Goal: Communication & Community: Answer question/provide support

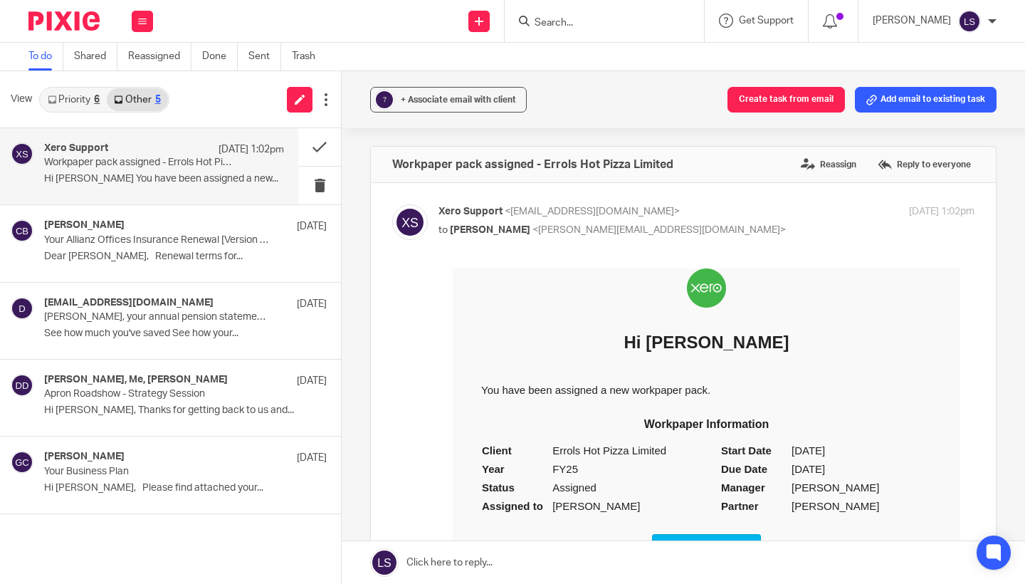
scroll to position [98, 0]
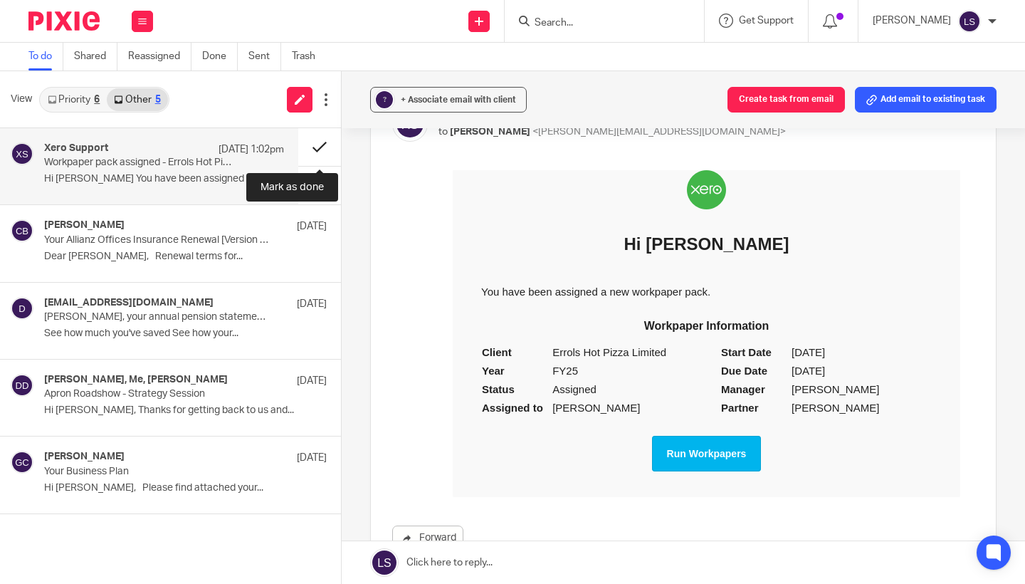
click at [316, 146] on button at bounding box center [319, 147] width 43 height 38
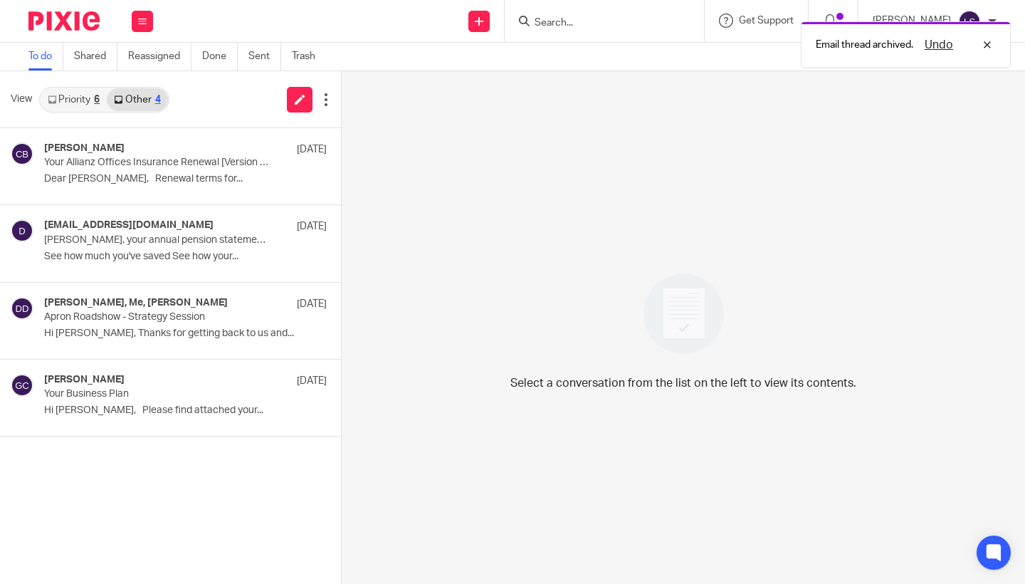
click at [92, 103] on link "Priority 6" at bounding box center [74, 99] width 66 height 23
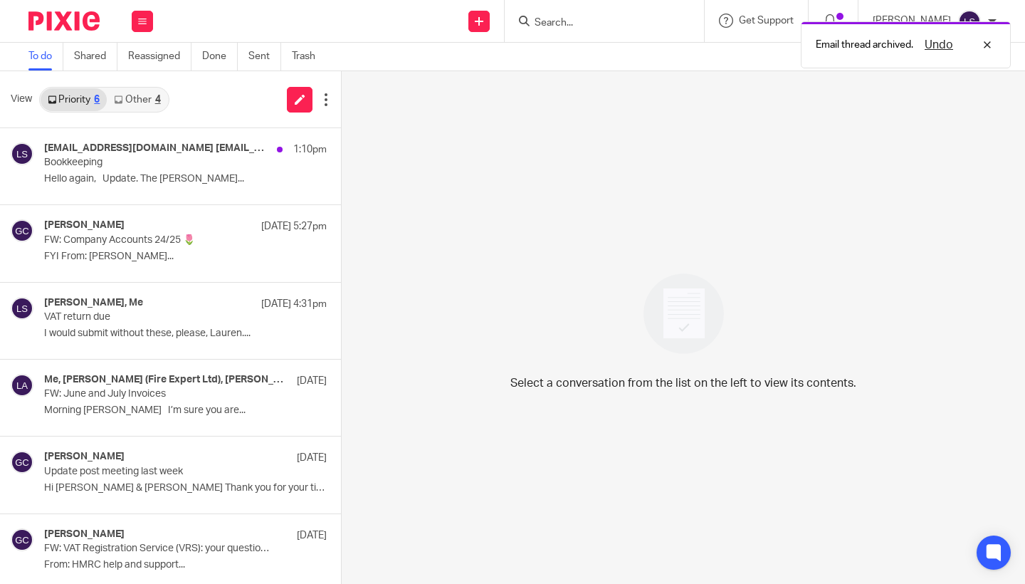
click at [132, 97] on link "Other 4" at bounding box center [137, 99] width 60 height 23
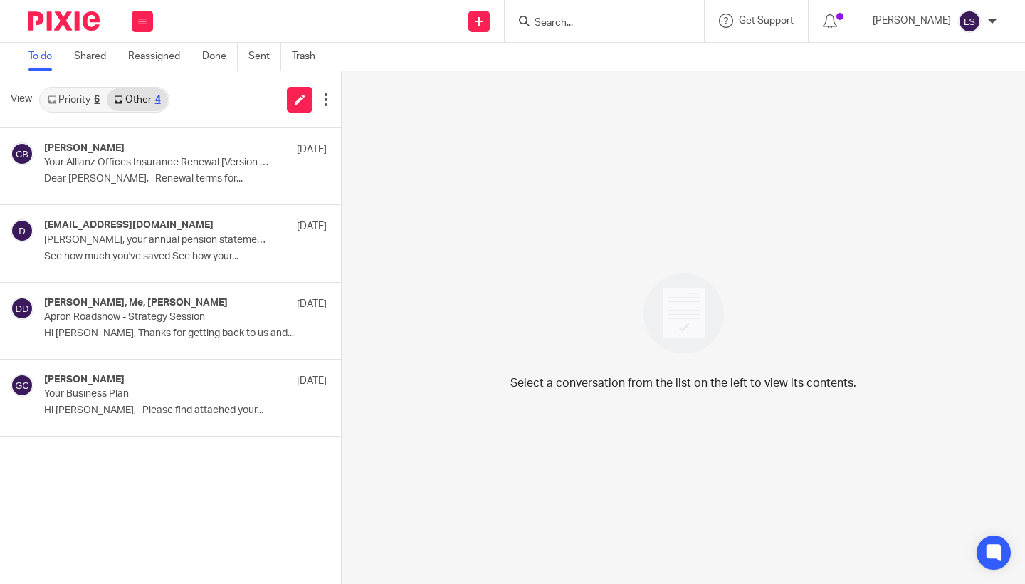
click at [65, 100] on link "Priority 6" at bounding box center [74, 99] width 66 height 23
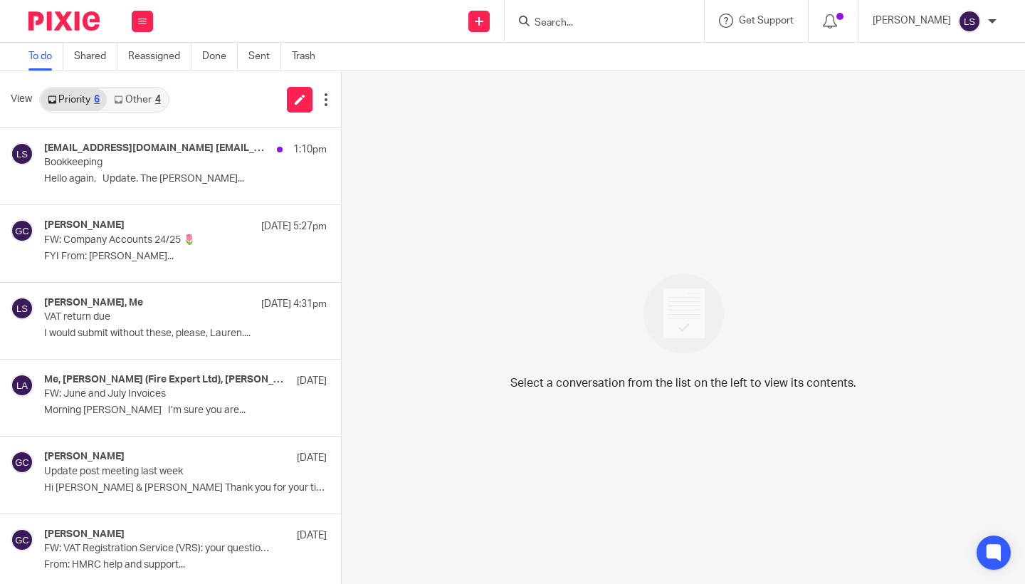
click at [78, 21] on img at bounding box center [63, 20] width 71 height 19
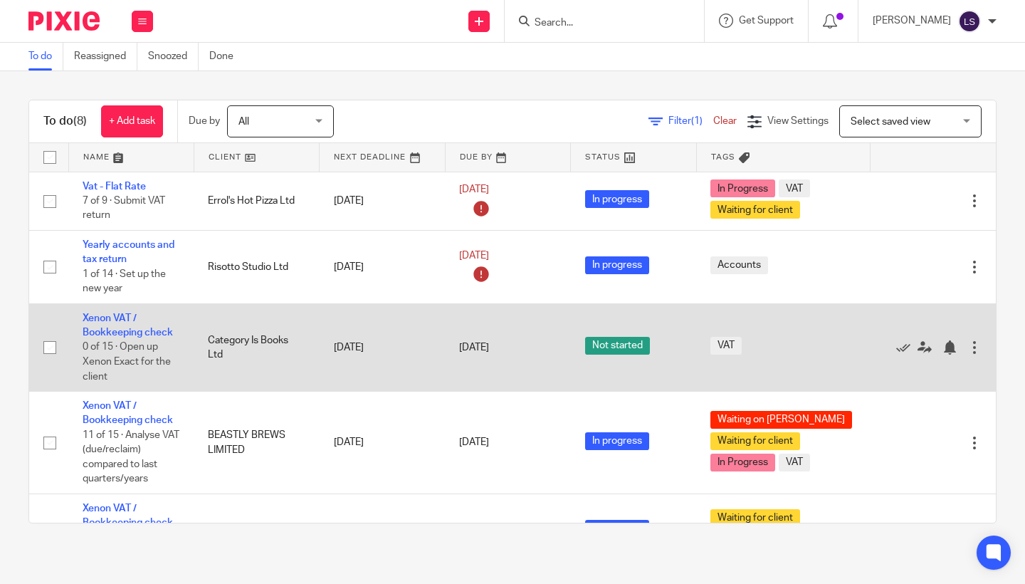
click at [238, 351] on td "Category Is Books Ltd" at bounding box center [256, 347] width 125 height 88
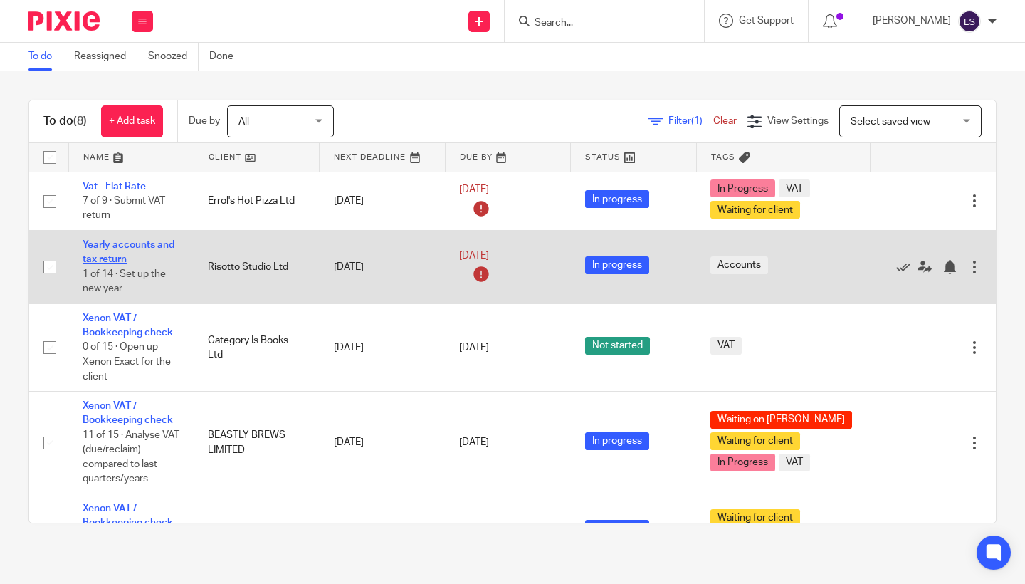
click at [117, 246] on link "Yearly accounts and tax return" at bounding box center [129, 252] width 92 height 24
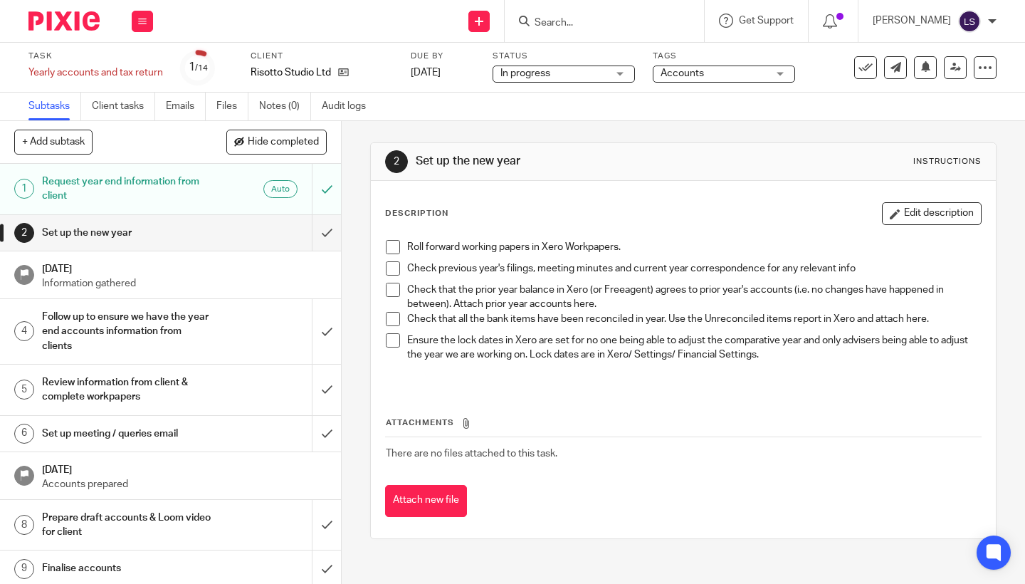
click at [589, 17] on input "Search" at bounding box center [597, 23] width 128 height 13
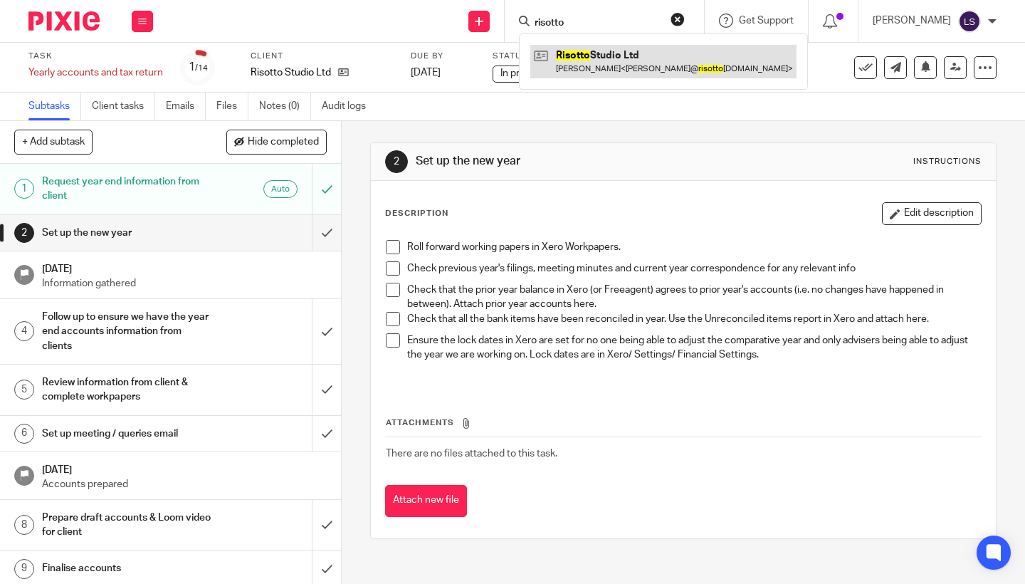
type input "risotto"
click at [595, 59] on link at bounding box center [663, 61] width 266 height 33
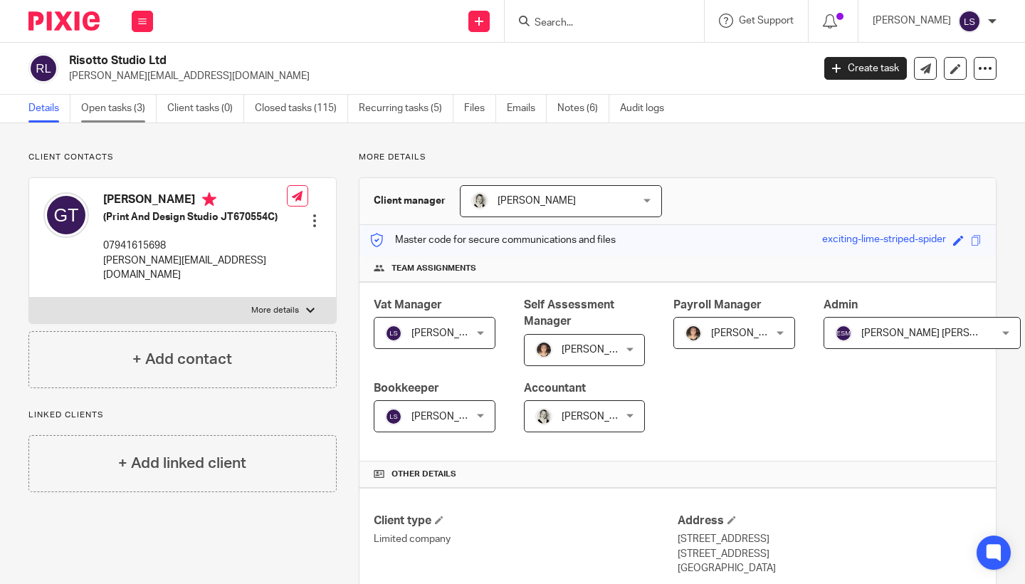
click at [131, 110] on link "Open tasks (3)" at bounding box center [118, 109] width 75 height 28
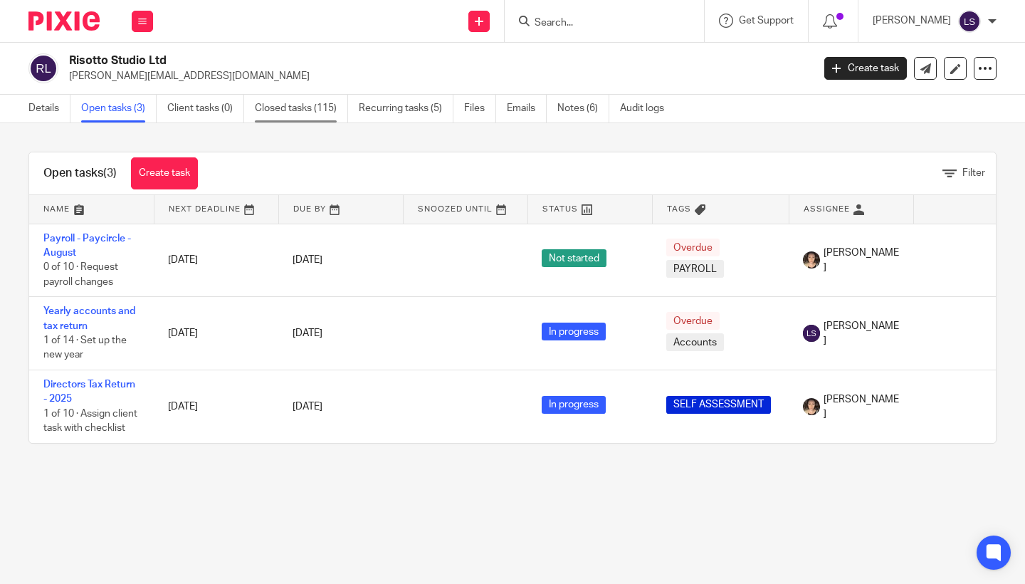
click at [313, 101] on link "Closed tasks (115)" at bounding box center [301, 109] width 93 height 28
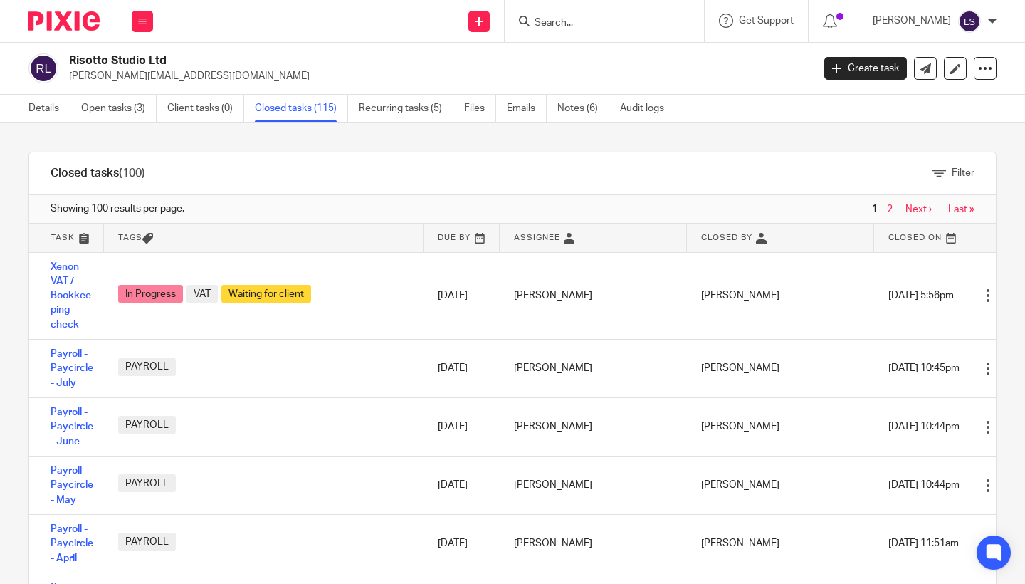
click at [624, 171] on div "Filter" at bounding box center [581, 173] width 829 height 42
click at [891, 208] on link "2" at bounding box center [890, 209] width 6 height 10
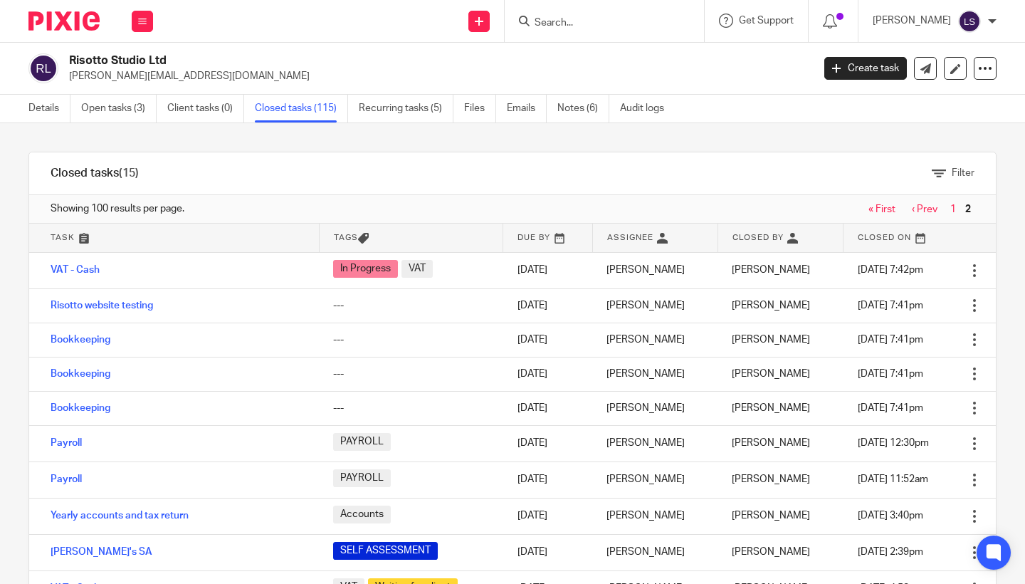
click at [623, 175] on div "Filter" at bounding box center [577, 173] width 835 height 42
click at [114, 118] on link "Open tasks (3)" at bounding box center [118, 109] width 75 height 28
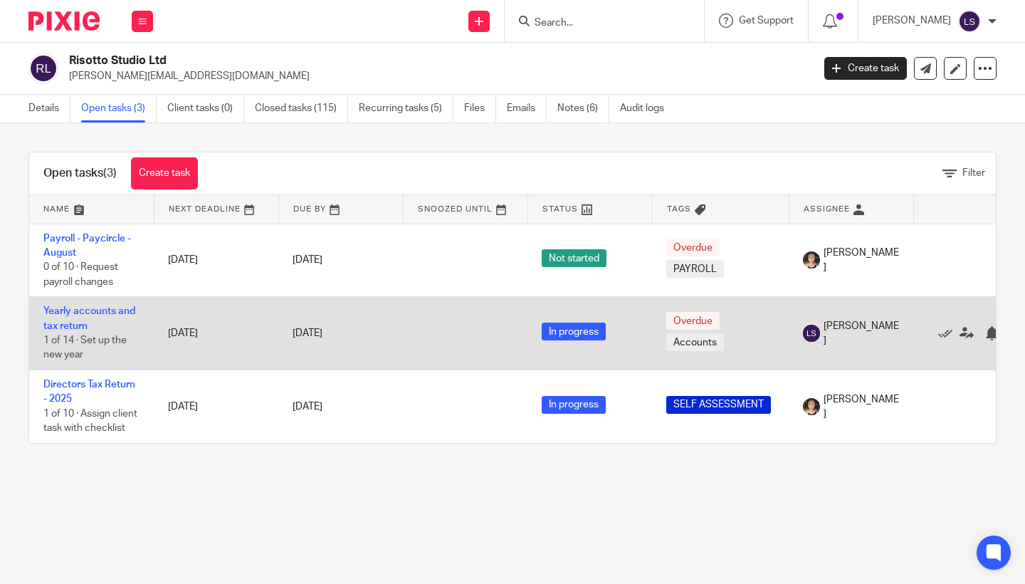
click at [74, 318] on td "Yearly accounts and tax return 1 of 14 · Set up the new year" at bounding box center [91, 333] width 125 height 73
click at [75, 324] on link "Yearly accounts and tax return" at bounding box center [89, 318] width 92 height 24
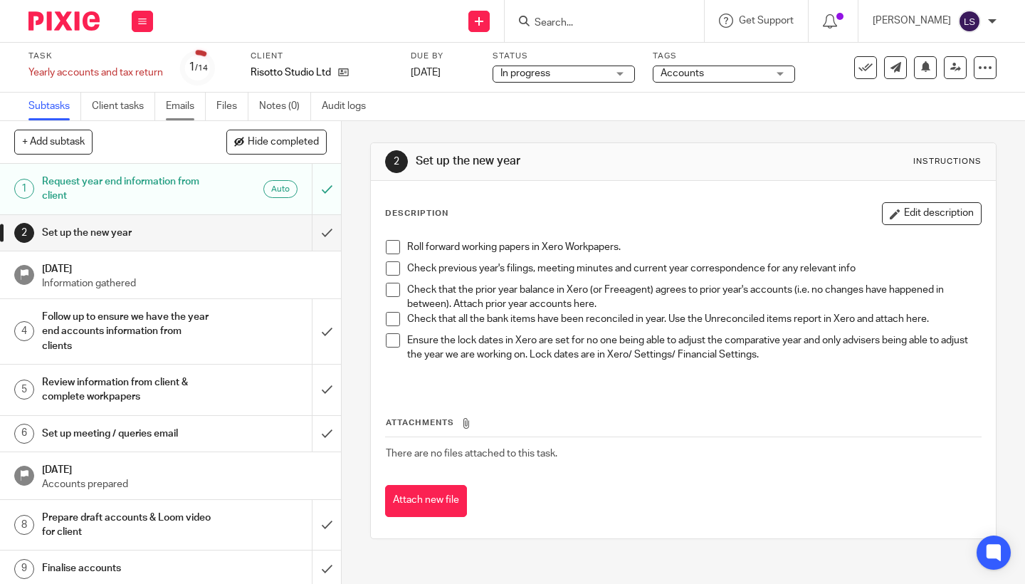
click at [189, 102] on link "Emails" at bounding box center [186, 107] width 40 height 28
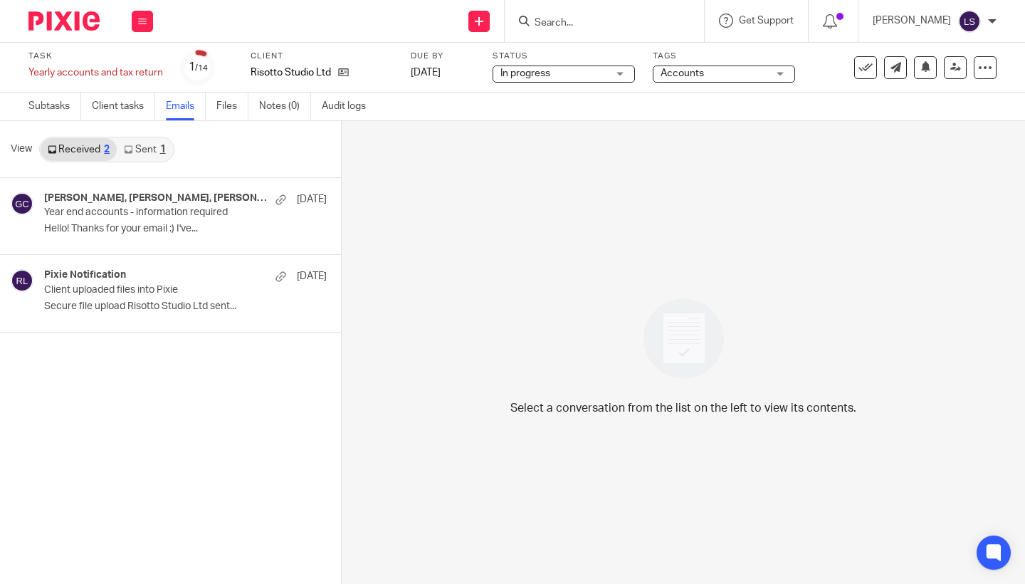
click at [154, 147] on link "Sent 1" at bounding box center [145, 149] width 56 height 23
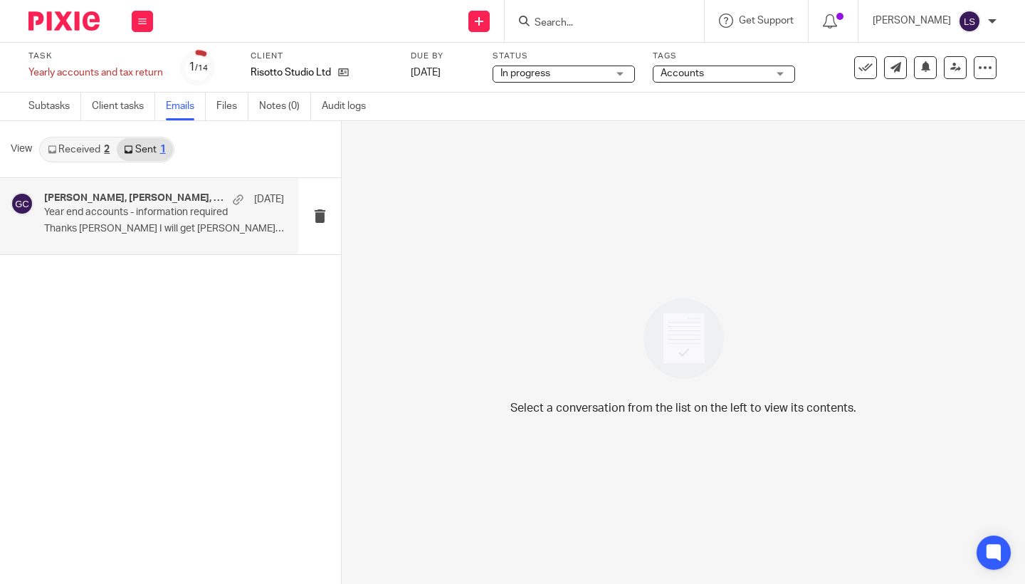
click at [151, 209] on p "Year end accounts - information required" at bounding box center [140, 212] width 192 height 12
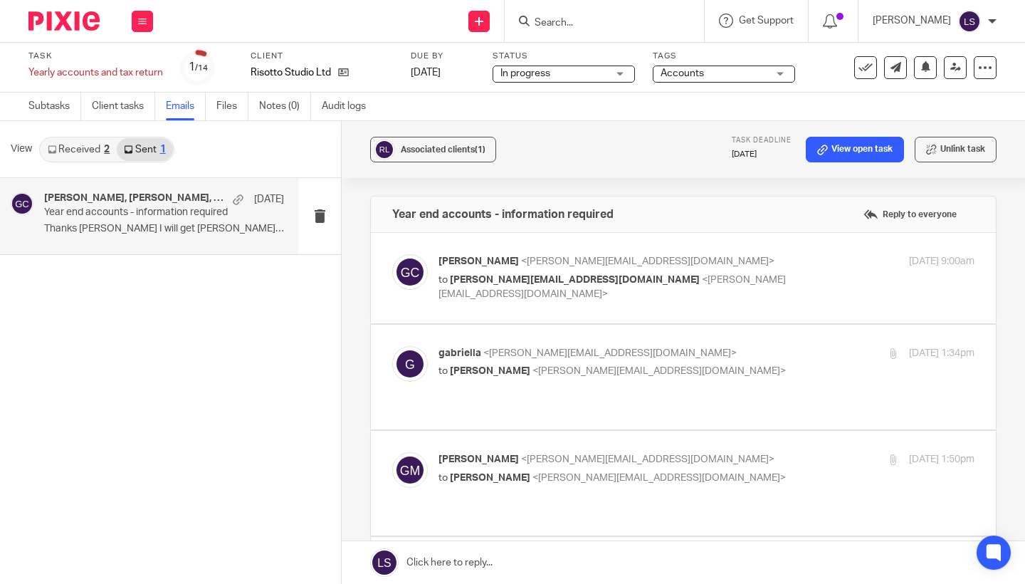
click at [759, 258] on p "Gillian Caughey <gillian@fearlessfinancials.co.uk>" at bounding box center [616, 261] width 357 height 15
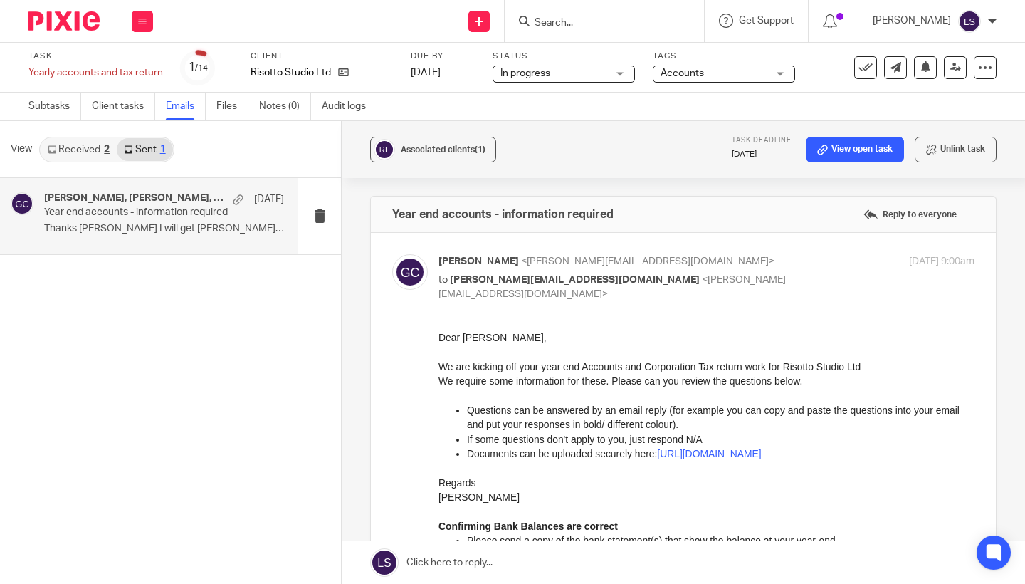
click at [759, 258] on p "Gillian Caughey <gillian@fearlessfinancials.co.uk>" at bounding box center [616, 261] width 357 height 15
checkbox input "false"
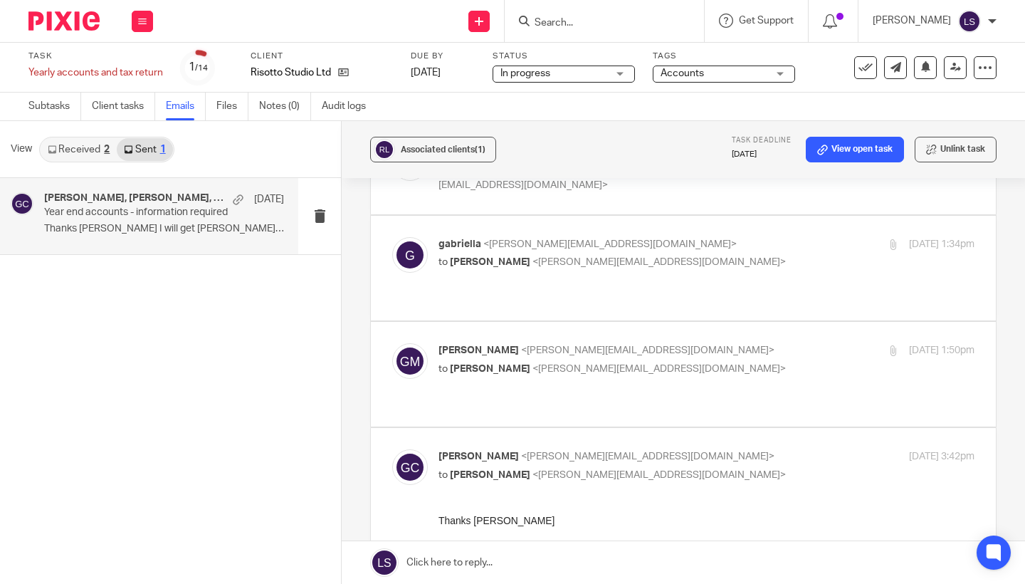
scroll to position [110, 0]
click at [749, 255] on p "to Gillian Caughey <gillian@fearlessfinancials.co.uk>" at bounding box center [616, 261] width 357 height 15
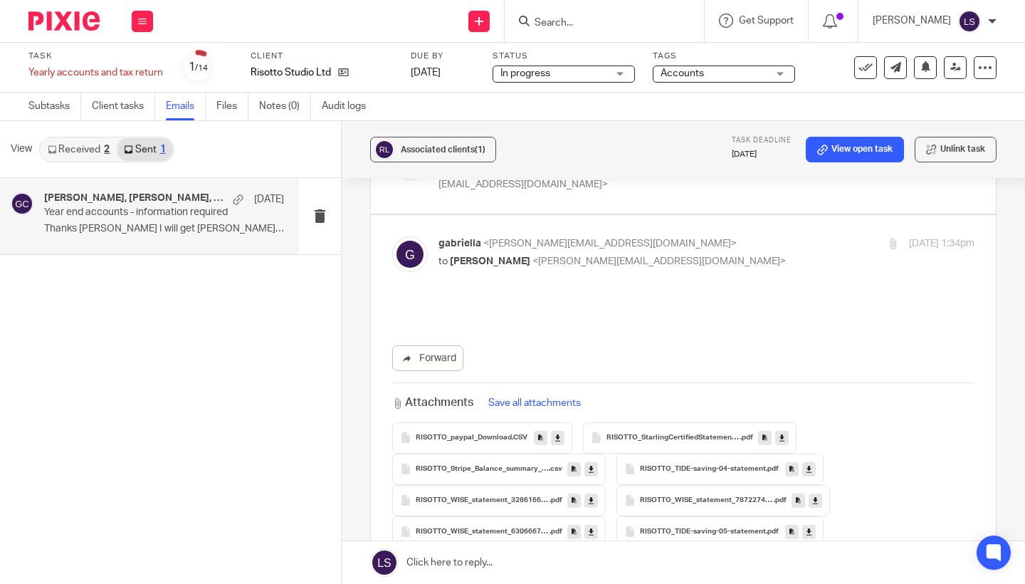
scroll to position [0, 0]
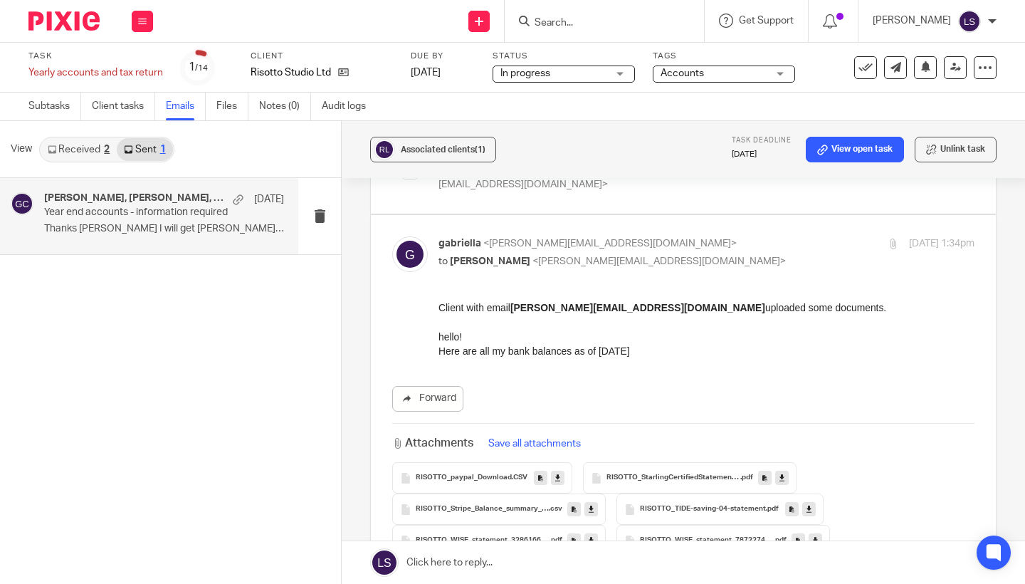
click at [749, 255] on p "to [PERSON_NAME] <[PERSON_NAME][EMAIL_ADDRESS][DOMAIN_NAME]>" at bounding box center [616, 261] width 357 height 15
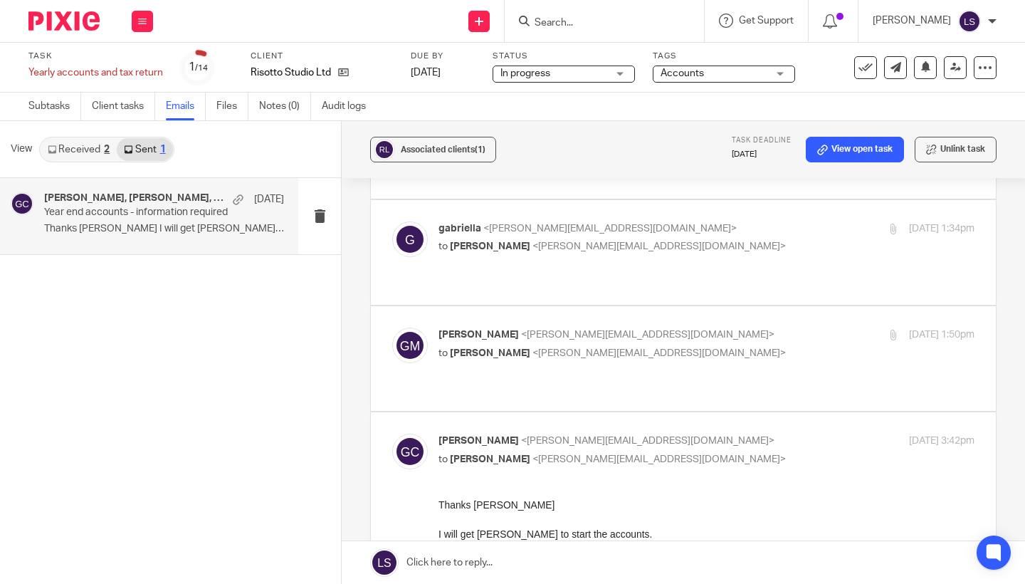
scroll to position [130, 0]
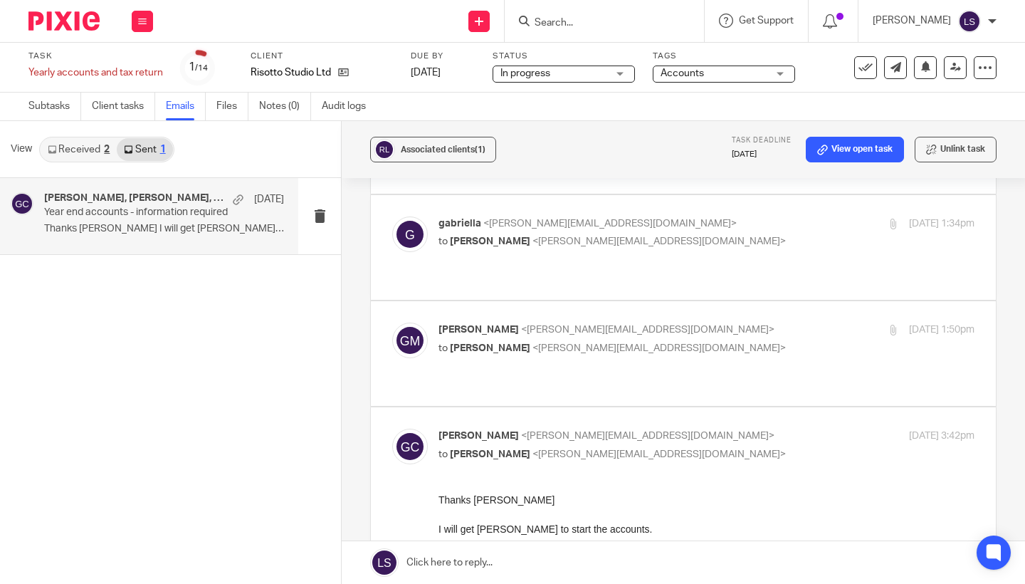
click at [734, 241] on p "to Gillian Caughey <gillian@fearlessfinancials.co.uk>" at bounding box center [616, 241] width 357 height 15
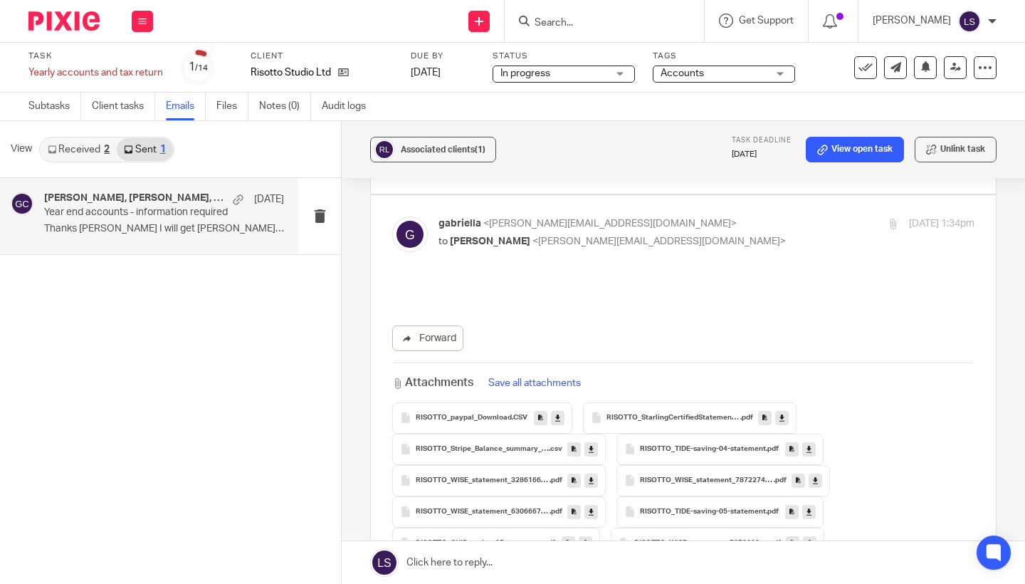
scroll to position [0, 0]
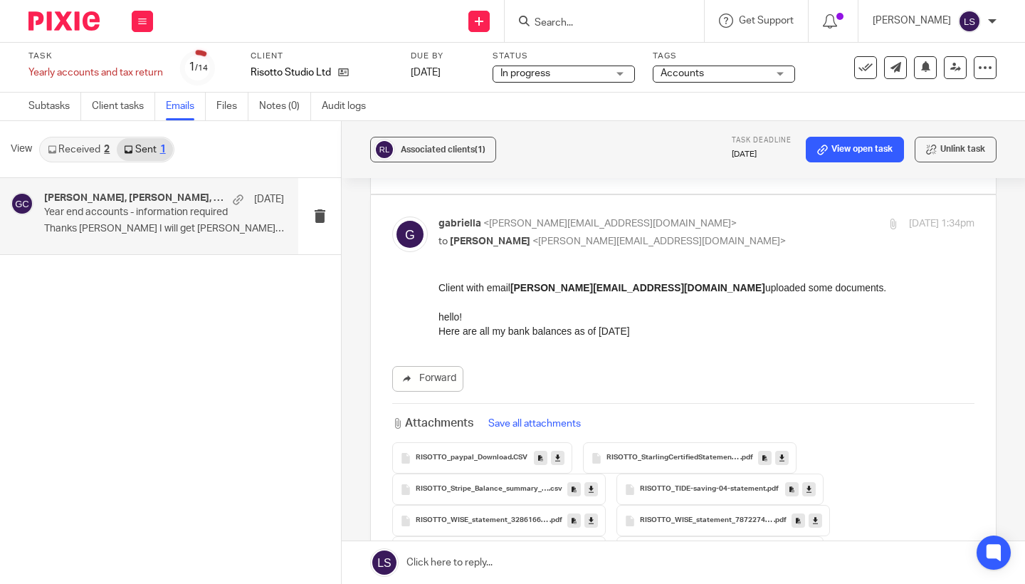
click at [756, 244] on p "to Gillian Caughey <gillian@fearlessfinancials.co.uk>" at bounding box center [616, 241] width 357 height 15
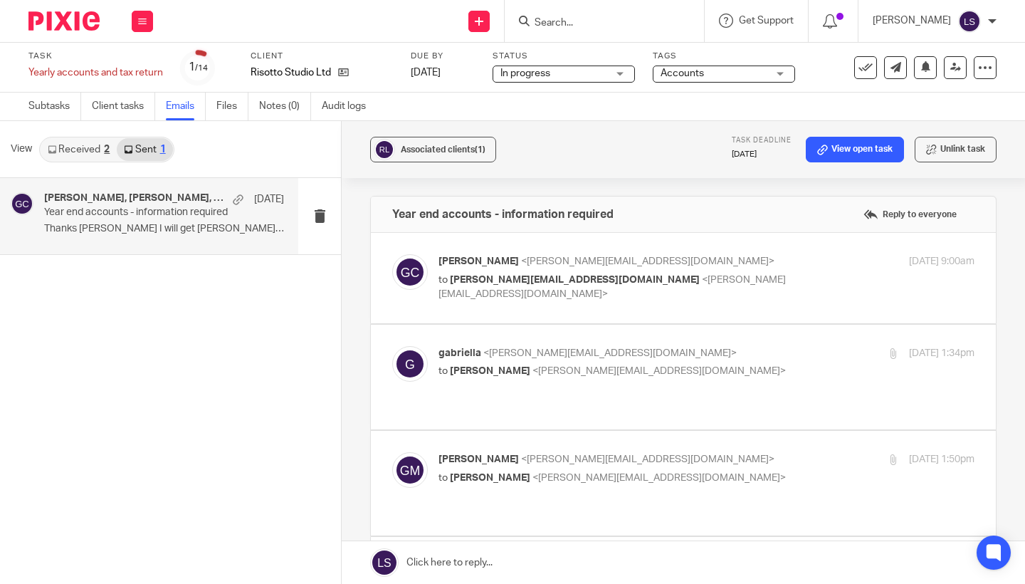
click at [701, 364] on p "to Gillian Caughey <gillian@fearlessfinancials.co.uk>" at bounding box center [616, 371] width 357 height 15
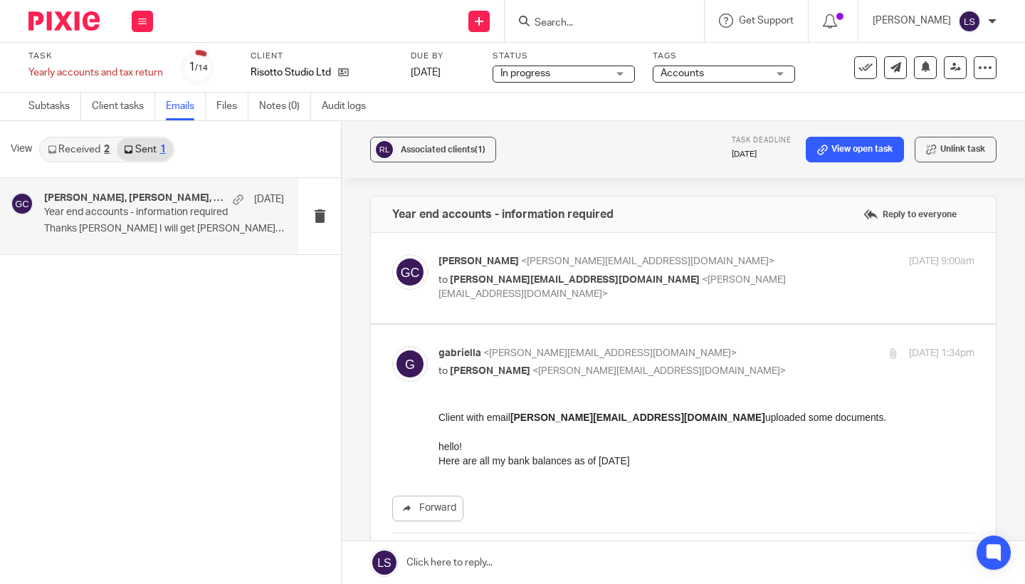
click at [701, 364] on p "to Gillian Caughey <gillian@fearlessfinancials.co.uk>" at bounding box center [616, 371] width 357 height 15
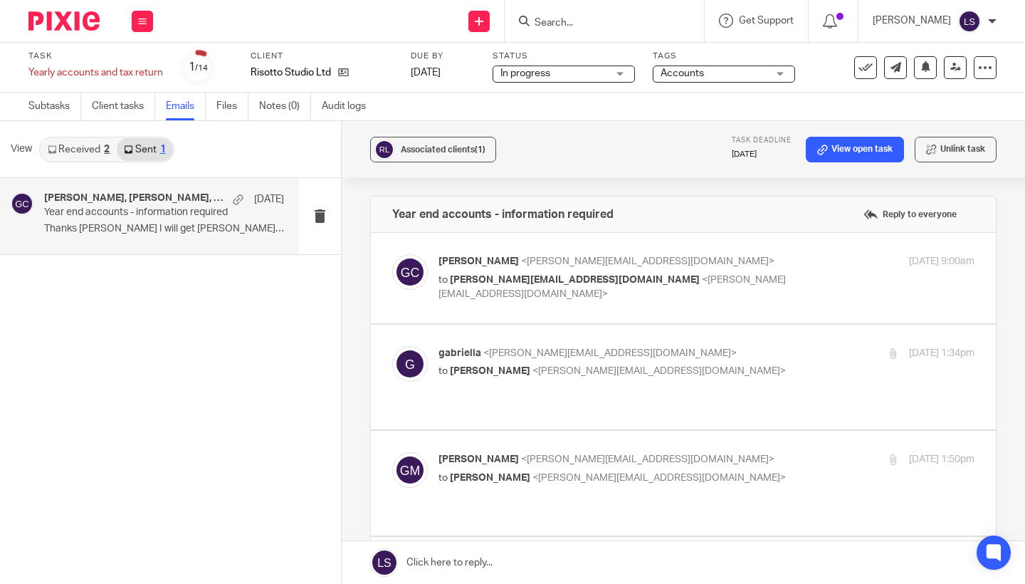
click at [701, 364] on p "to Gillian Caughey <gillian@fearlessfinancials.co.uk>" at bounding box center [616, 371] width 357 height 15
checkbox input "true"
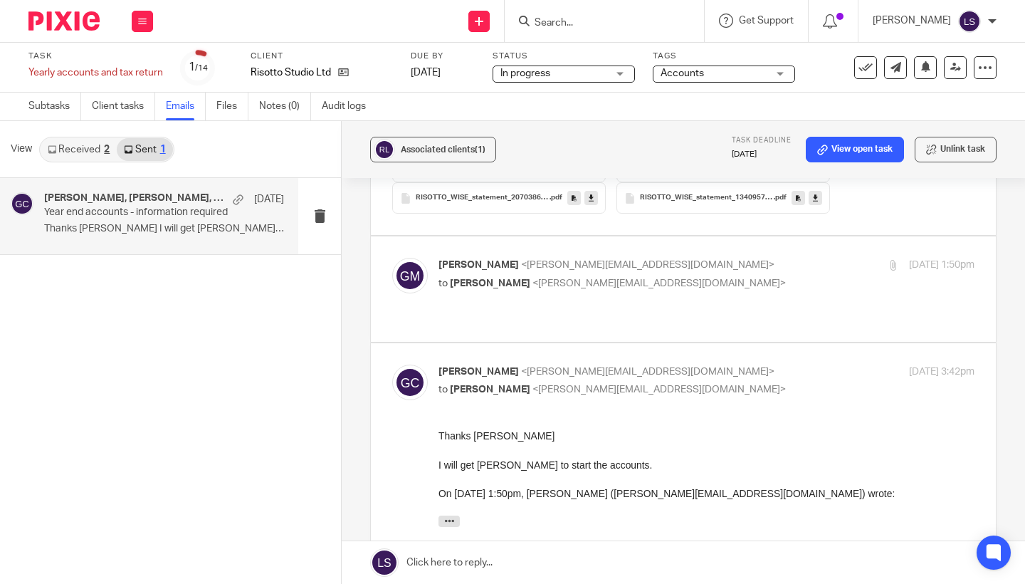
scroll to position [609, 0]
click at [724, 273] on div "Gabriella Marcella <gabriella@risottostudio.com> to Gillian Caughey <gillian@fe…" at bounding box center [616, 273] width 357 height 33
checkbox input "true"
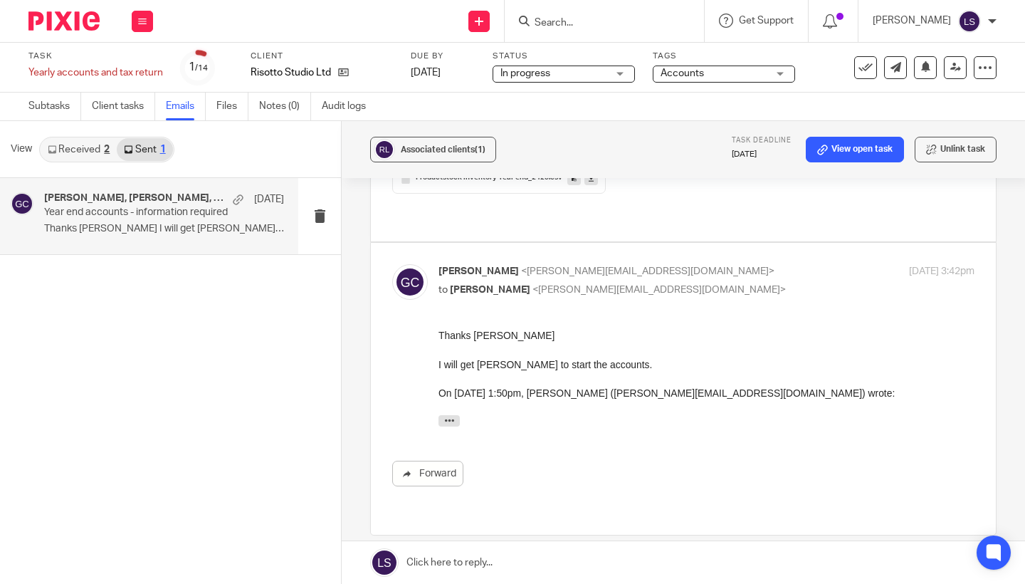
scroll to position [1348, 0]
click at [717, 263] on div "Gillian Caughey <gillian@fearlessfinancials.co.uk> to Gabriella Marcella <gabri…" at bounding box center [616, 279] width 357 height 33
checkbox input "false"
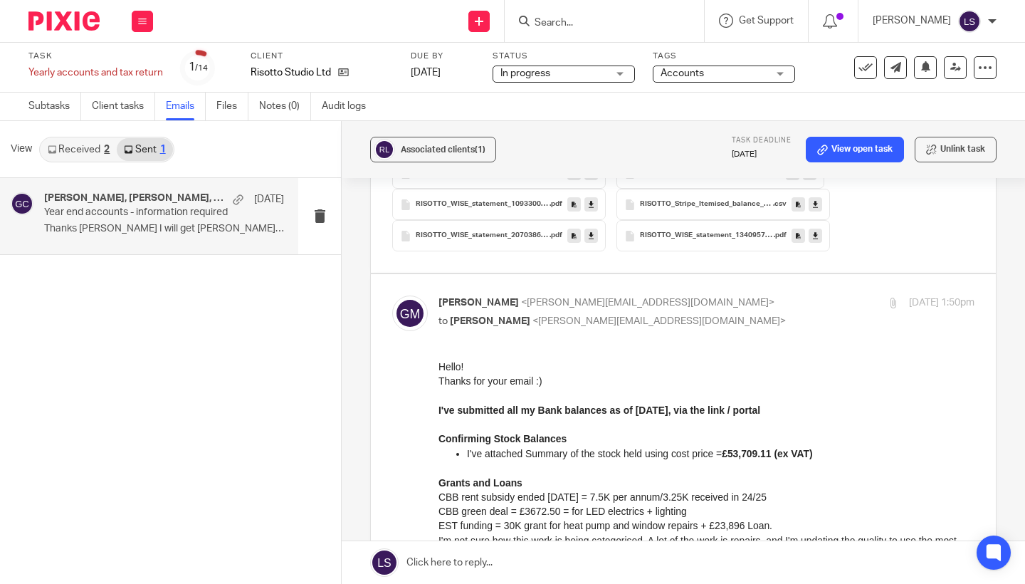
click at [711, 296] on p "Gabriella Marcella <gabriella@risottostudio.com>" at bounding box center [616, 302] width 357 height 15
checkbox input "false"
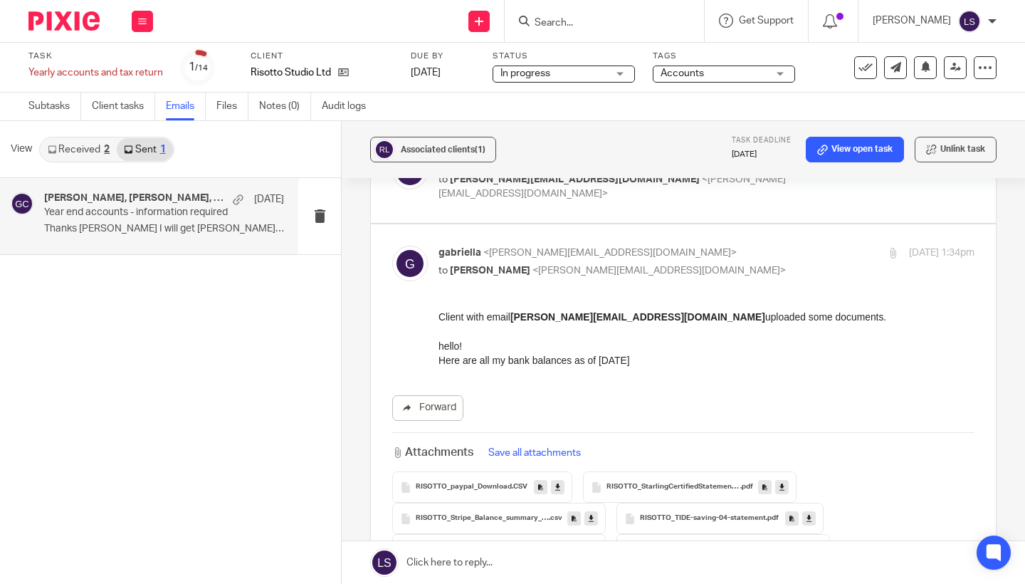
scroll to position [95, 0]
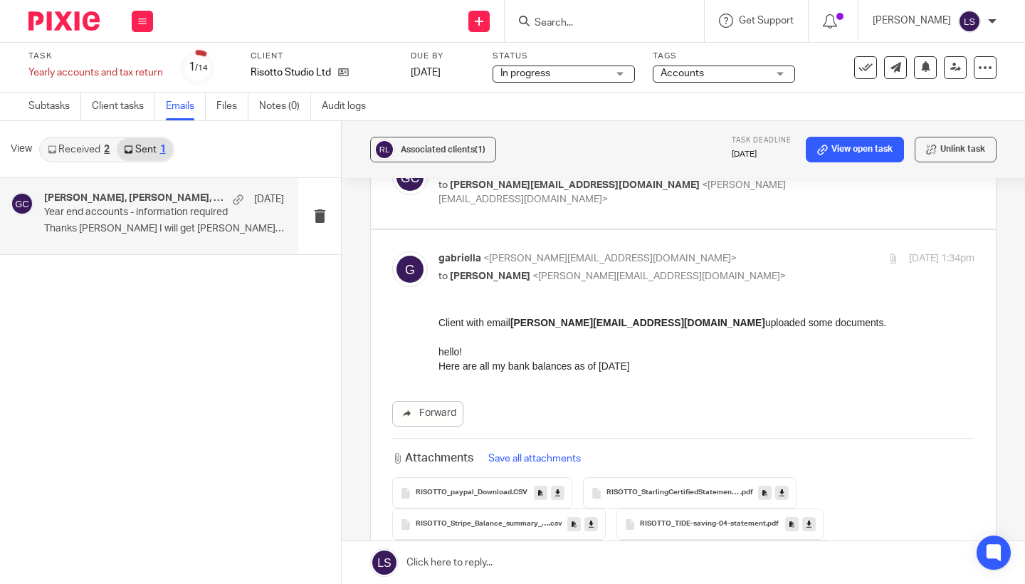
click at [725, 275] on p "to Gillian Caughey <gillian@fearlessfinancials.co.uk>" at bounding box center [616, 276] width 357 height 15
checkbox input "false"
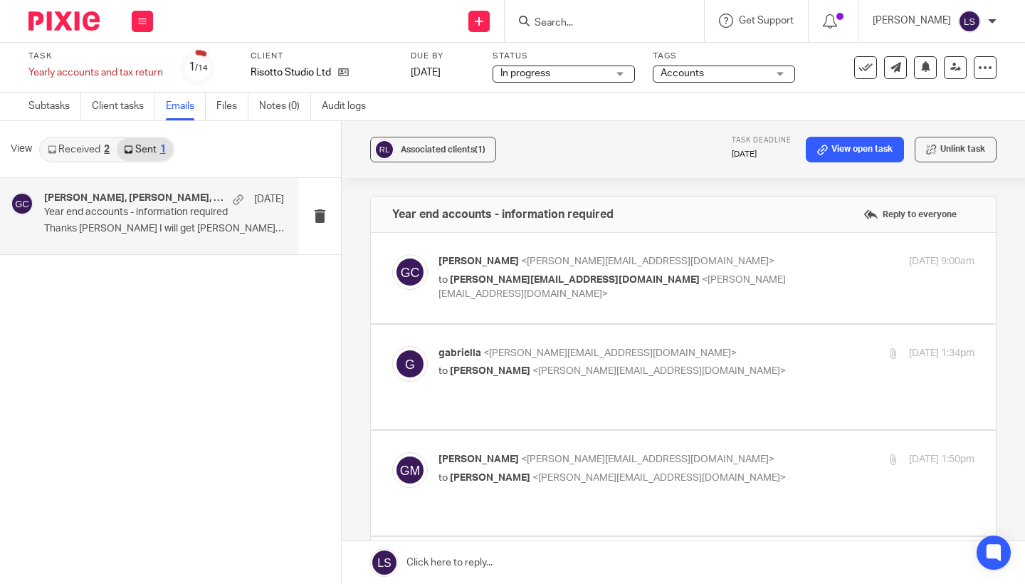
scroll to position [0, 0]
click at [140, 19] on icon at bounding box center [142, 21] width 9 height 9
click at [139, 92] on link "Email" at bounding box center [134, 87] width 23 height 10
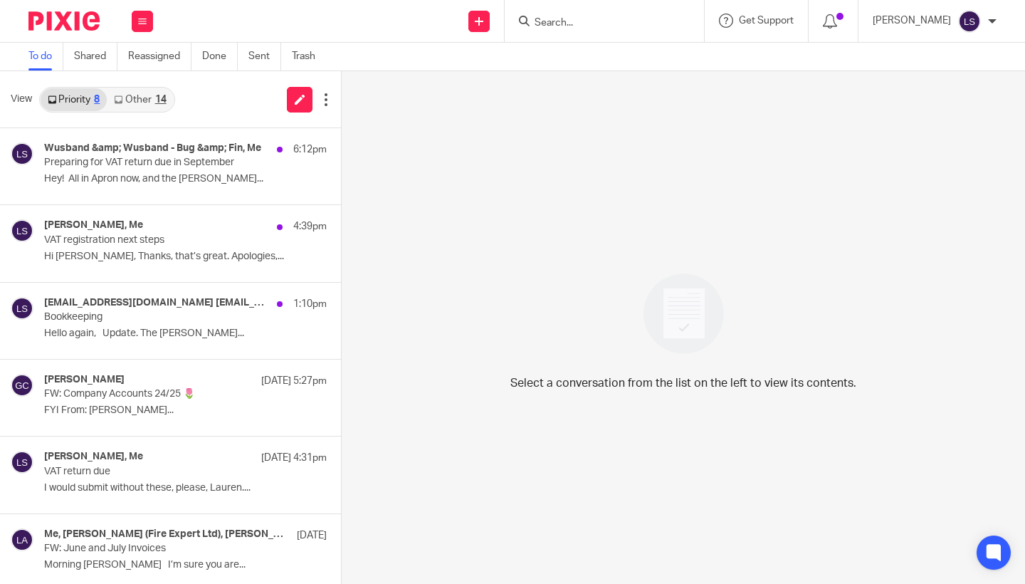
click at [137, 100] on link "Other 14" at bounding box center [140, 99] width 66 height 23
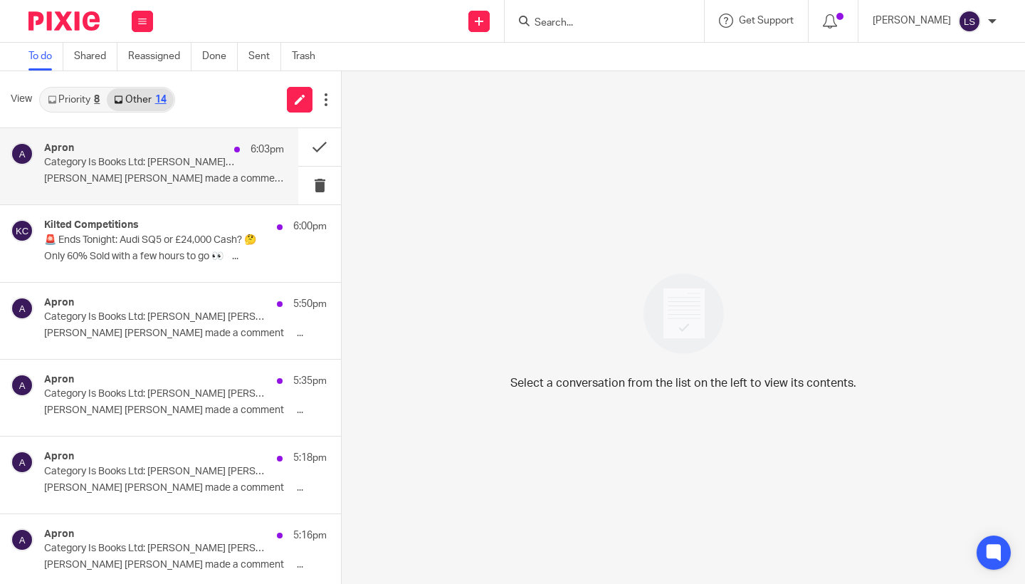
click at [137, 160] on p "Category Is Books Ltd: Finn Duffy Scott left a comment" at bounding box center [140, 163] width 192 height 12
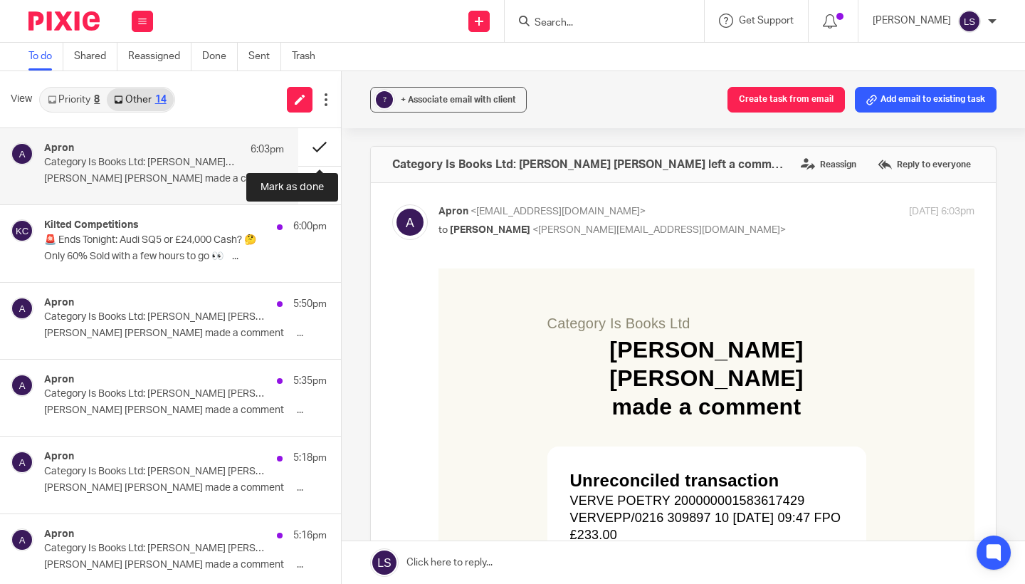
click at [310, 142] on button at bounding box center [319, 147] width 43 height 38
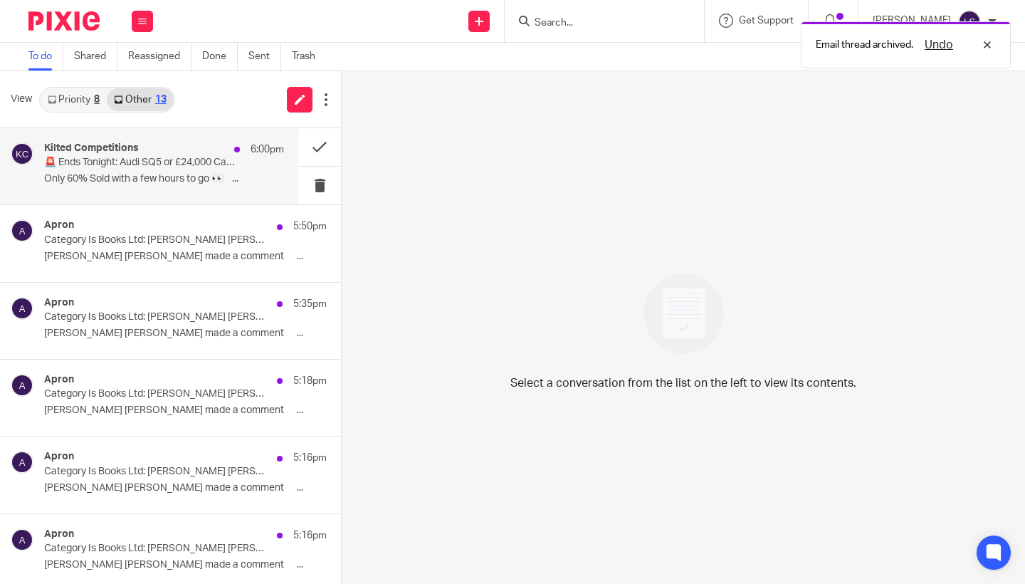
click at [165, 154] on div "Kilted Competitions 6:00pm" at bounding box center [164, 149] width 240 height 14
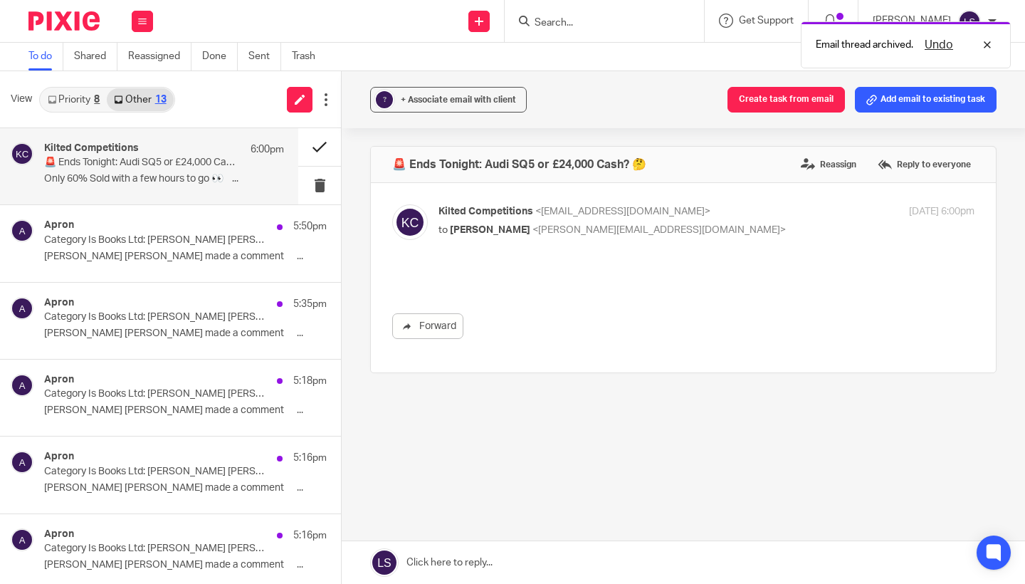
click at [322, 148] on button at bounding box center [319, 147] width 43 height 38
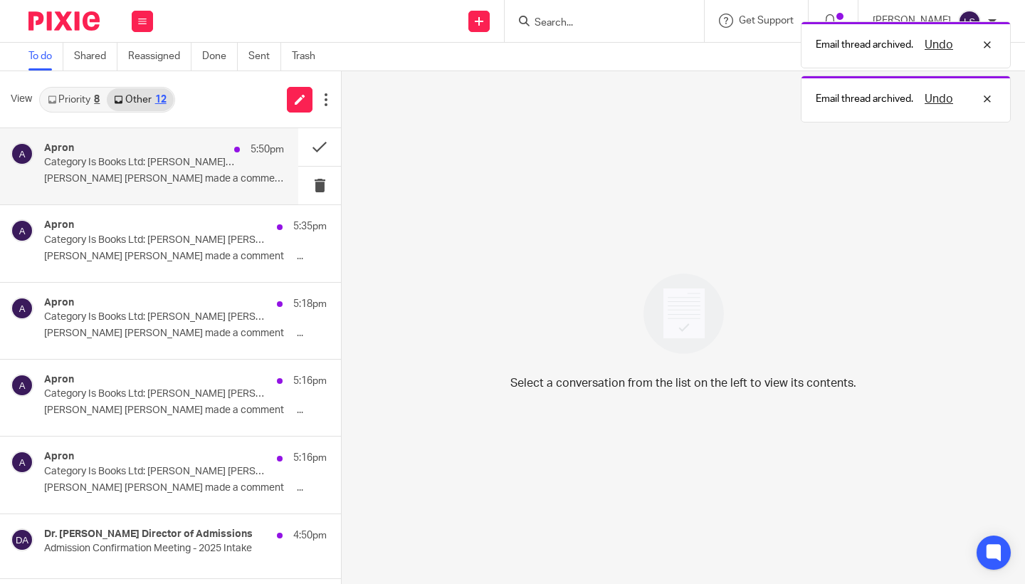
click at [199, 155] on div "Apron 5:50pm" at bounding box center [164, 149] width 240 height 14
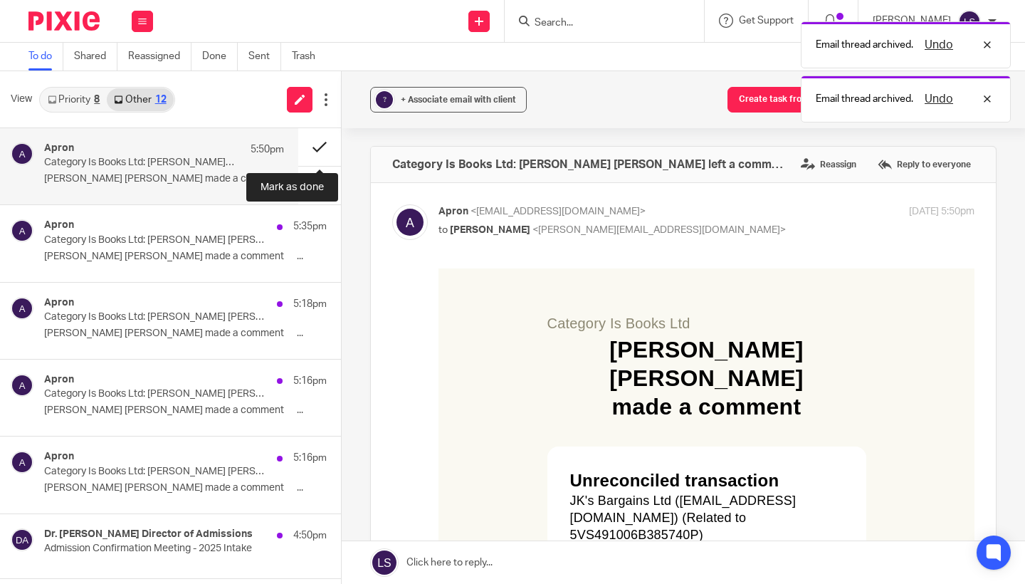
click at [317, 144] on button at bounding box center [319, 147] width 43 height 38
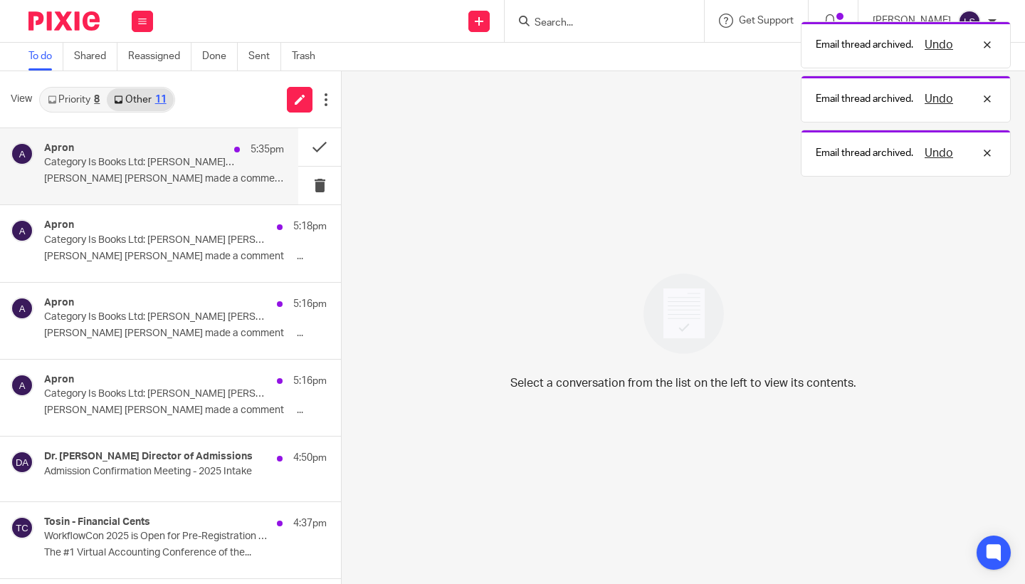
click at [208, 152] on div "Apron 5:35pm" at bounding box center [164, 149] width 240 height 14
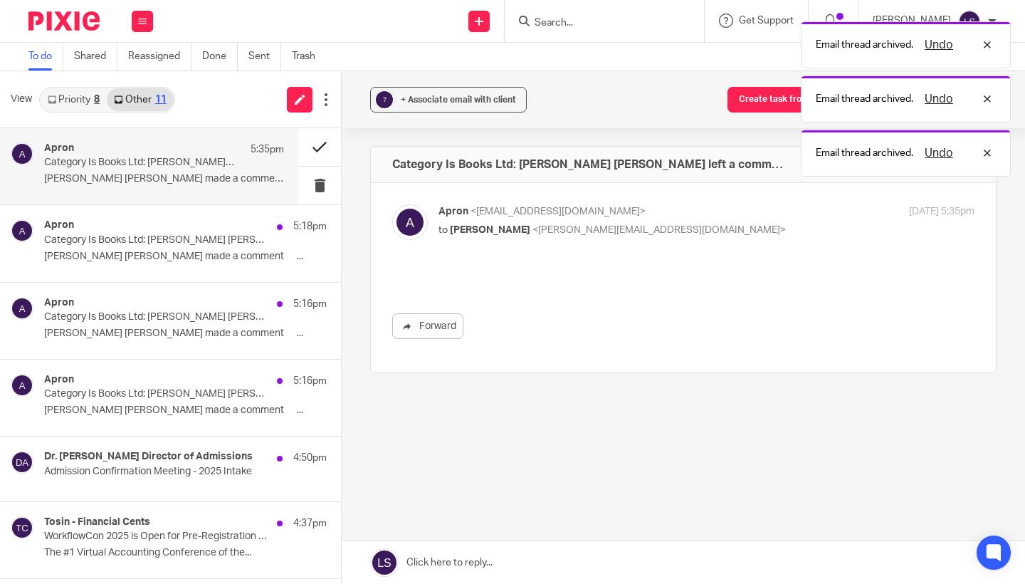
click at [314, 147] on button at bounding box center [319, 147] width 43 height 38
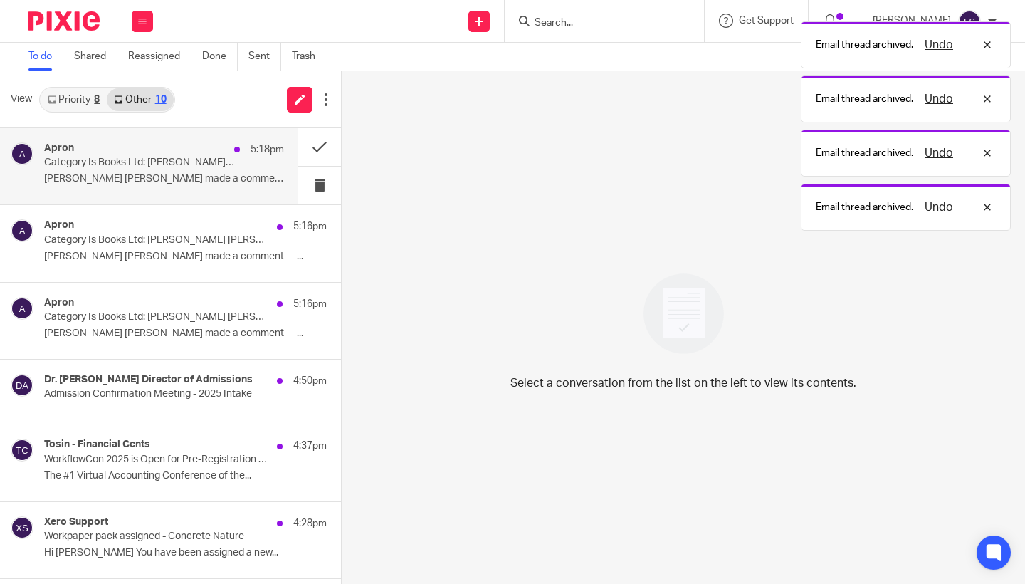
click at [208, 150] on div "Apron 5:18pm" at bounding box center [164, 149] width 240 height 14
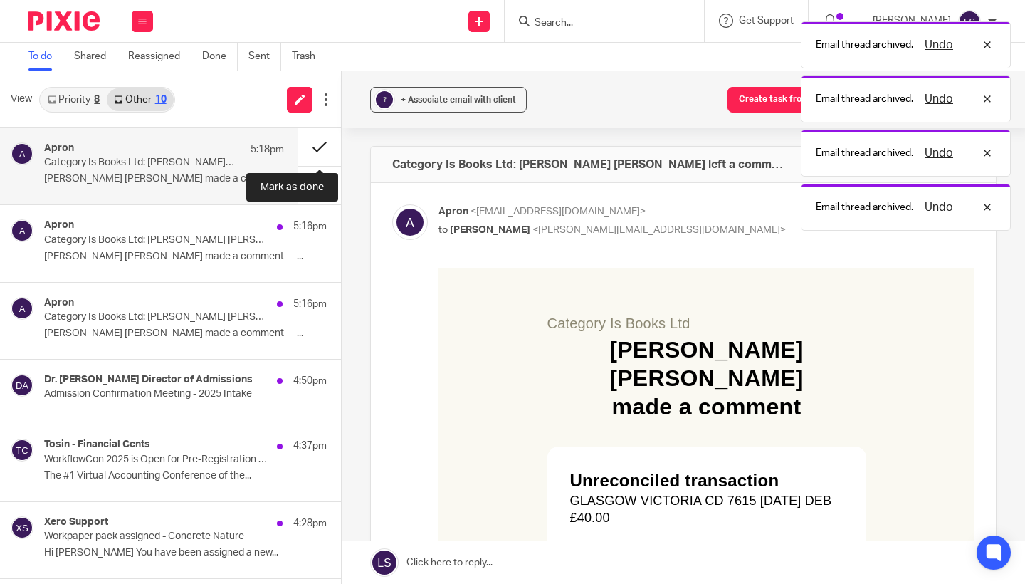
click at [309, 147] on button at bounding box center [319, 147] width 43 height 38
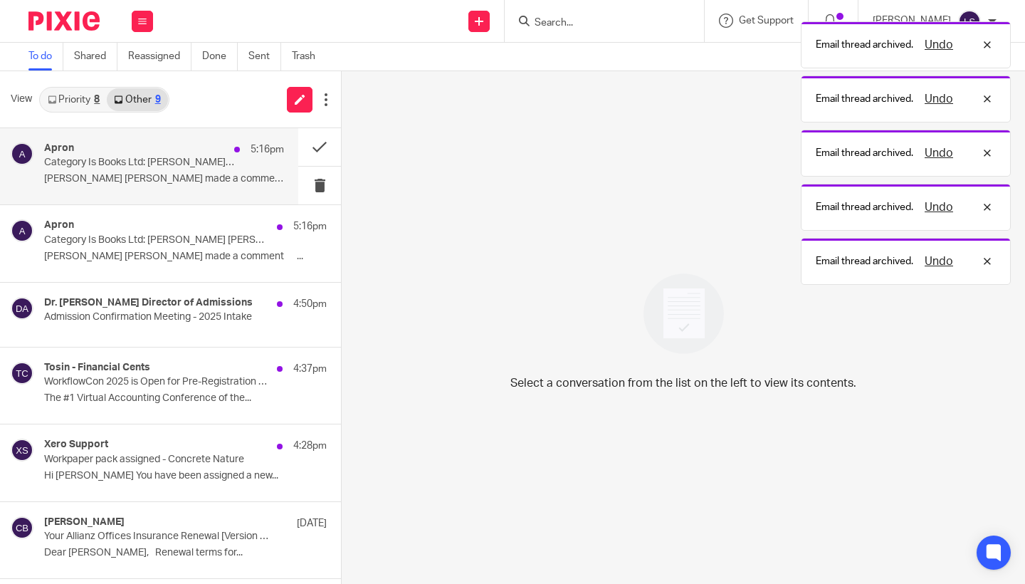
click at [193, 154] on div "Apron 5:16pm" at bounding box center [164, 149] width 240 height 14
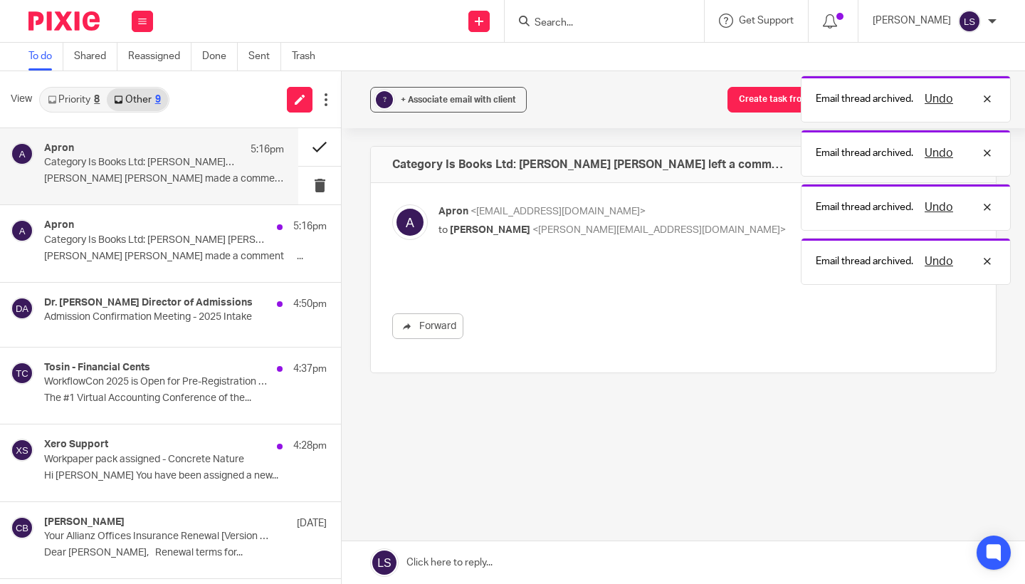
click at [308, 148] on button at bounding box center [319, 147] width 43 height 38
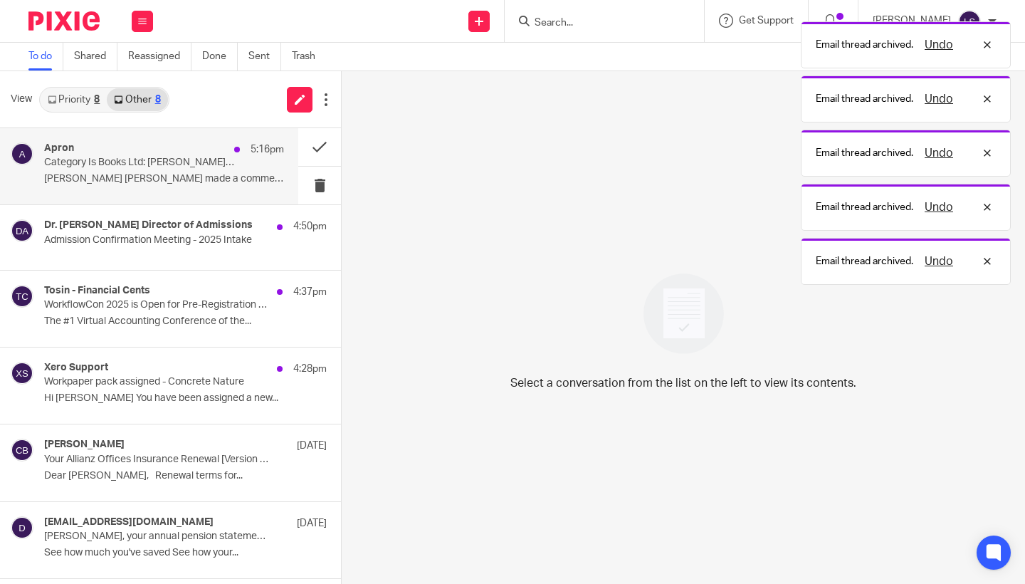
click at [174, 152] on div "Apron 5:16pm" at bounding box center [164, 149] width 240 height 14
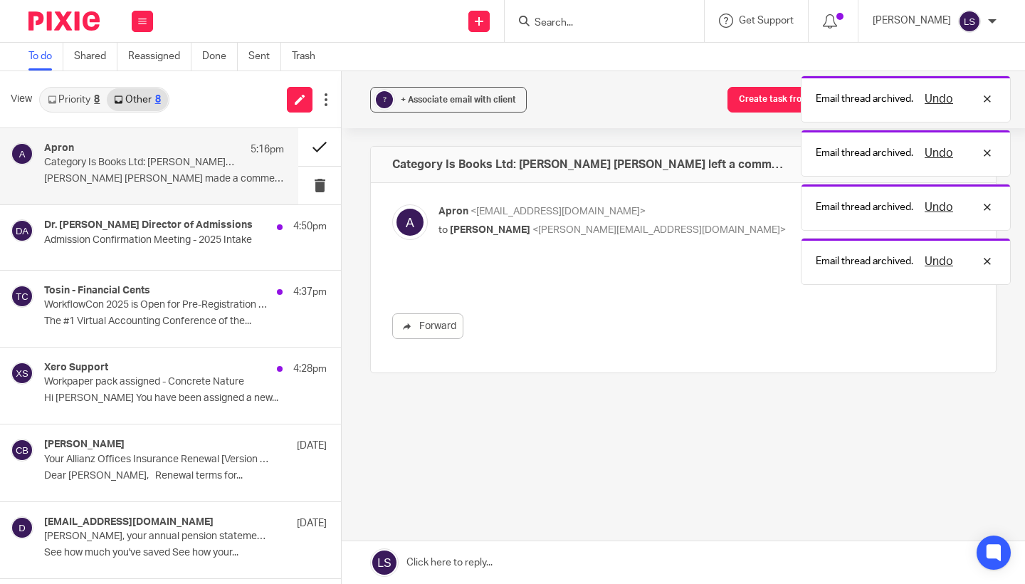
click at [310, 147] on button at bounding box center [319, 147] width 43 height 38
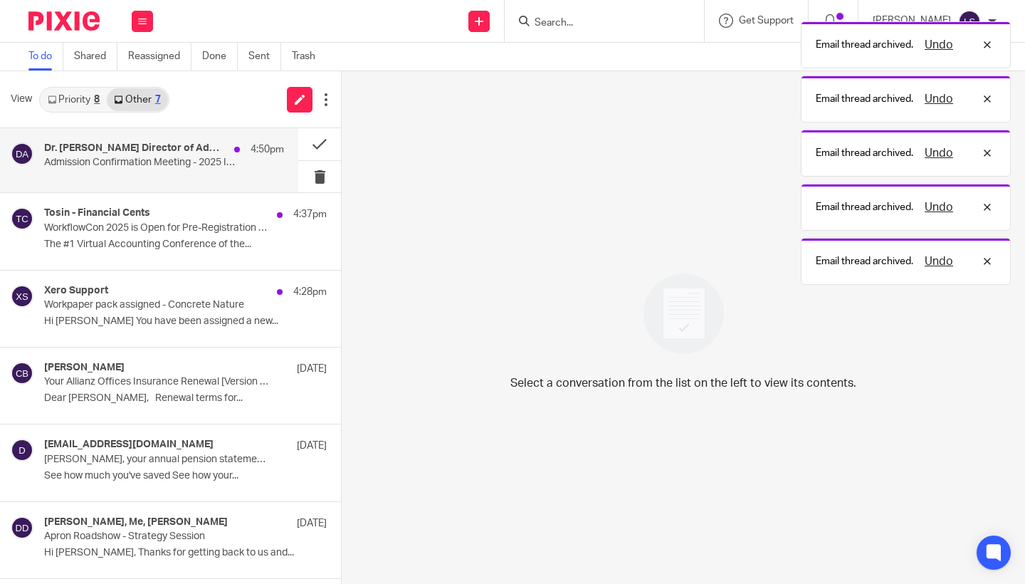
click at [206, 148] on div "Dr. Elaine Director of Admissions 4:50pm" at bounding box center [164, 149] width 240 height 14
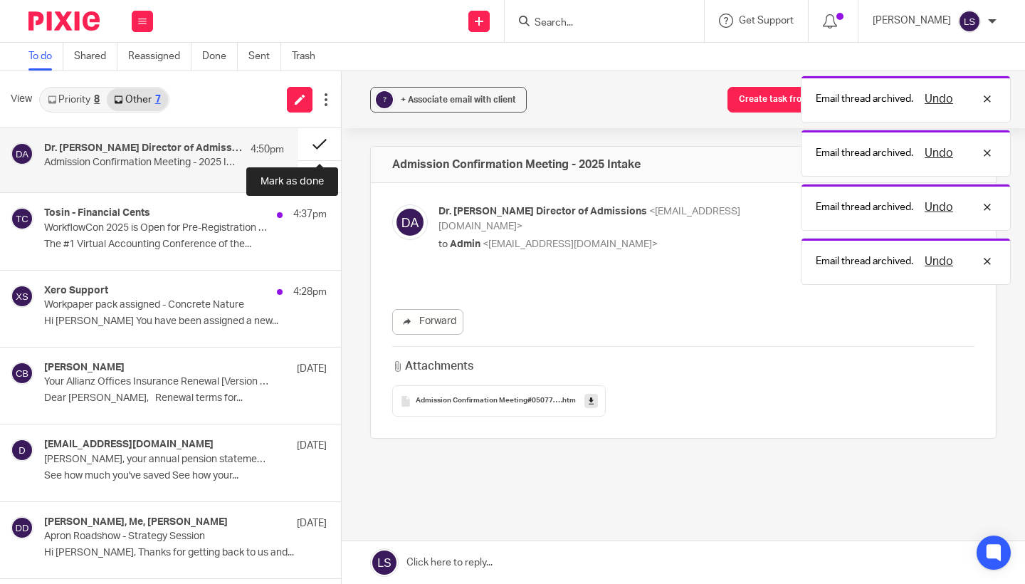
click at [307, 143] on button at bounding box center [319, 144] width 43 height 32
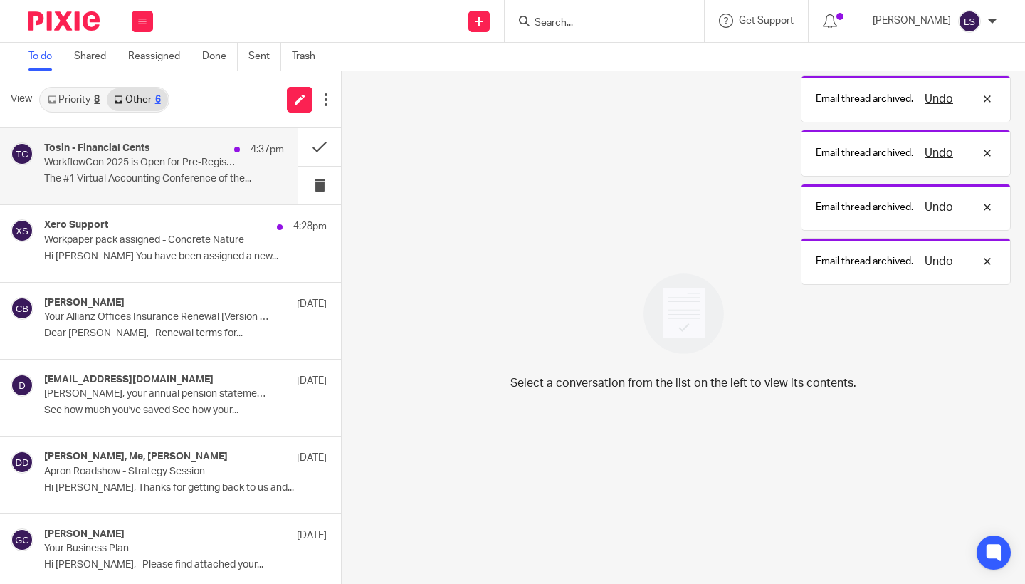
click at [238, 155] on div "4:37pm" at bounding box center [255, 149] width 57 height 14
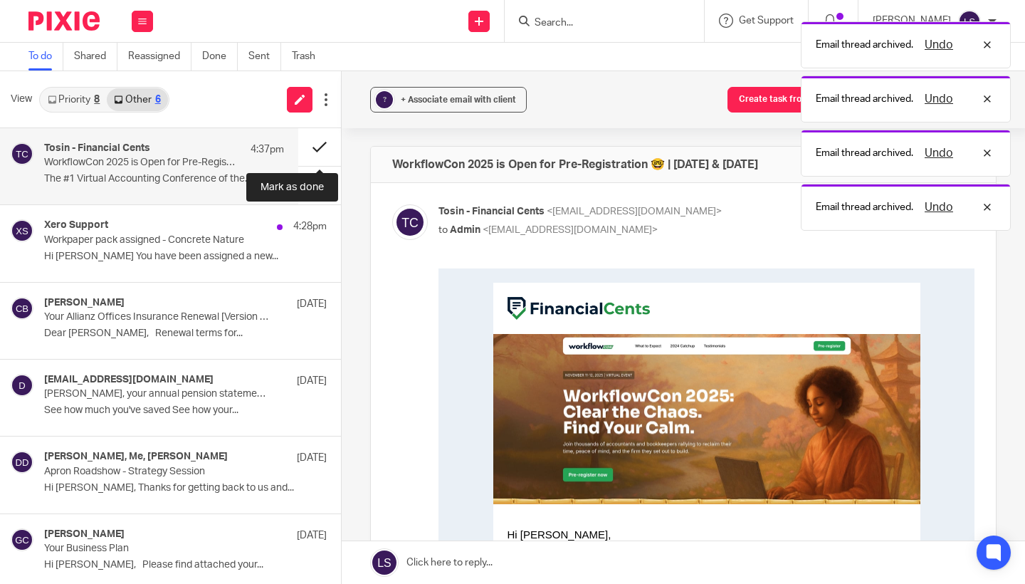
click at [310, 142] on button at bounding box center [319, 147] width 43 height 38
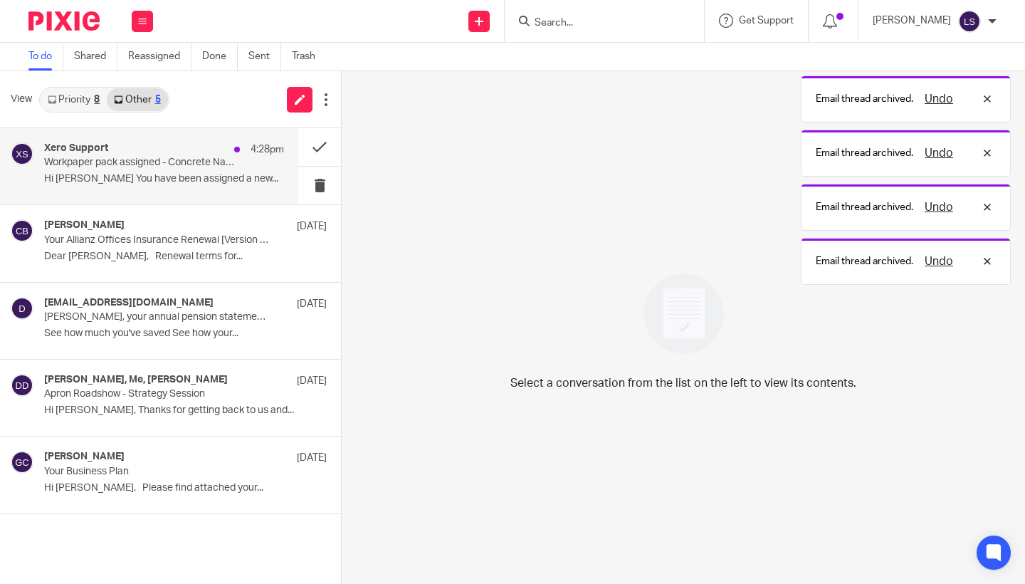
click at [181, 155] on div "Xero Support 4:28pm" at bounding box center [164, 149] width 240 height 14
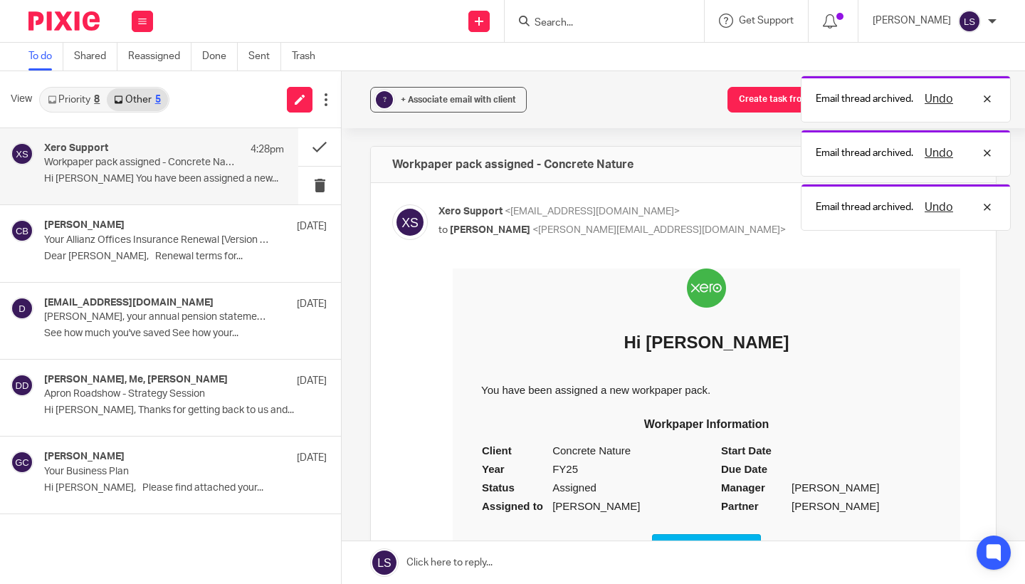
click at [297, 143] on div "Xero Support 4:28pm Workpaper pack assigned - Concrete Nature Hi Lauren Simmons…" at bounding box center [149, 166] width 298 height 76
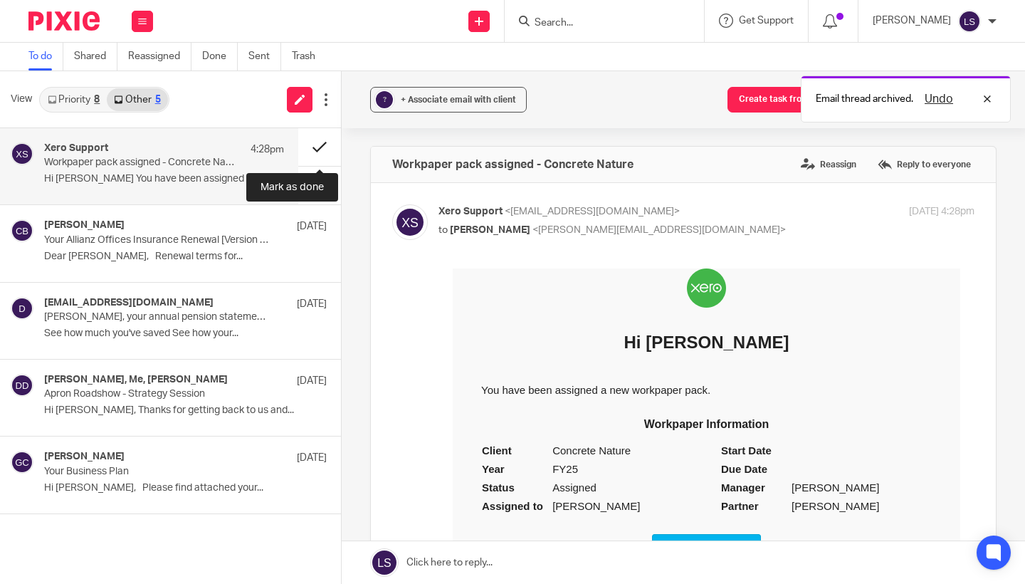
click at [315, 147] on button at bounding box center [319, 147] width 43 height 38
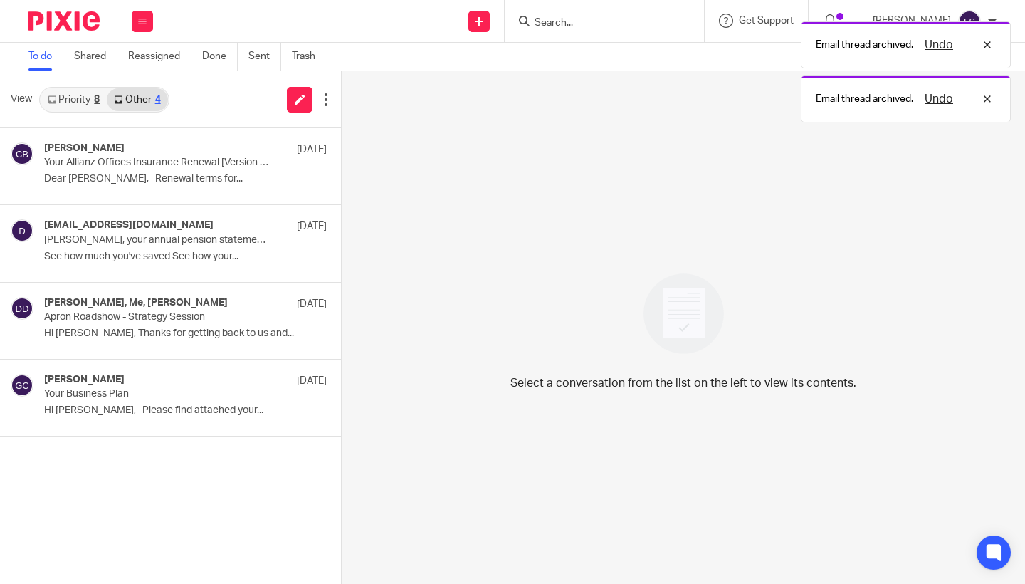
click at [83, 101] on link "Priority 8" at bounding box center [74, 99] width 66 height 23
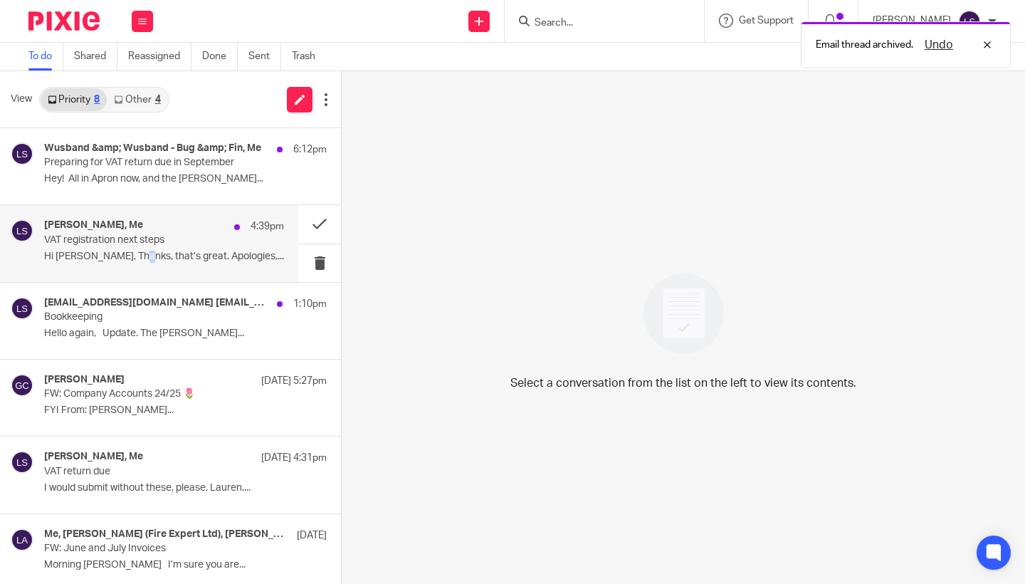
click at [135, 256] on p "Hi Lauren, Thanks, that’s great. Apologies,..." at bounding box center [164, 256] width 240 height 12
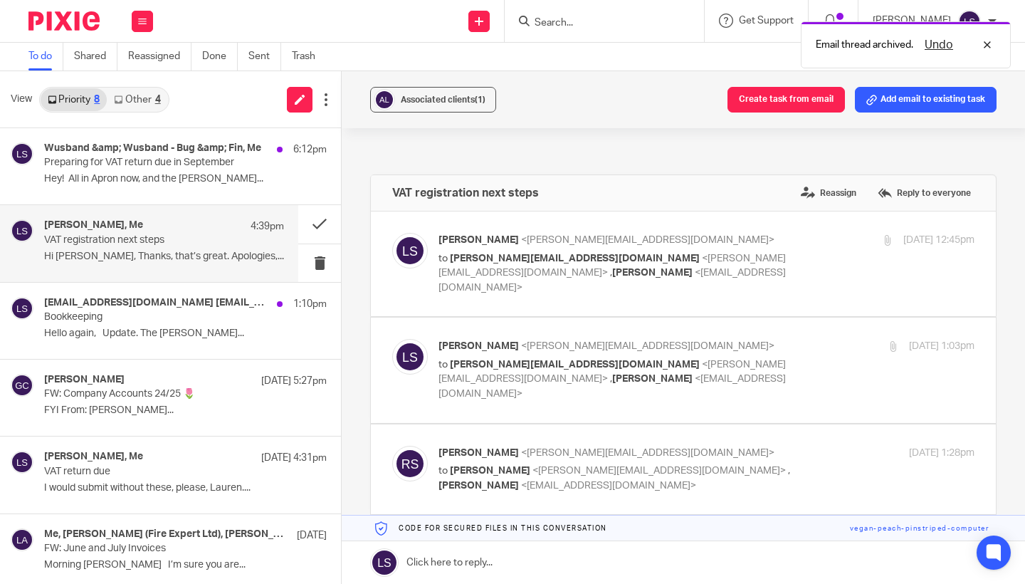
click at [1013, 347] on div "Associated clients (1) Create task from email Add email to existing task VAT re…" at bounding box center [683, 327] width 683 height 512
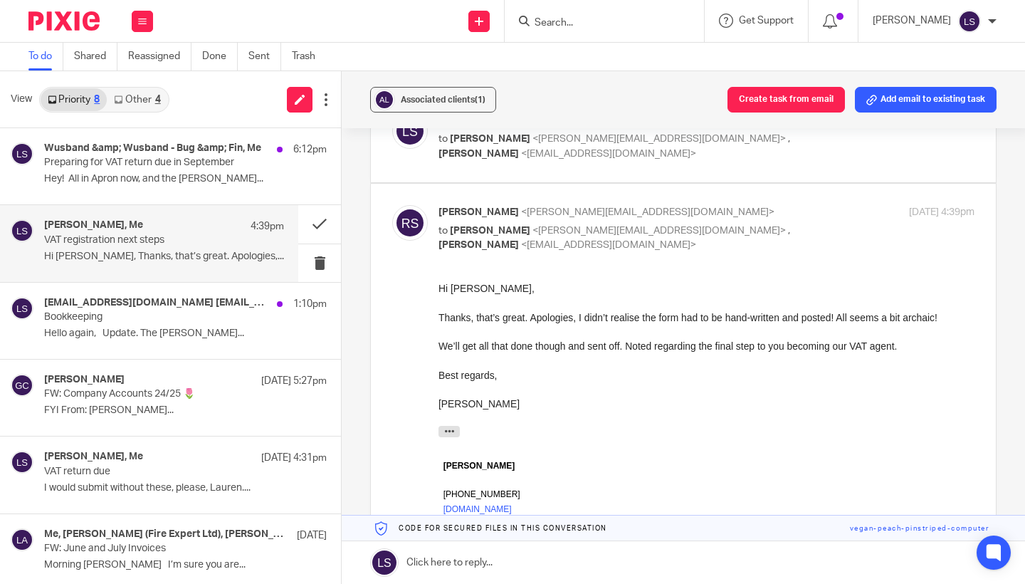
scroll to position [421, 0]
click at [554, 337] on div at bounding box center [706, 333] width 536 height 14
click at [787, 226] on p "to Lauren Simmons <lauren@fearlessfinancials.co.uk> , Emma Campbell <emmacampbe…" at bounding box center [616, 240] width 357 height 29
checkbox input "false"
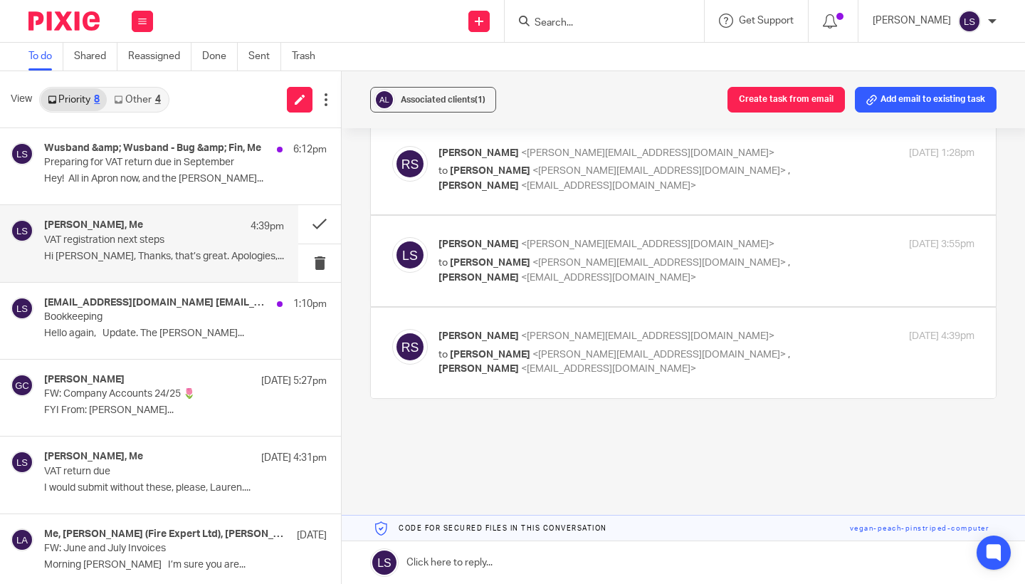
scroll to position [264, 0]
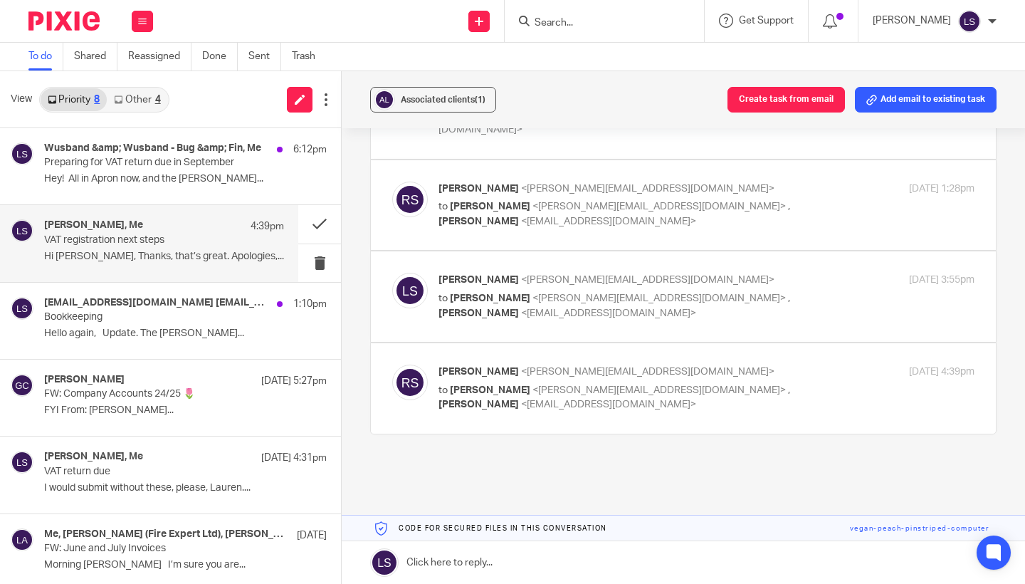
click at [550, 561] on link at bounding box center [683, 562] width 683 height 43
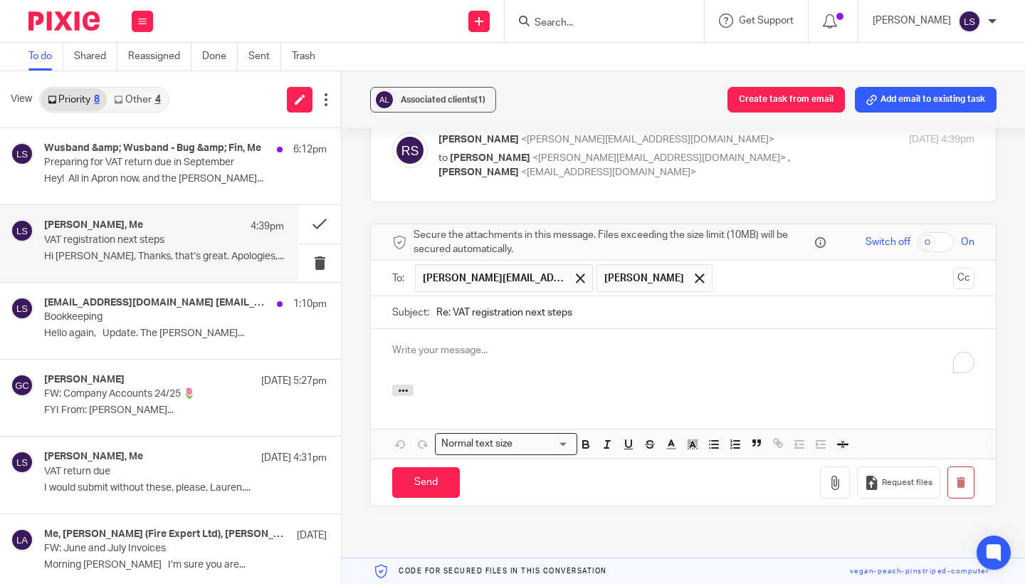
scroll to position [0, 0]
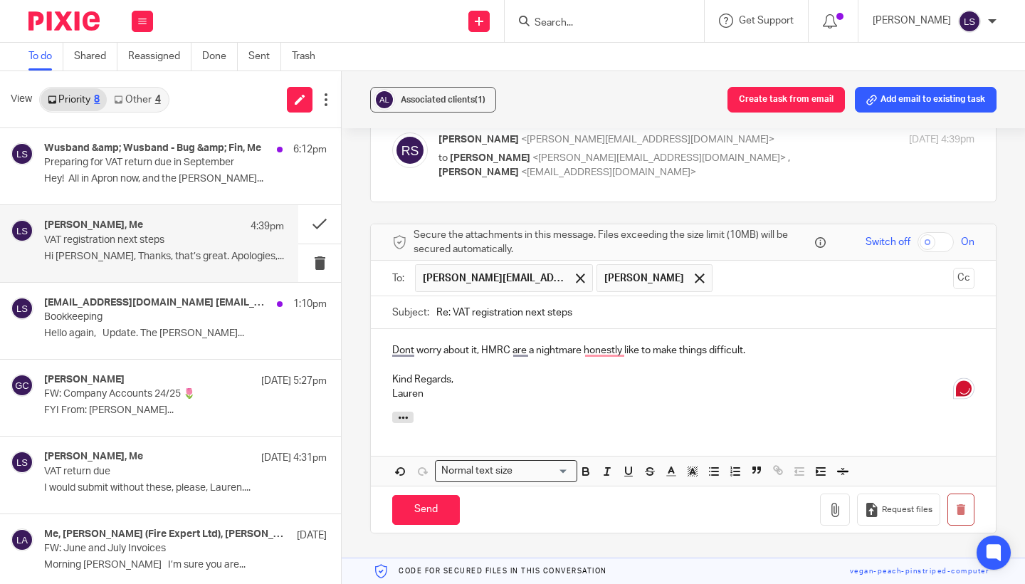
click at [618, 343] on p "Dont worry about it, HMRC are a nightmare honestly like to make things difficul…" at bounding box center [683, 350] width 582 height 14
click at [564, 372] on p "Kind Regards," at bounding box center [683, 379] width 582 height 14
click at [480, 343] on p "Dont worry about it, HMRC are a nightmare, honestly like to make things difficu…" at bounding box center [683, 350] width 582 height 14
click at [519, 366] on div "Dont worry about it. HMRC are a nightmare, honestly like to make things difficu…" at bounding box center [683, 370] width 625 height 83
click at [399, 343] on p "Dont worry about it. HMRC are a nightmare, honestly like to make things difficu…" at bounding box center [683, 350] width 582 height 14
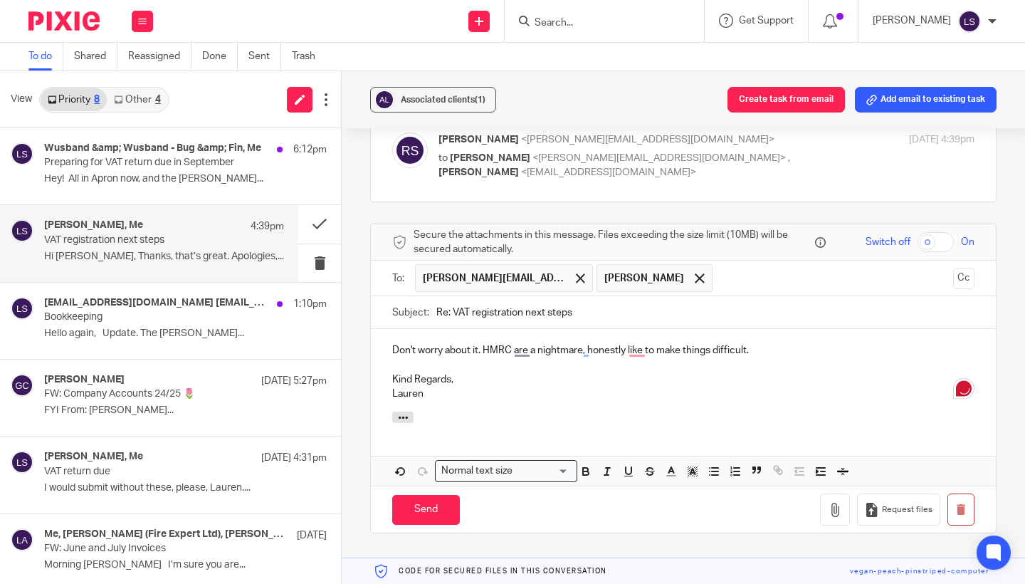
click at [491, 366] on div "Don't worry about it. HMRC are a nightmare, honestly like to make things diffic…" at bounding box center [683, 370] width 625 height 83
click at [588, 343] on p "Don't worry about it. HMRC are a nightmare, honestly like to make things diffic…" at bounding box center [683, 350] width 582 height 14
click at [544, 386] on p "Lauren" at bounding box center [683, 393] width 582 height 14
click at [519, 343] on p "Don't worry about it. HMRC is a nightmare; they honestly like to make things di…" at bounding box center [683, 350] width 582 height 14
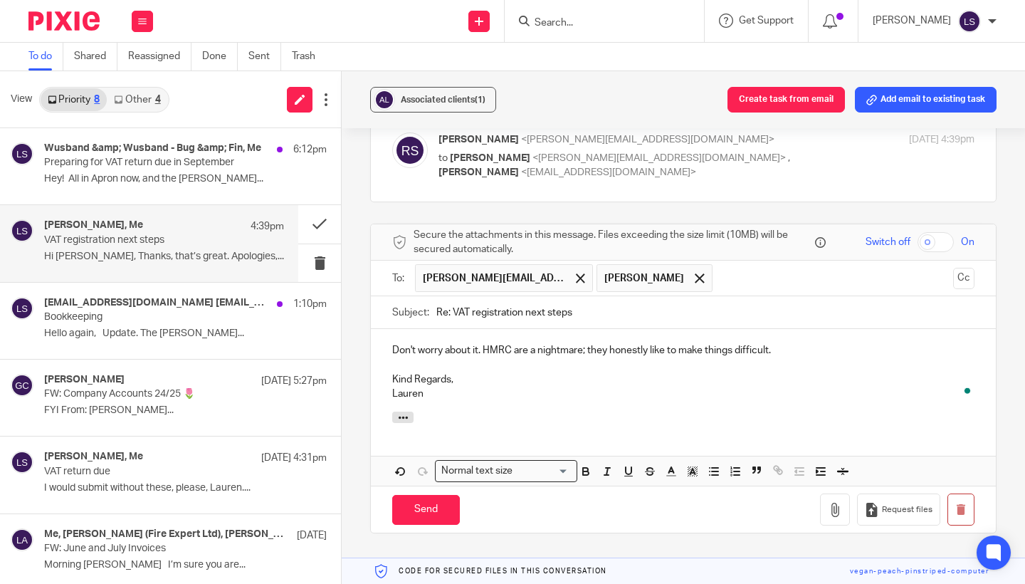
click at [526, 386] on p "Lauren" at bounding box center [683, 393] width 582 height 14
click at [798, 343] on p "Don't worry about it. HMRC are a nightmare; they honestly like to make things d…" at bounding box center [683, 350] width 582 height 14
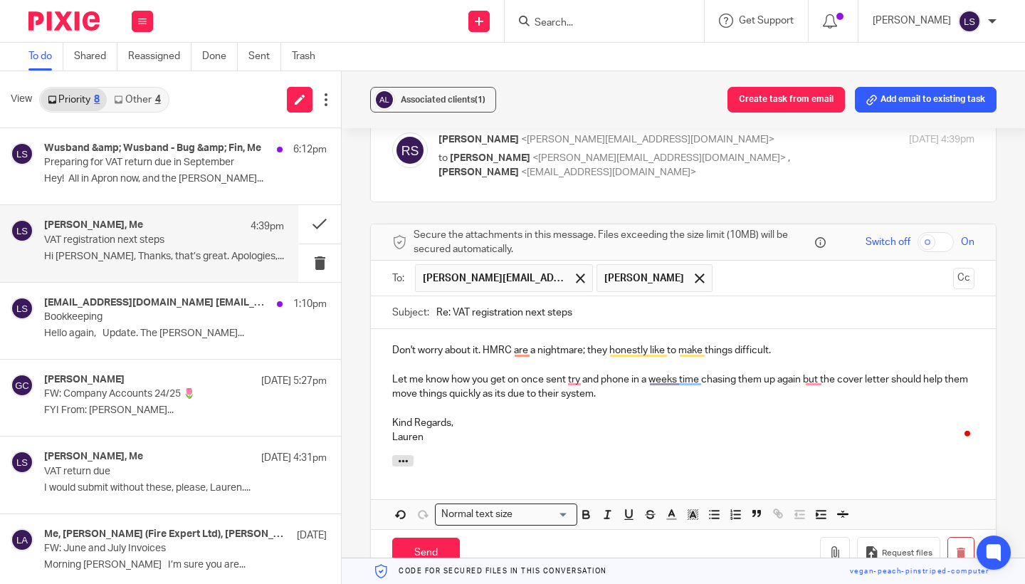
click at [390, 344] on div "Don't worry about it. HMRC are a nightmare; they honestly like to make things d…" at bounding box center [683, 392] width 625 height 126
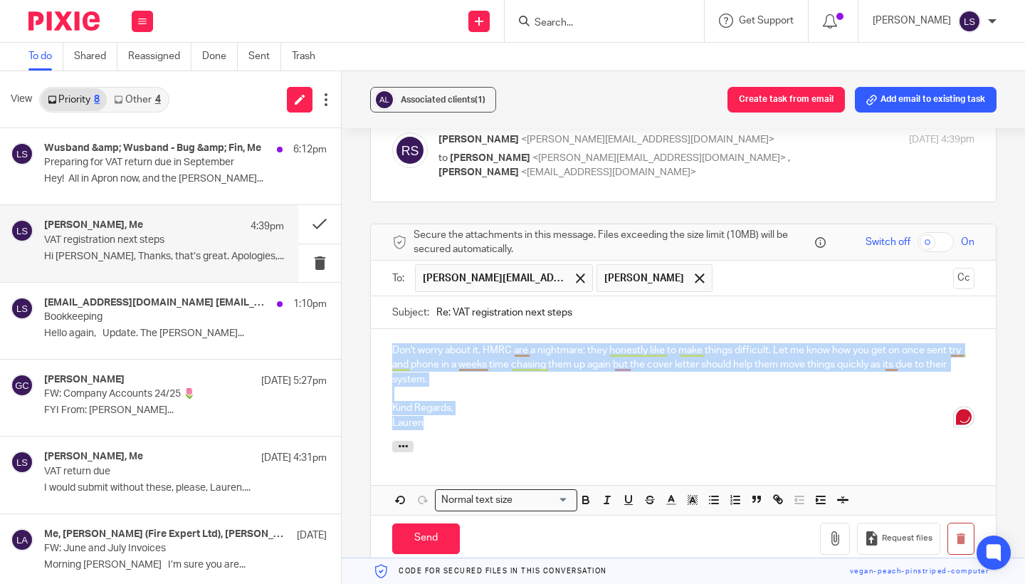
drag, startPoint x: 445, startPoint y: 398, endPoint x: 398, endPoint y: 303, distance: 105.3
click at [398, 329] on div "Don't worry about it. HMRC are a nightmare; they honestly like to make things d…" at bounding box center [683, 385] width 625 height 112
copy div "Don't worry about it. HMRC are a nightmare; they honestly like to make things d…"
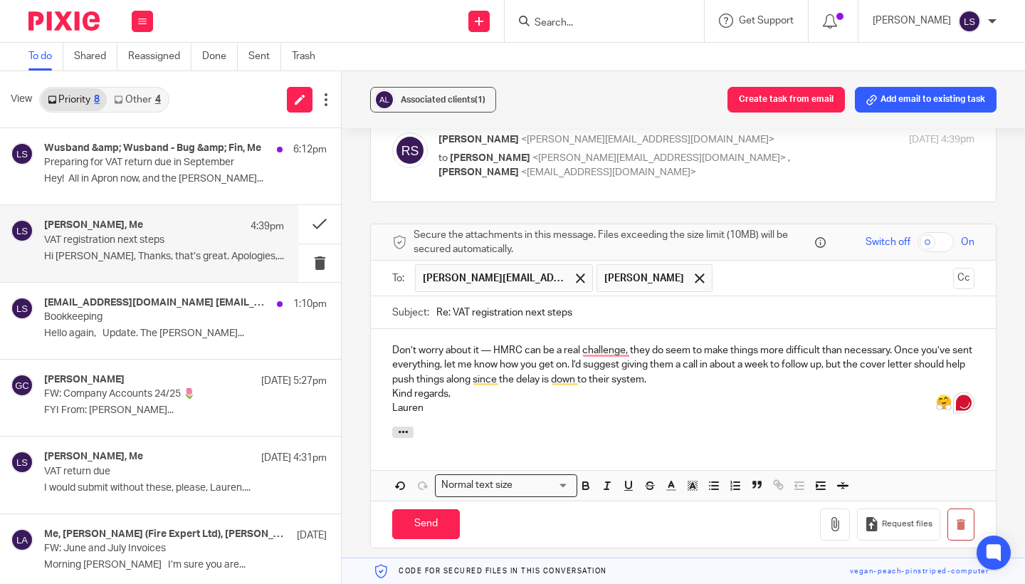
click at [391, 356] on div "Don’t worry about it — HMRC can be a real challenge, they do seem to make thing…" at bounding box center [683, 377] width 625 height 97
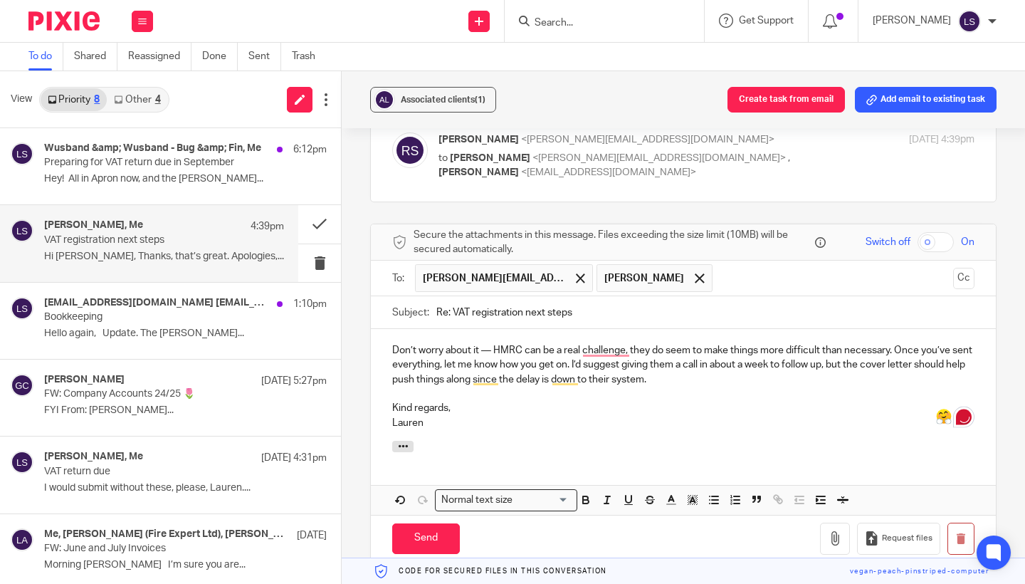
click at [453, 396] on div "Don’t worry about it — HMRC can be a real challenge, they do seem to make thing…" at bounding box center [683, 385] width 625 height 112
click at [601, 343] on p "Don’t worry about it — HMRC can be a real challenge, they do seem to make thing…" at bounding box center [683, 364] width 582 height 43
click at [583, 400] on div "Don’t worry about it — HMRC can be a real challenge; they do seem to make thing…" at bounding box center [683, 385] width 625 height 112
click at [1015, 327] on div "Associated clients (1) Create task from email Add email to existing task VAT re…" at bounding box center [683, 327] width 683 height 512
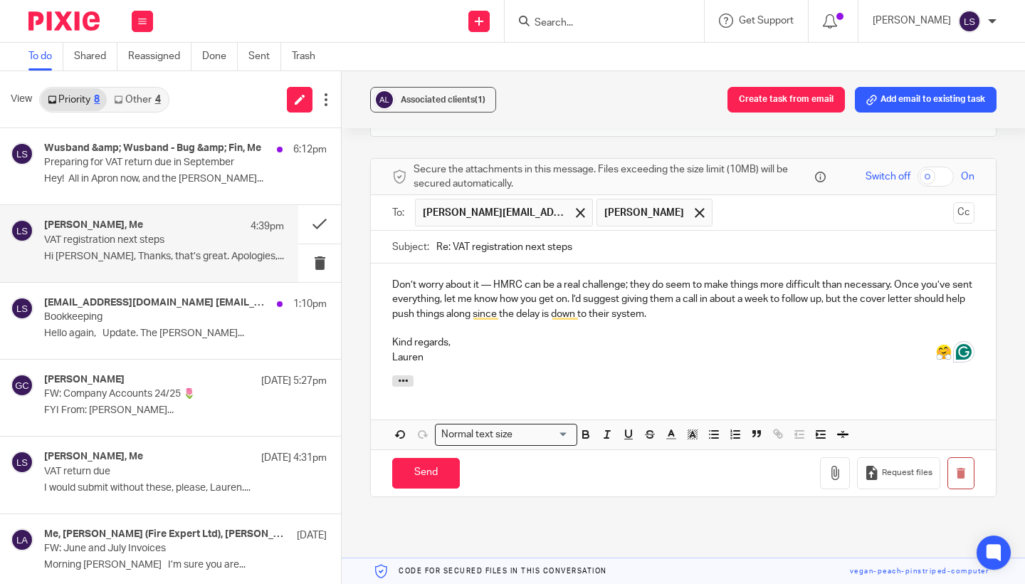
scroll to position [566, 0]
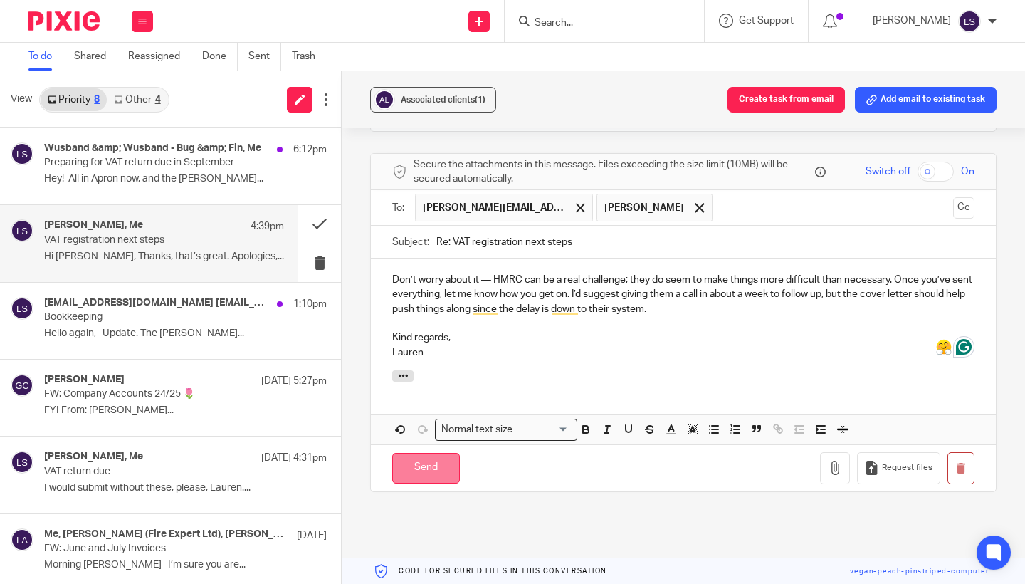
click at [433, 453] on input "Send" at bounding box center [426, 468] width 68 height 31
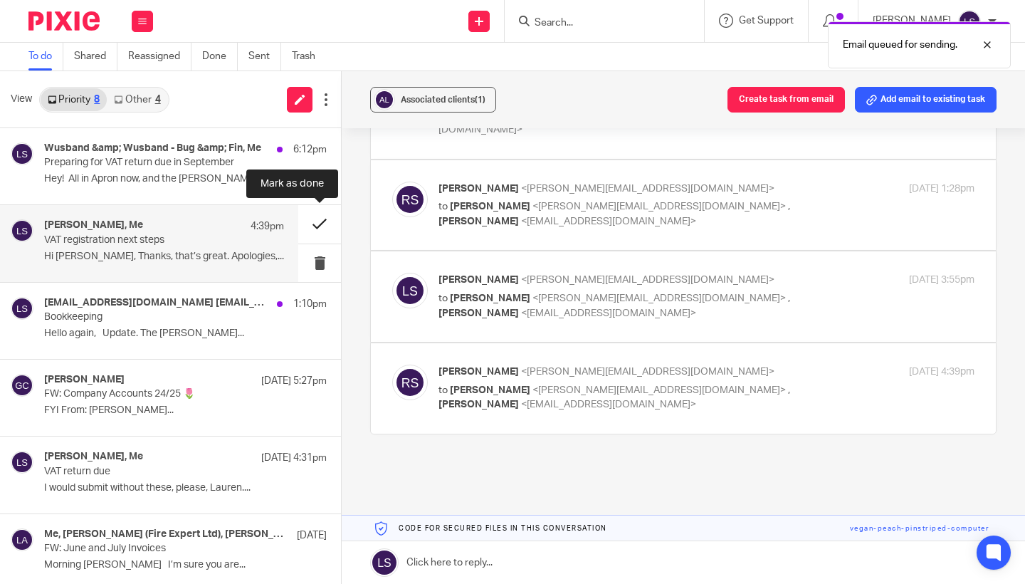
click at [324, 223] on button at bounding box center [319, 224] width 43 height 38
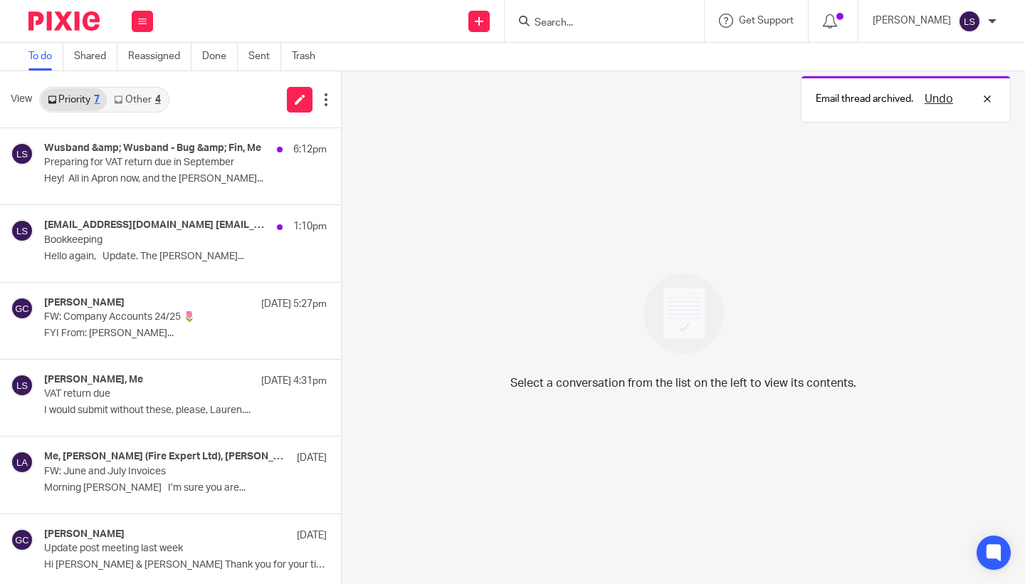
click at [148, 101] on link "Other 4" at bounding box center [137, 99] width 60 height 23
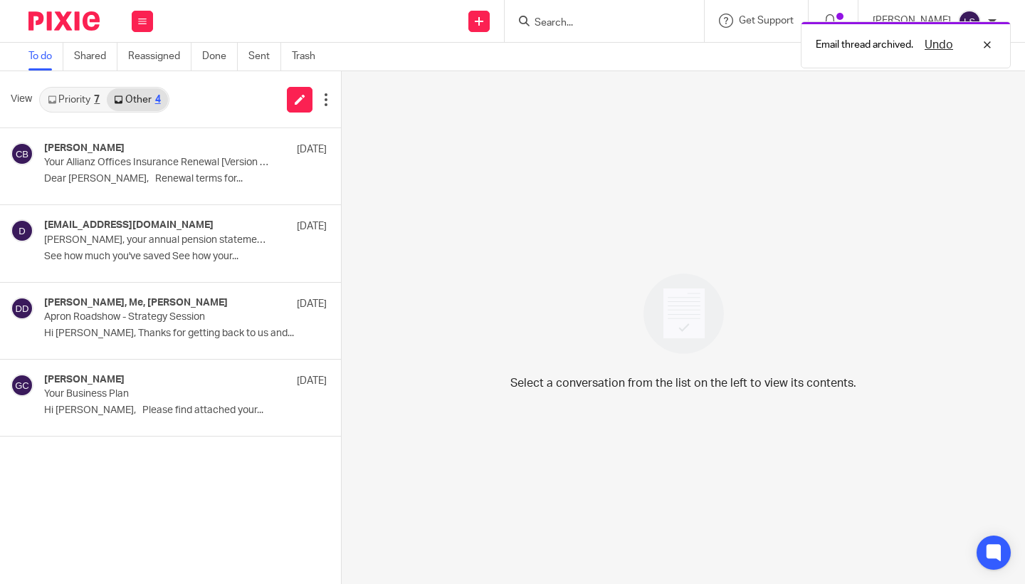
click at [78, 104] on link "Priority 7" at bounding box center [74, 99] width 66 height 23
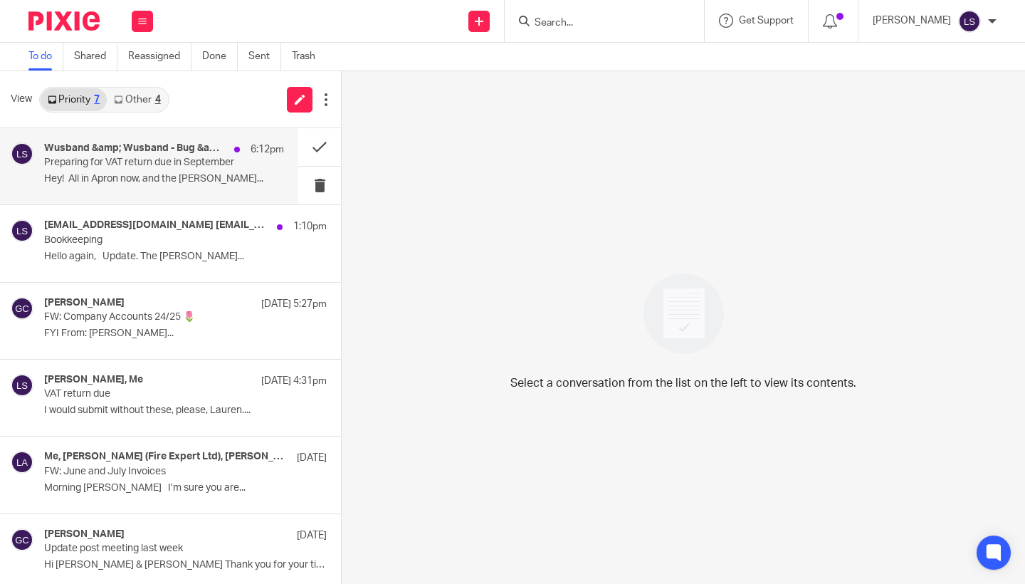
click at [89, 150] on h4 "Wusband &amp; Wusband - Bug &amp; Fin, Me" at bounding box center [135, 148] width 183 height 12
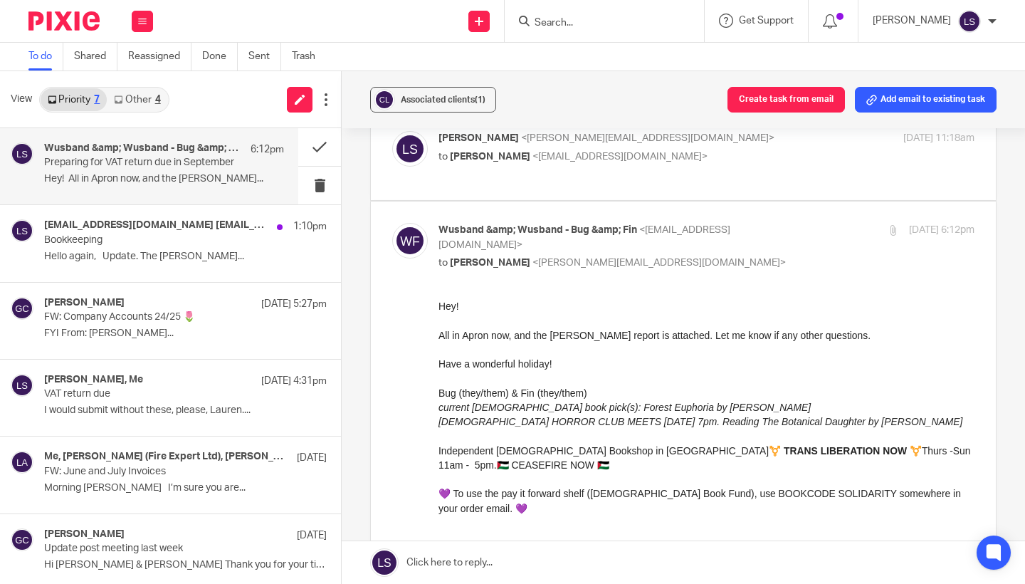
scroll to position [694, 0]
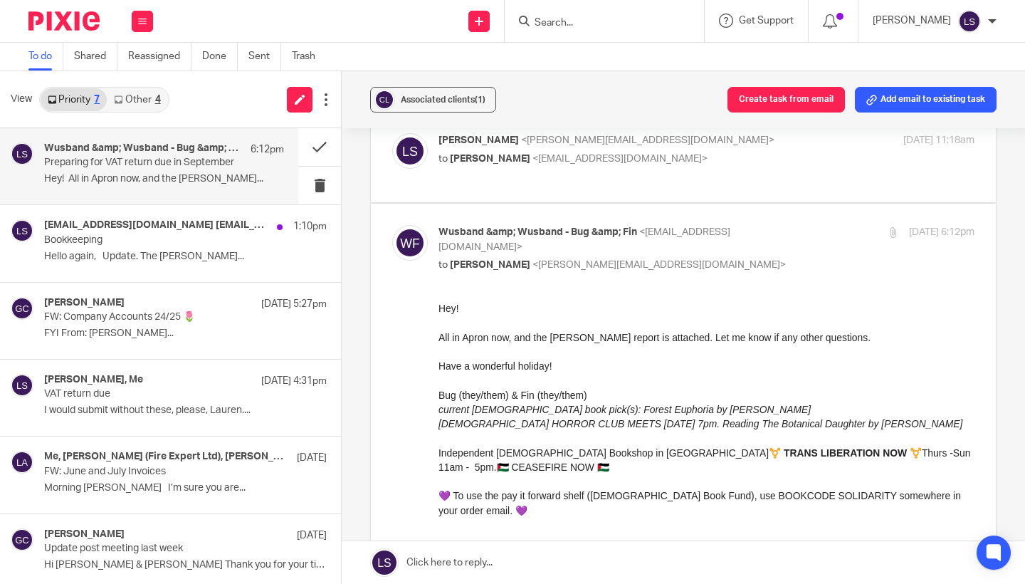
click at [783, 225] on p "Wusband &amp; Wusband - Bug &amp; Fin <categoryisbooks@gmail.com>" at bounding box center [616, 239] width 357 height 29
checkbox input "false"
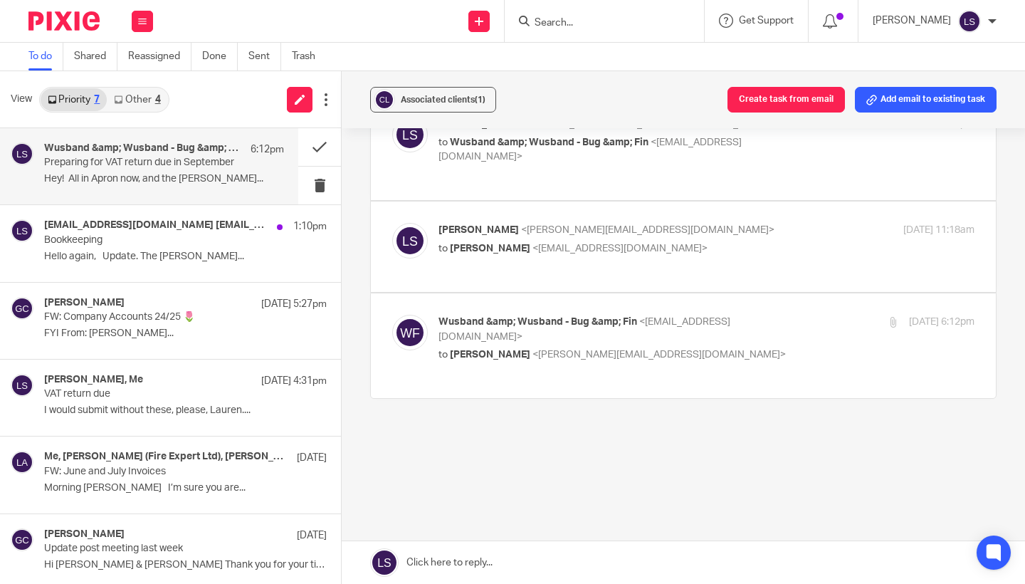
scroll to position [535, 0]
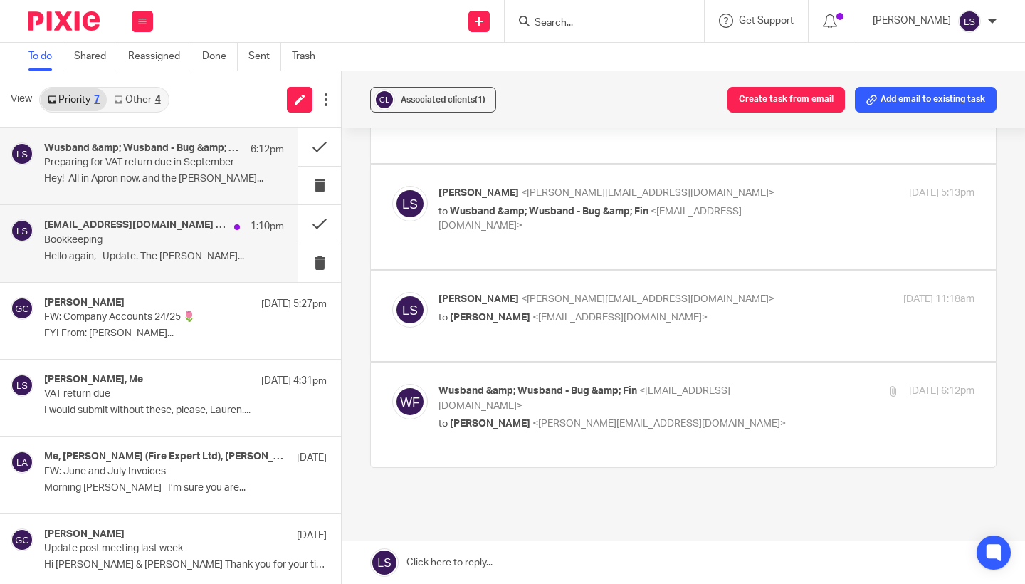
click at [171, 243] on p "Bookkeeping" at bounding box center [140, 240] width 192 height 12
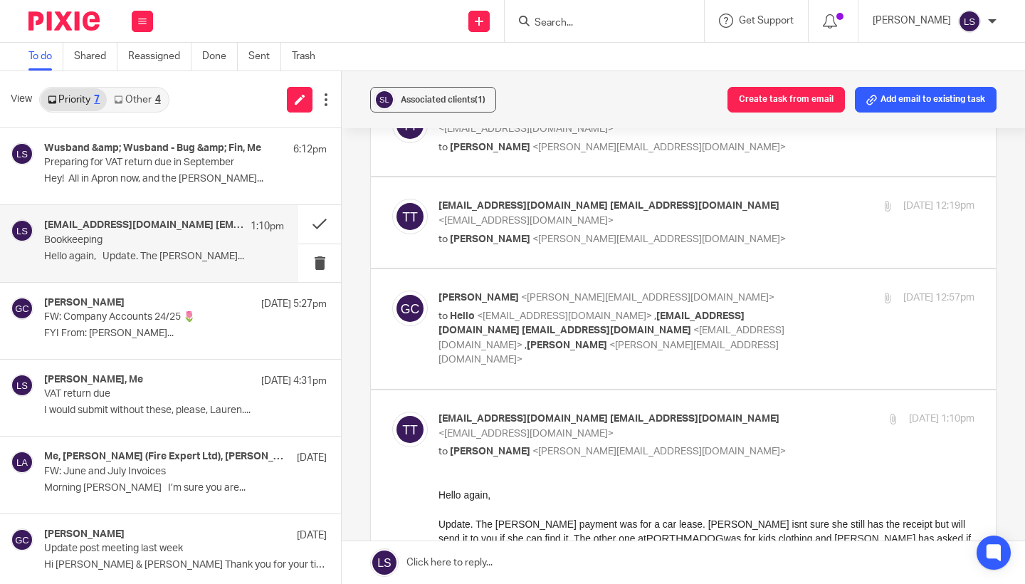
scroll to position [492, 0]
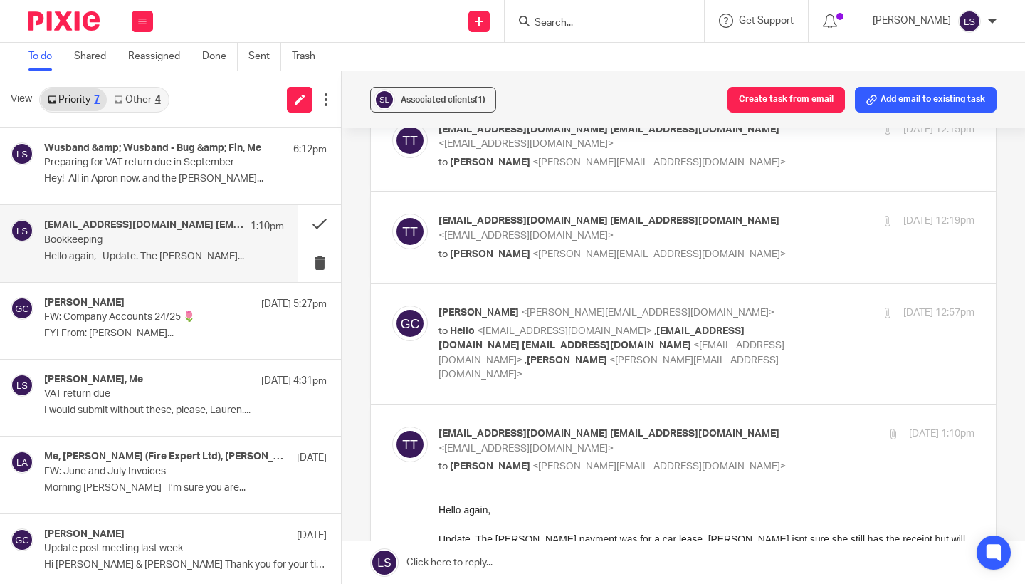
click at [792, 305] on p "Gillian Caughey <gillian@fearlessfinancials.co.uk>" at bounding box center [616, 312] width 357 height 15
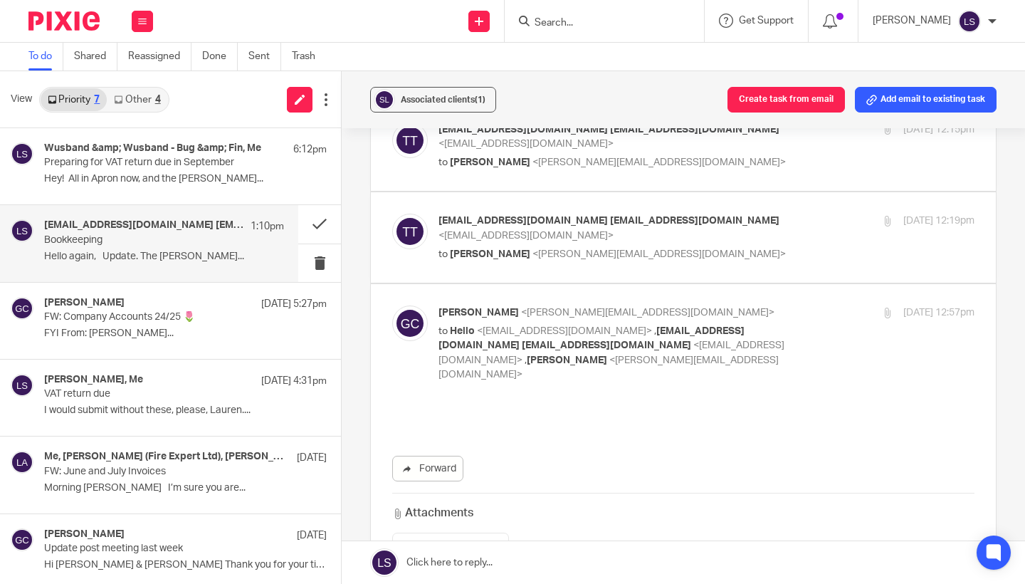
scroll to position [0, 0]
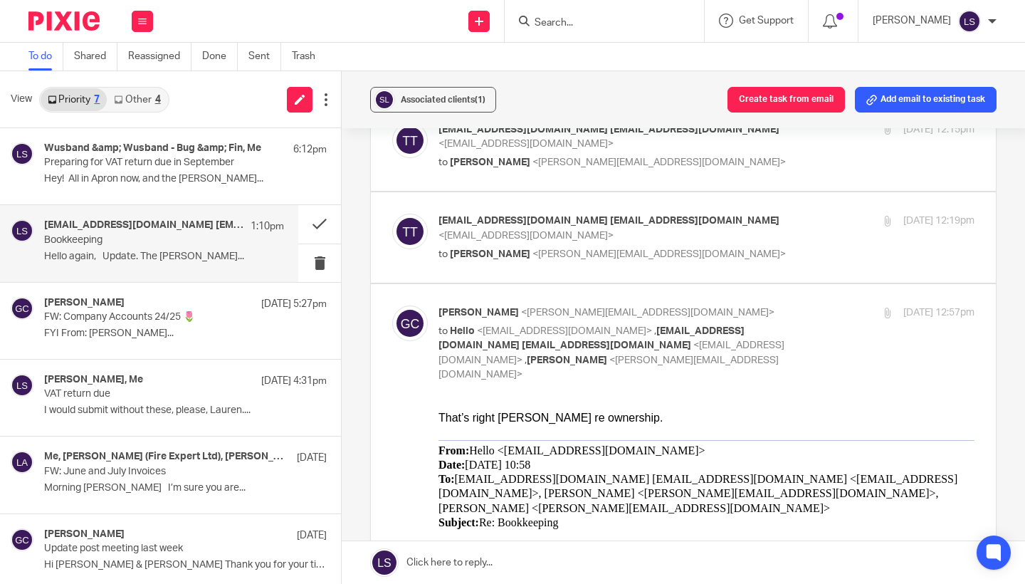
click at [792, 305] on p "Gillian Caughey <gillian@fearlessfinancials.co.uk>" at bounding box center [616, 312] width 357 height 15
checkbox input "false"
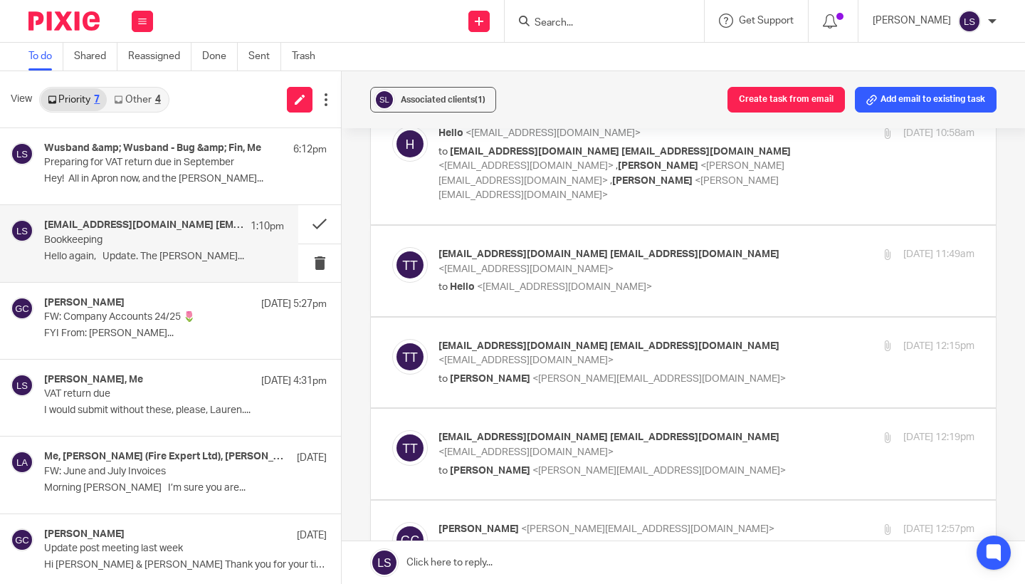
scroll to position [273, 0]
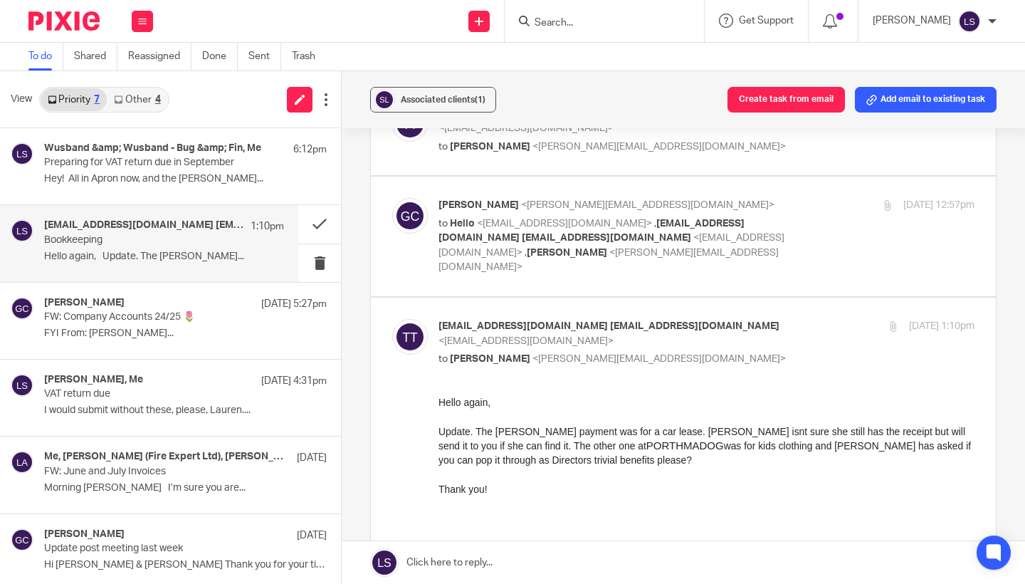
click at [736, 319] on p "tahlee@studio70glasgow.com tahlee@studio70glasgow.com <tahlee@studio70glasgow.c…" at bounding box center [616, 333] width 357 height 29
checkbox input "false"
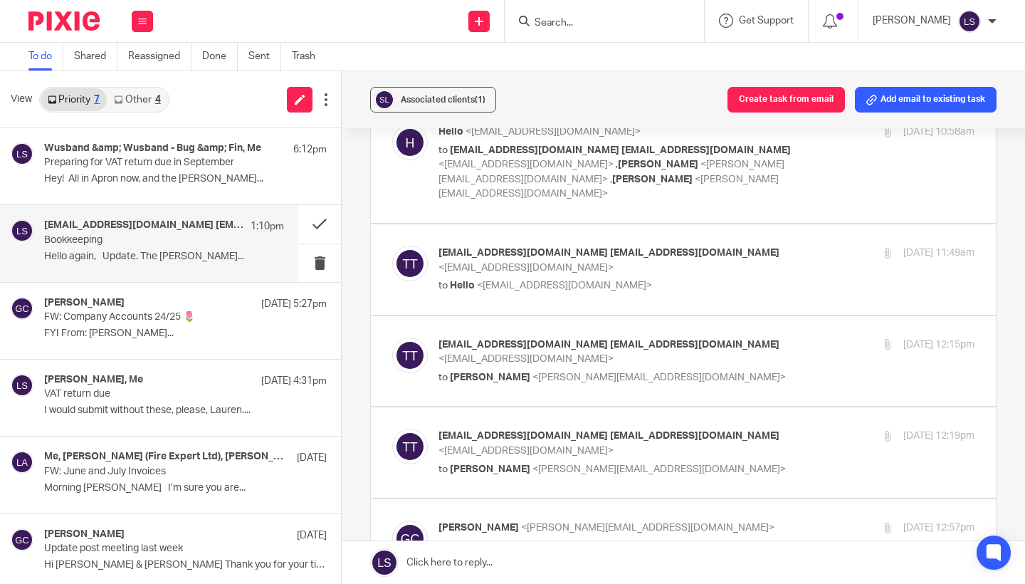
scroll to position [272, 0]
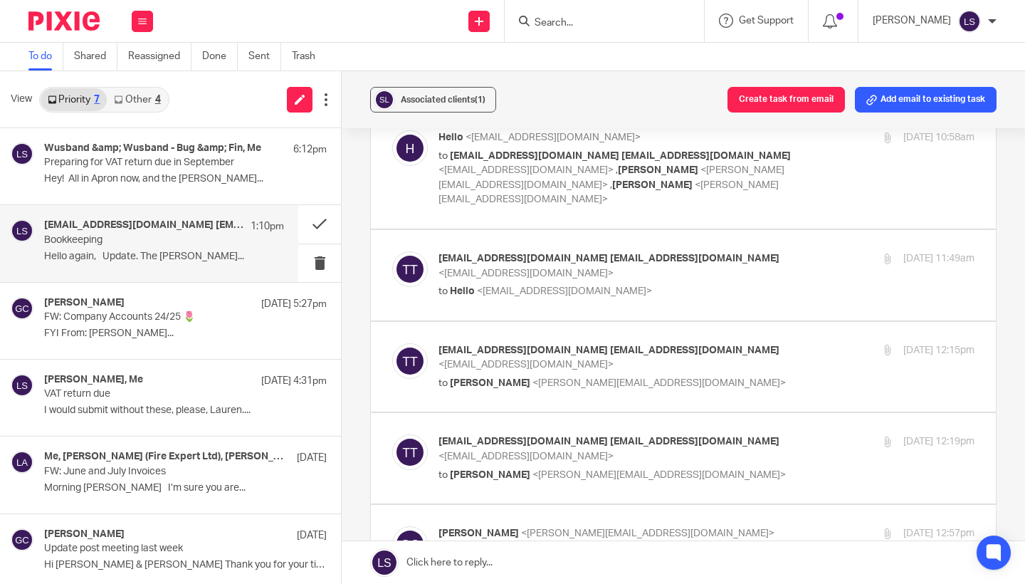
click at [164, 108] on link "Other 4" at bounding box center [137, 99] width 60 height 23
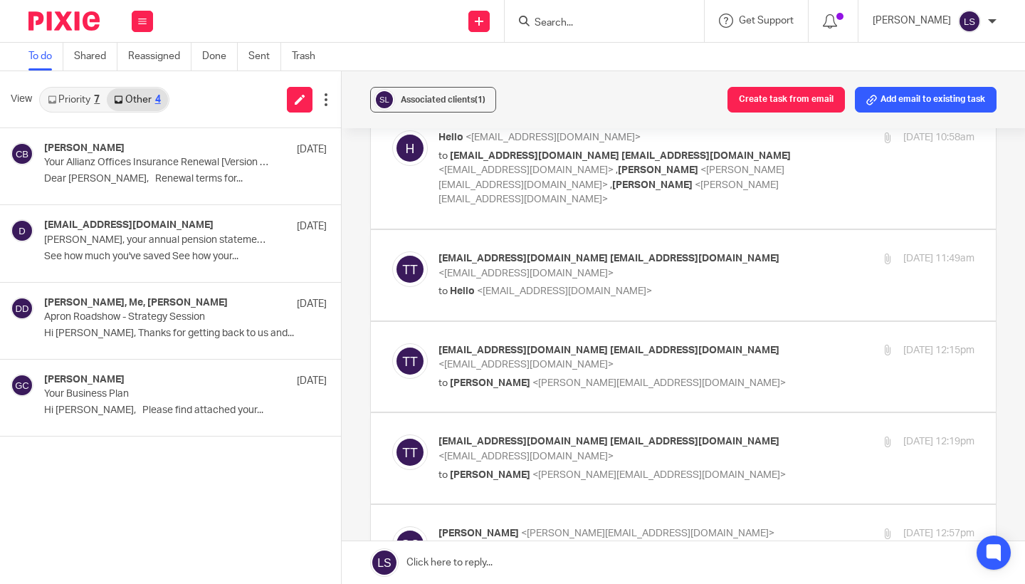
click at [86, 101] on link "Priority 7" at bounding box center [74, 99] width 66 height 23
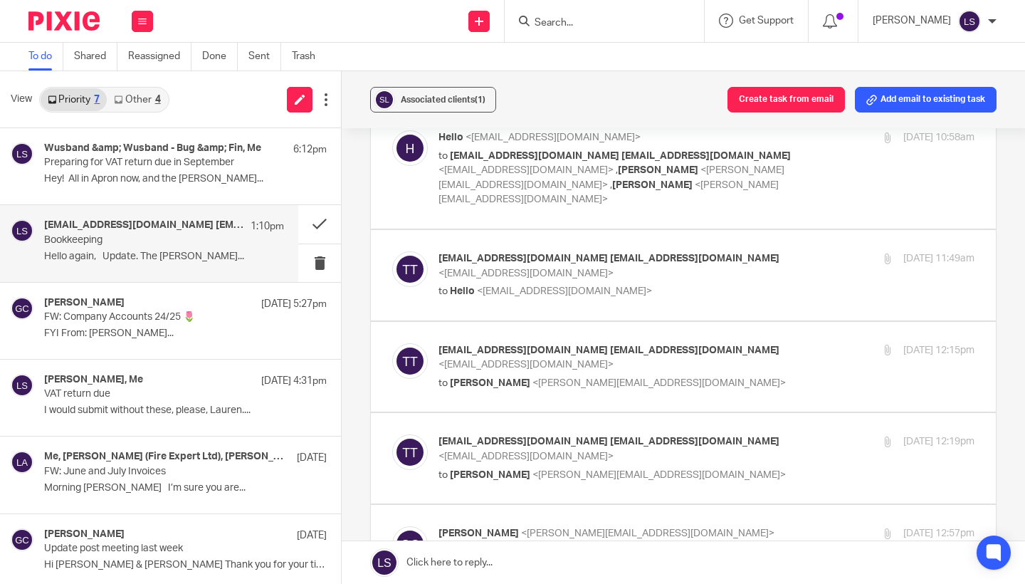
click at [133, 228] on h4 "tahlee@studio70glasgow.com tahlee@studio70glasgow.com, Gillian Caughey, Hello, …" at bounding box center [143, 225] width 199 height 12
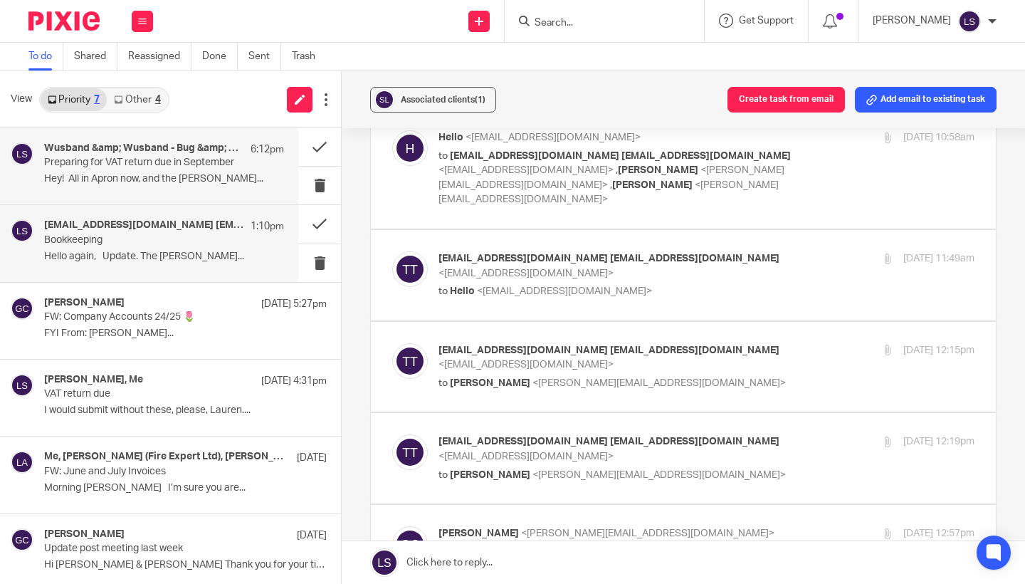
click at [133, 192] on div "Wusband &amp; Wusband - Bug &amp; Fin, Me 6:12pm Preparing for VAT return due i…" at bounding box center [149, 166] width 298 height 76
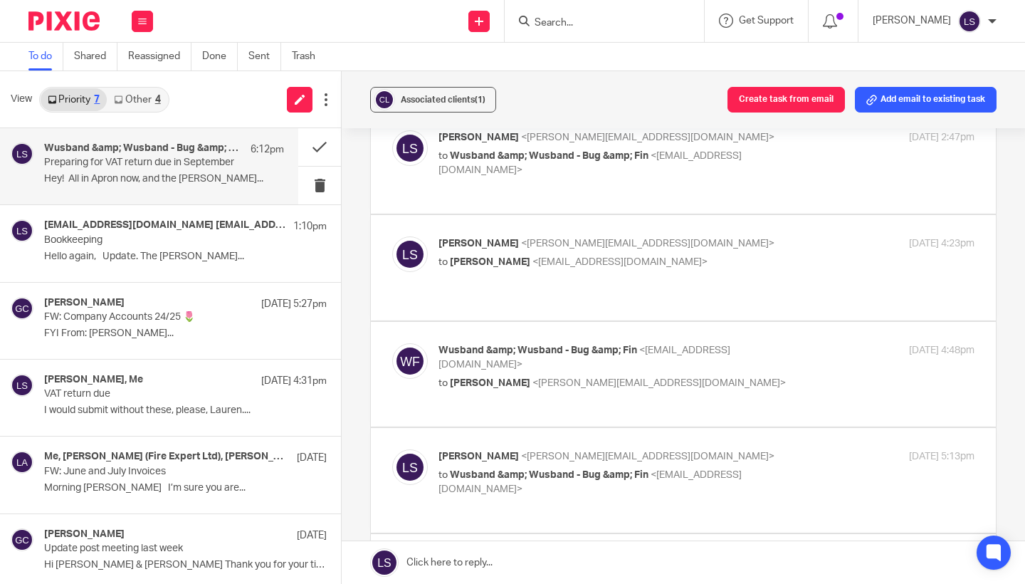
scroll to position [0, 0]
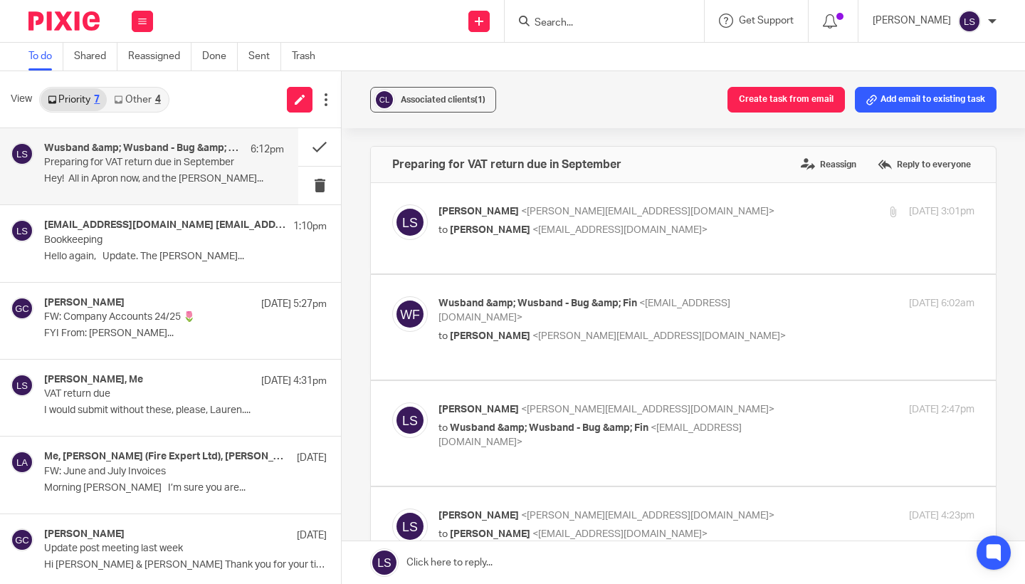
click at [1012, 330] on div "Associated clients (1) Create task from email Add email to existing task Prepar…" at bounding box center [683, 327] width 683 height 512
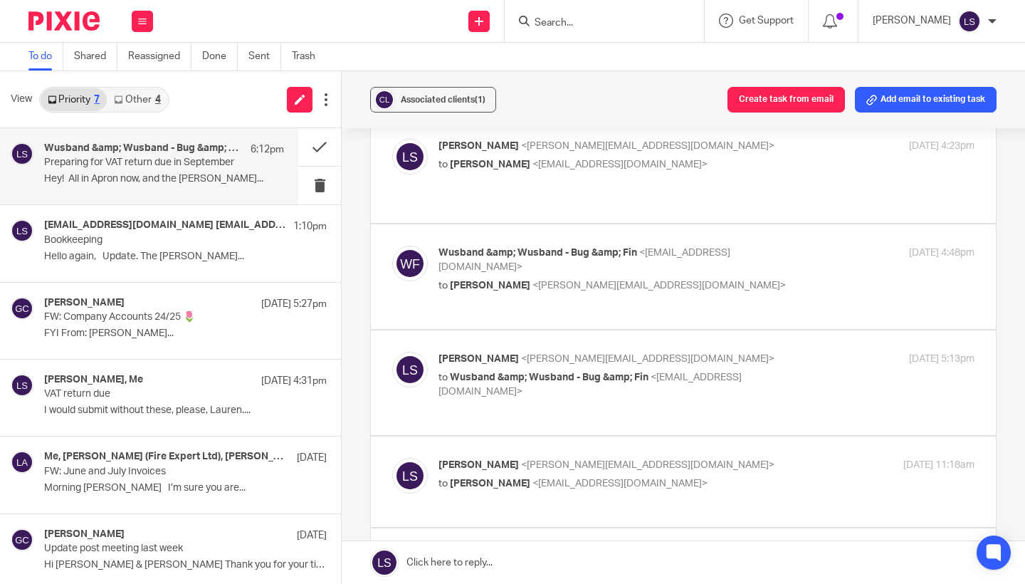
scroll to position [391, 0]
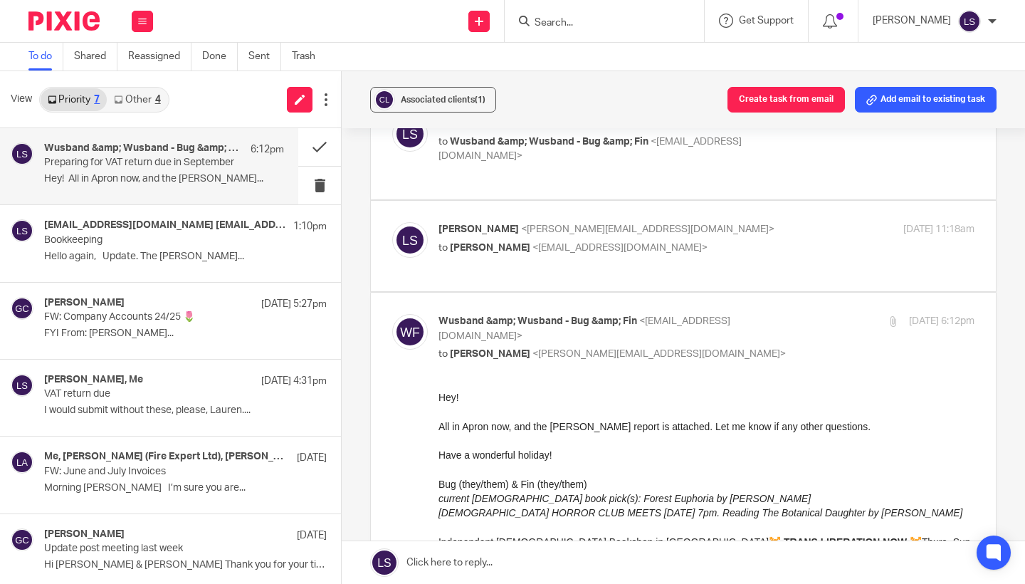
click at [815, 314] on div "20 Aug 2025 6:12pm" at bounding box center [885, 321] width 179 height 15
checkbox input "false"
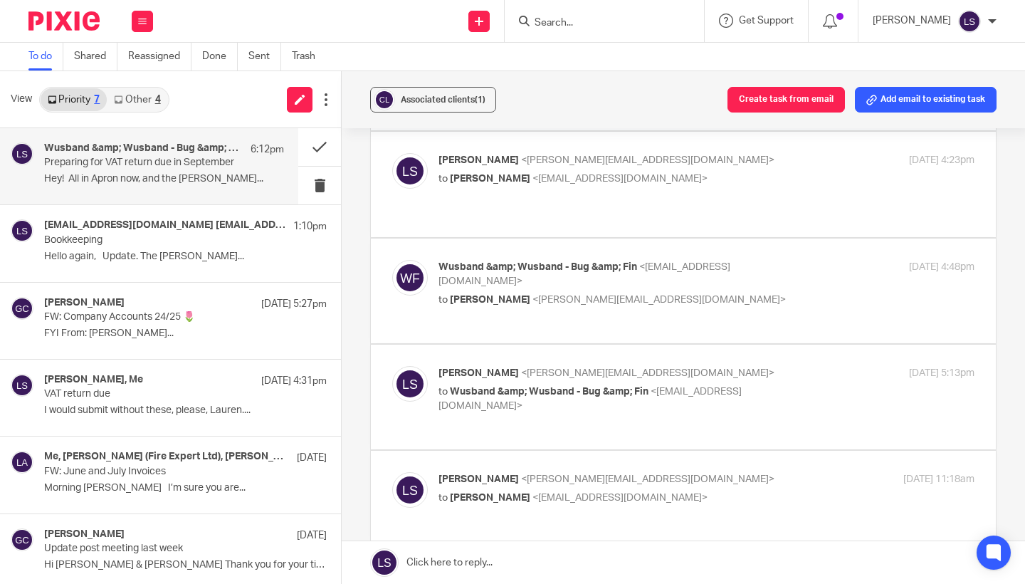
scroll to position [308, 0]
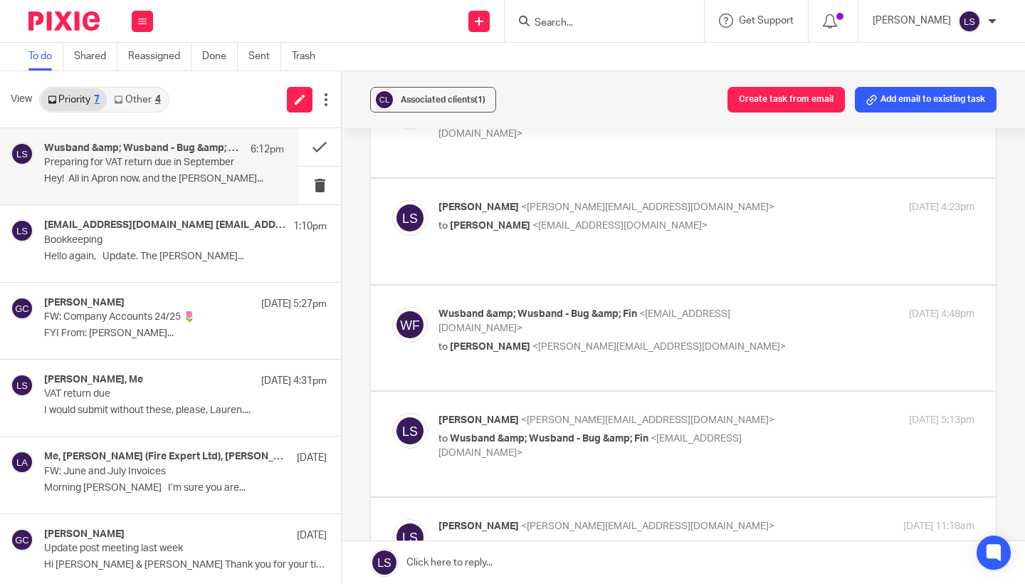
click at [144, 97] on link "Other 4" at bounding box center [137, 99] width 60 height 23
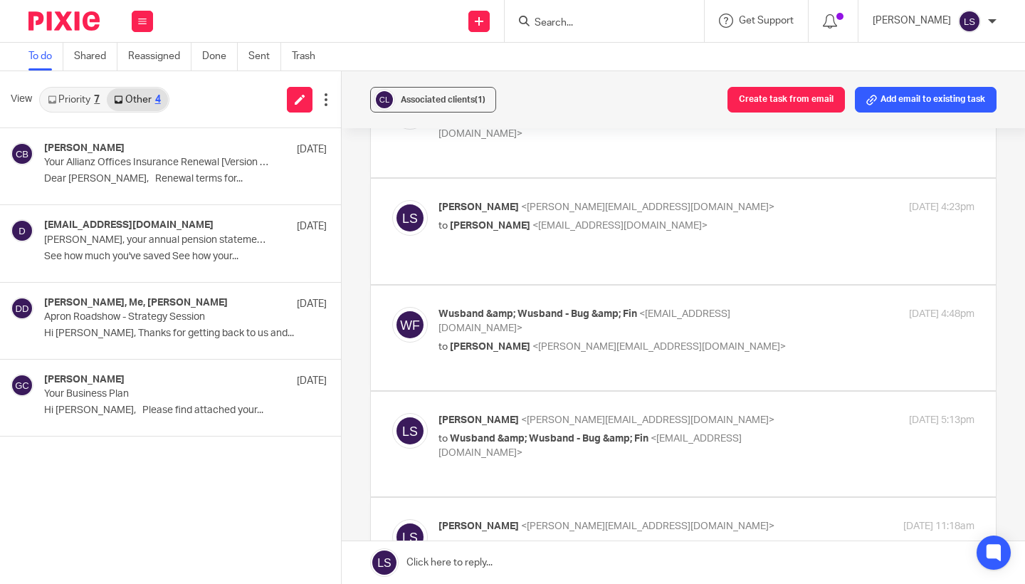
click at [83, 97] on link "Priority 7" at bounding box center [74, 99] width 66 height 23
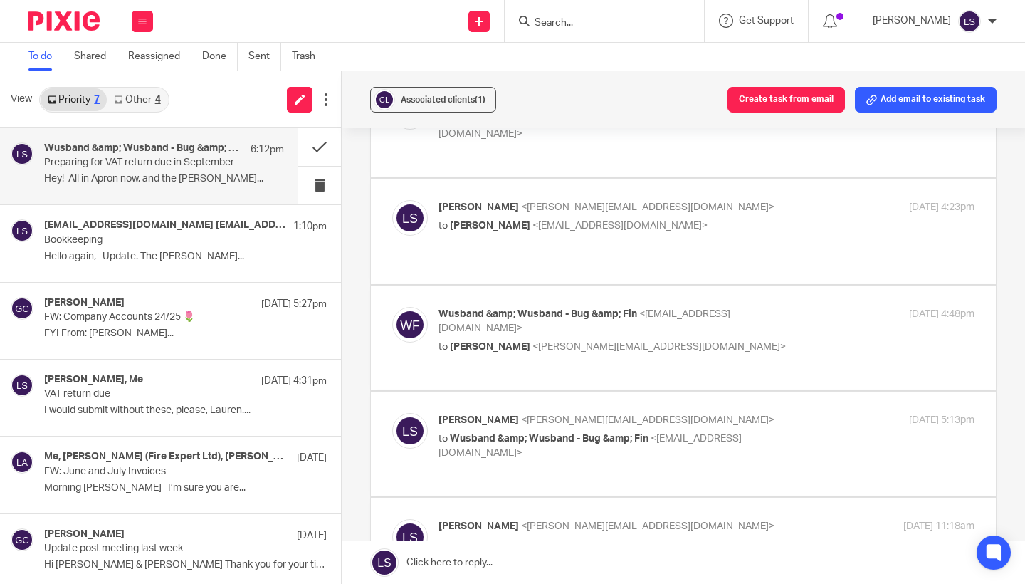
click at [154, 100] on link "Other 4" at bounding box center [137, 99] width 60 height 23
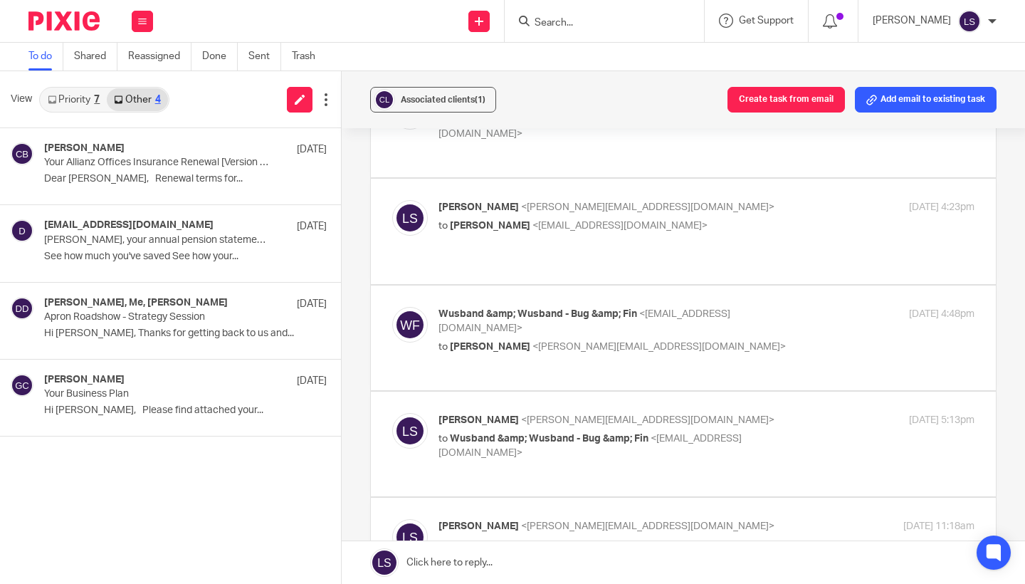
click at [88, 100] on link "Priority 7" at bounding box center [74, 99] width 66 height 23
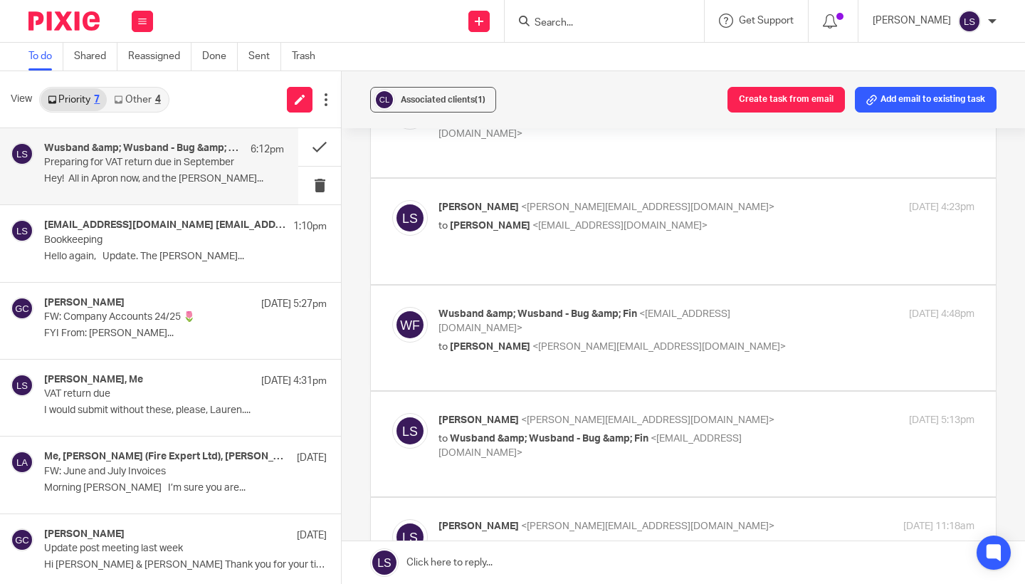
click at [566, 26] on input "Search" at bounding box center [597, 23] width 128 height 13
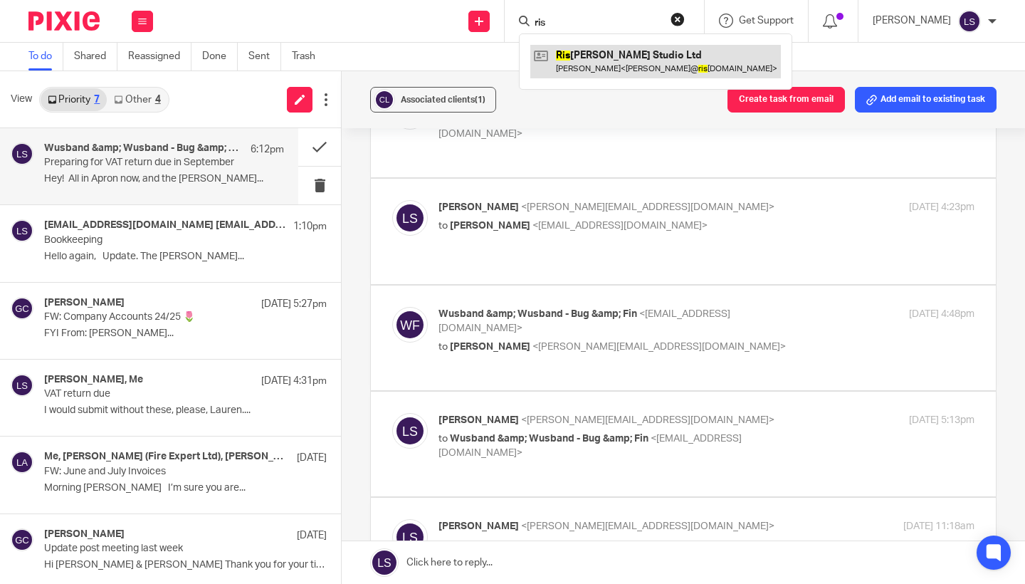
type input "ris"
click at [591, 73] on link at bounding box center [655, 61] width 250 height 33
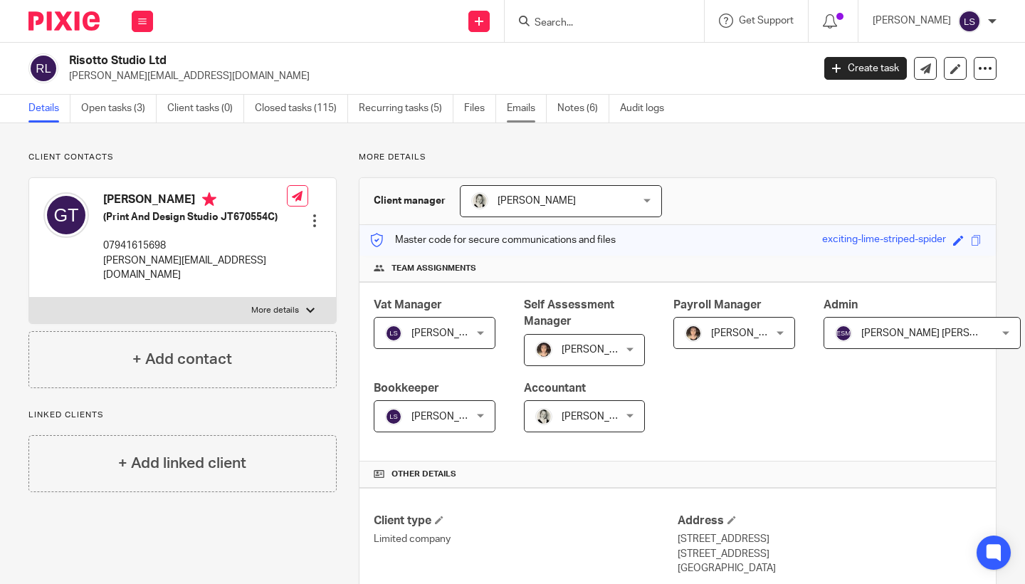
click at [534, 111] on link "Emails" at bounding box center [527, 109] width 40 height 28
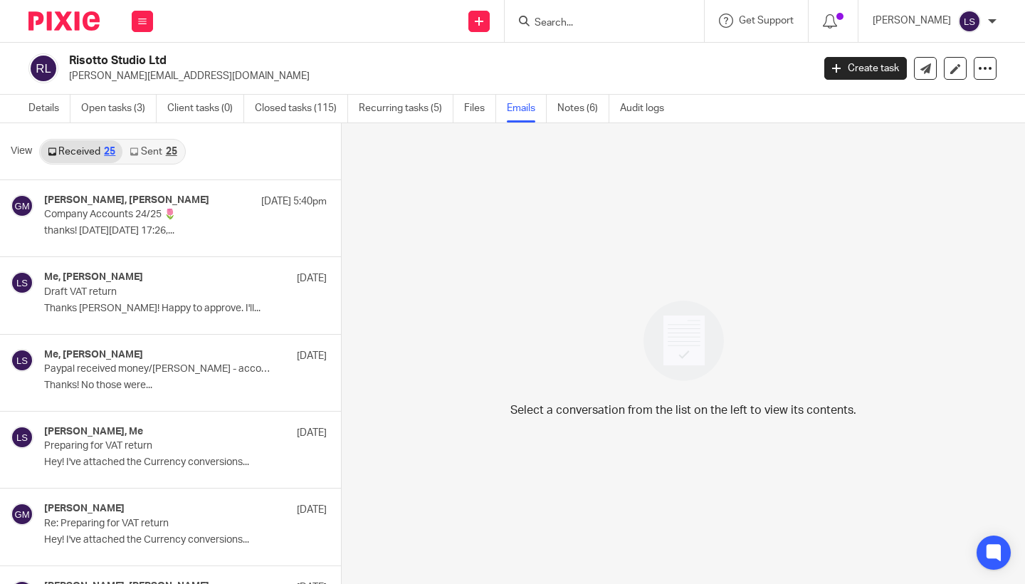
click at [148, 169] on div "View Received 25 Sent 25" at bounding box center [170, 151] width 341 height 57
click at [153, 157] on link "Sent 25" at bounding box center [152, 151] width 61 height 23
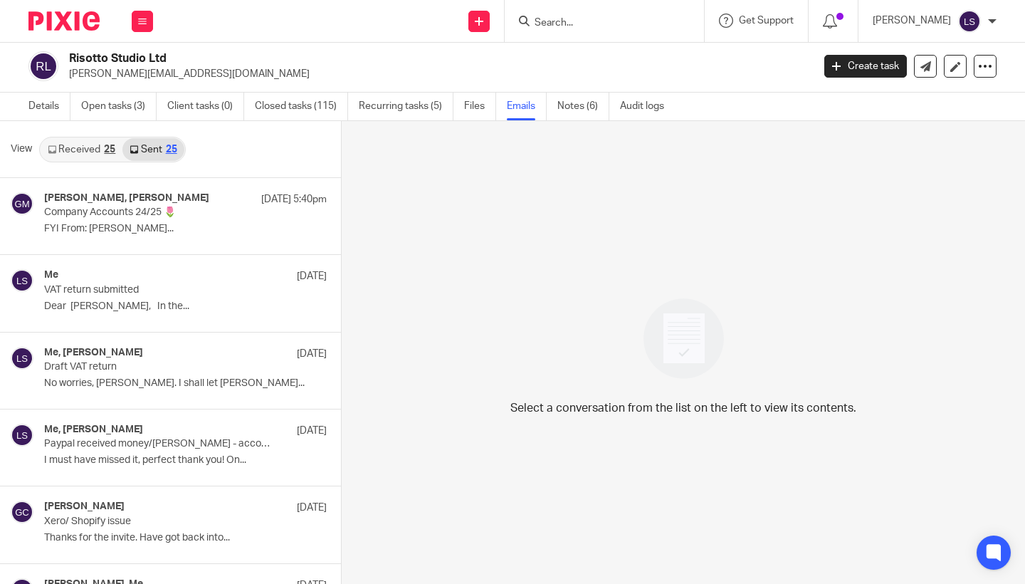
click at [100, 152] on link "Received 25" at bounding box center [82, 149] width 82 height 23
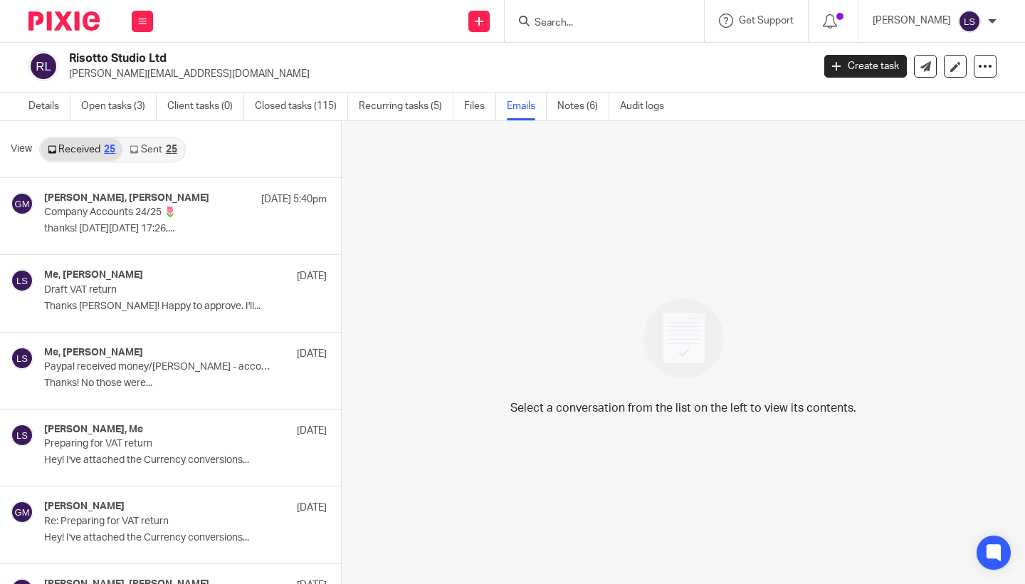
click at [141, 154] on link "Sent 25" at bounding box center [152, 149] width 61 height 23
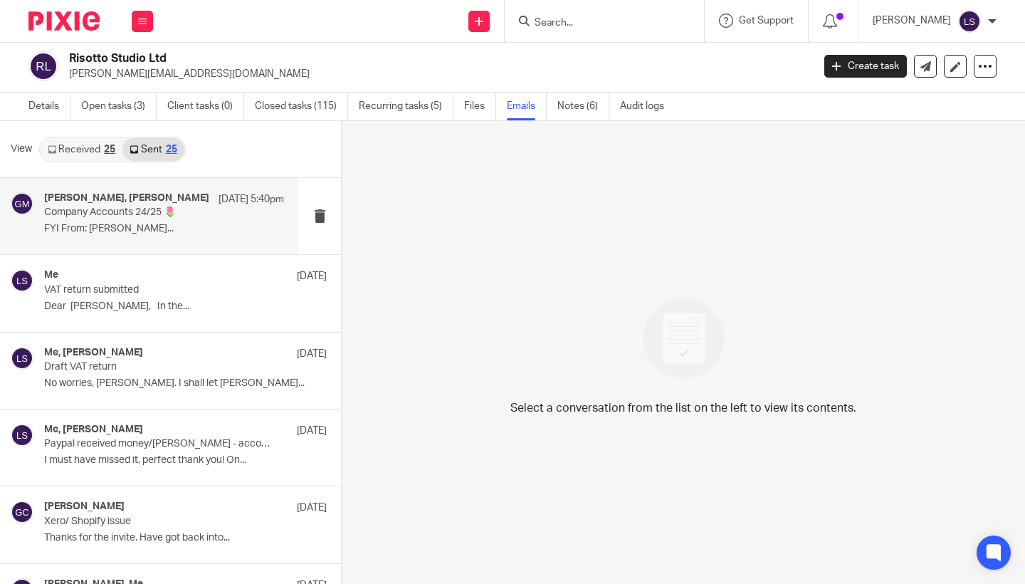
click at [126, 203] on h4 "Gabriella Marcella, Gillian Caughey" at bounding box center [126, 198] width 165 height 12
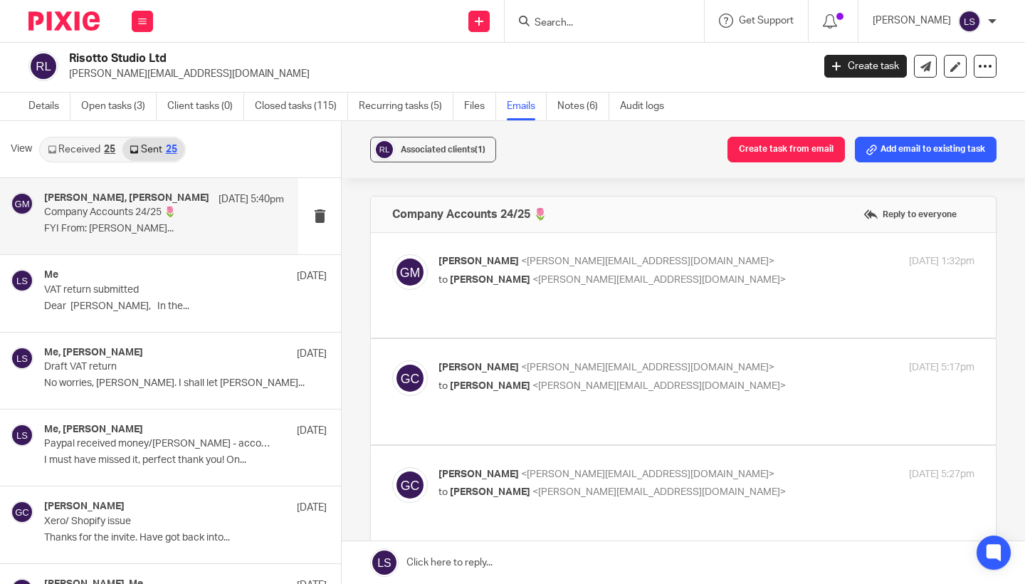
click at [677, 279] on span "<gillian@fearlessfinancials.co.uk>" at bounding box center [658, 280] width 253 height 10
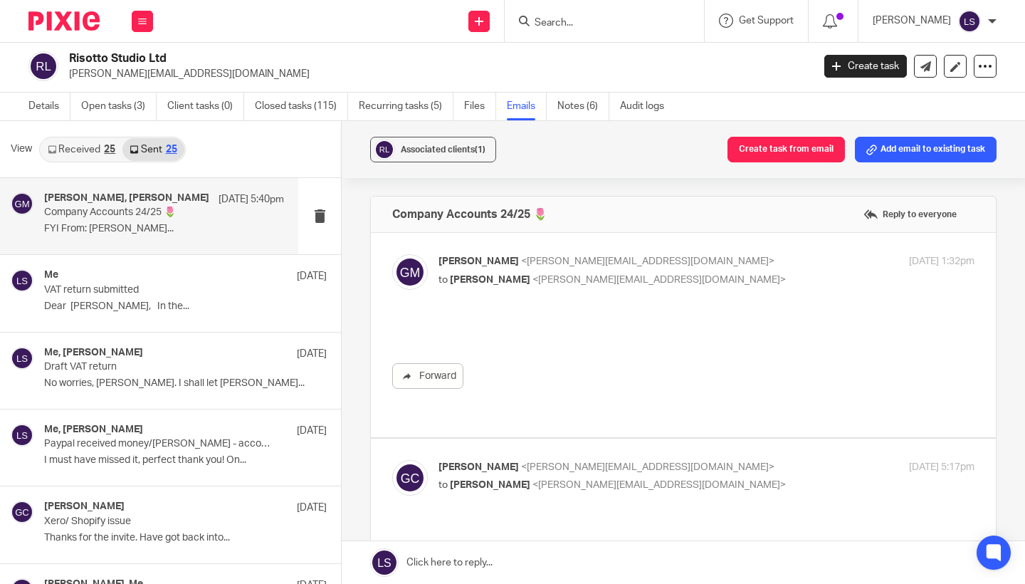
scroll to position [0, 0]
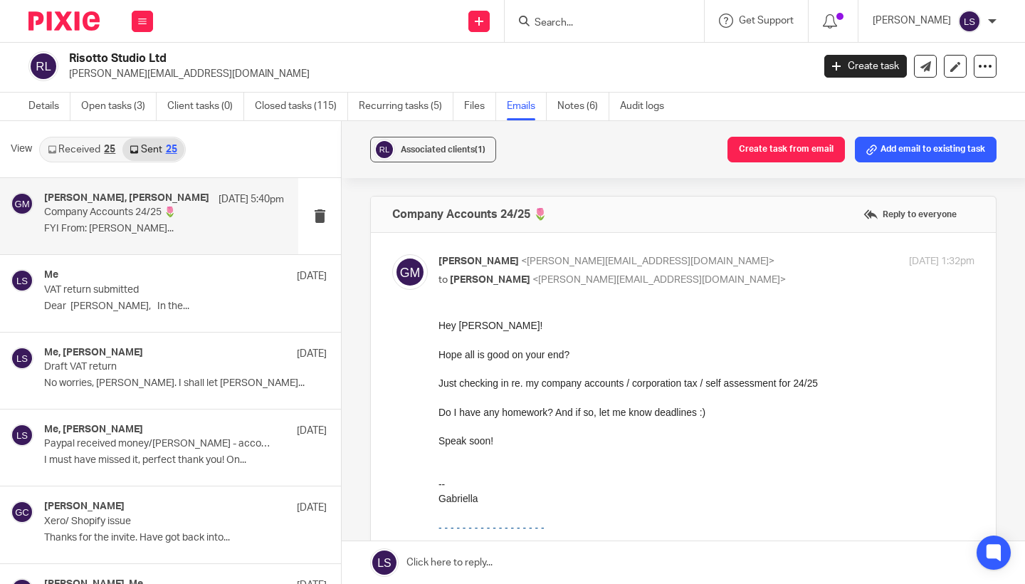
click at [717, 277] on p "to [PERSON_NAME] <[PERSON_NAME][EMAIL_ADDRESS][DOMAIN_NAME]>" at bounding box center [616, 280] width 357 height 15
checkbox input "false"
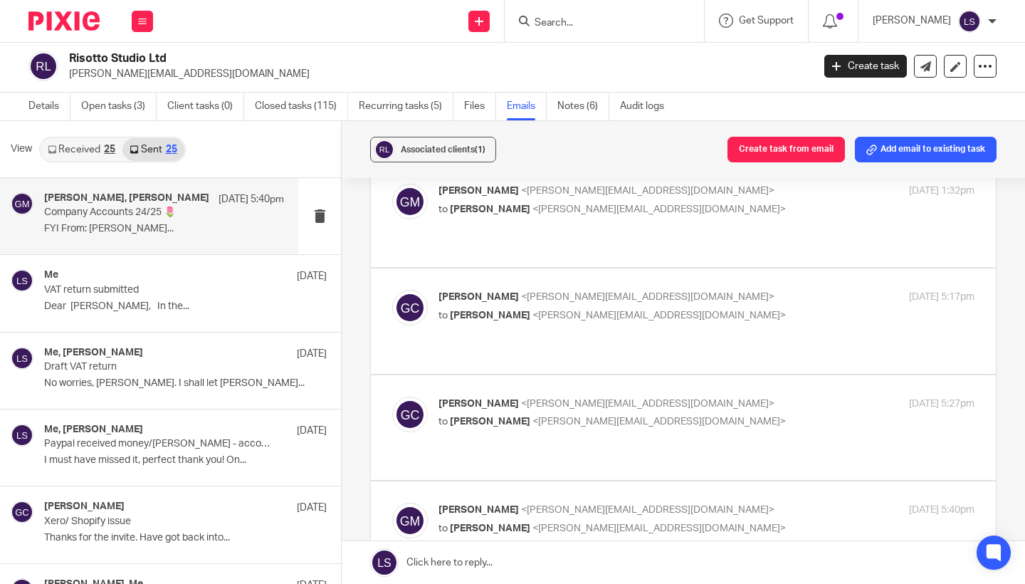
scroll to position [82, 0]
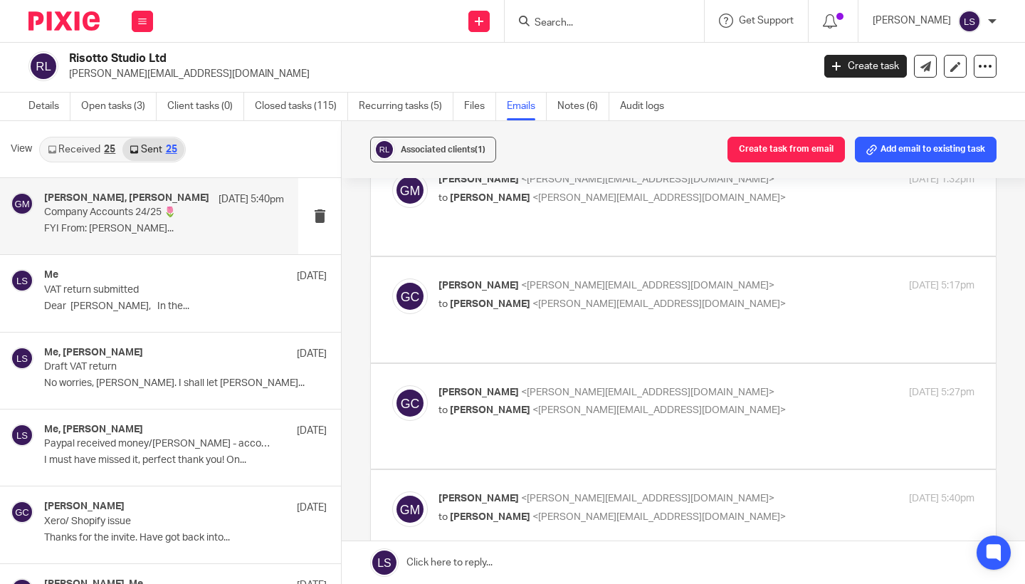
click at [722, 291] on div "Gillian Caughey <gillian@fearlessfinancials.co.uk> to Gabriella Marcella <gabri…" at bounding box center [616, 294] width 357 height 33
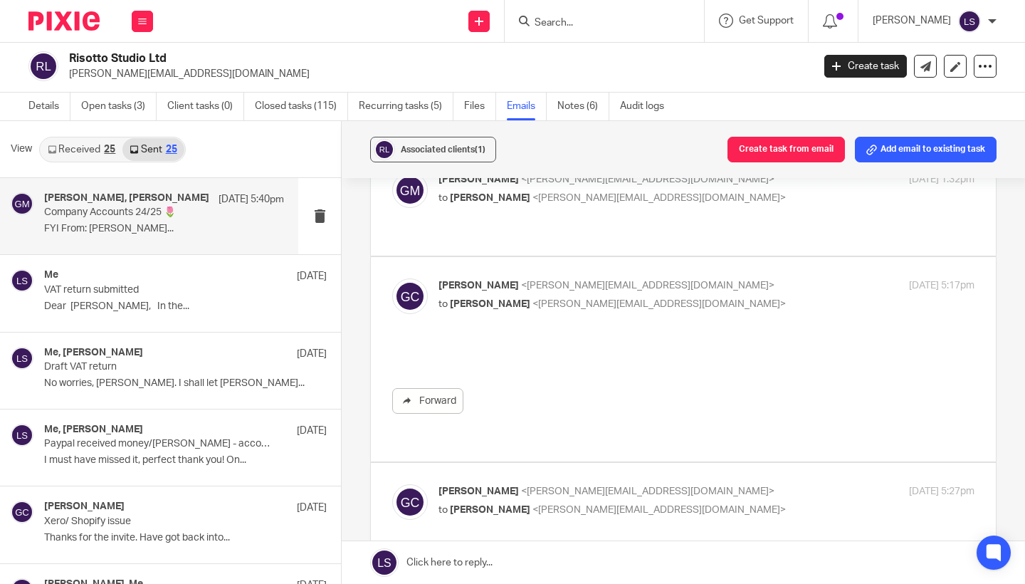
scroll to position [0, 0]
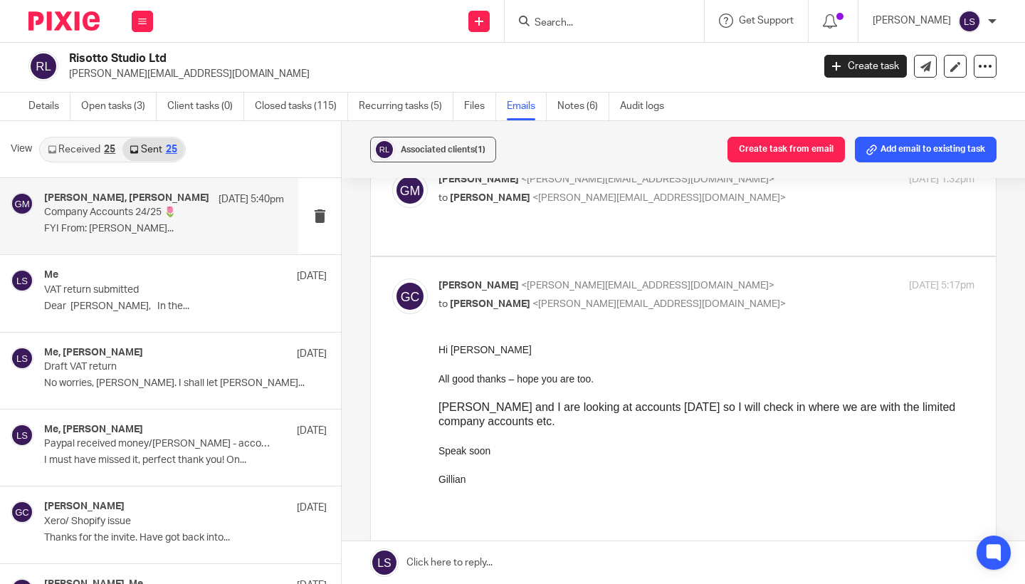
click at [722, 291] on div "Gillian Caughey <gillian@fearlessfinancials.co.uk> to Gabriella Marcella <gabri…" at bounding box center [616, 294] width 357 height 33
checkbox input "false"
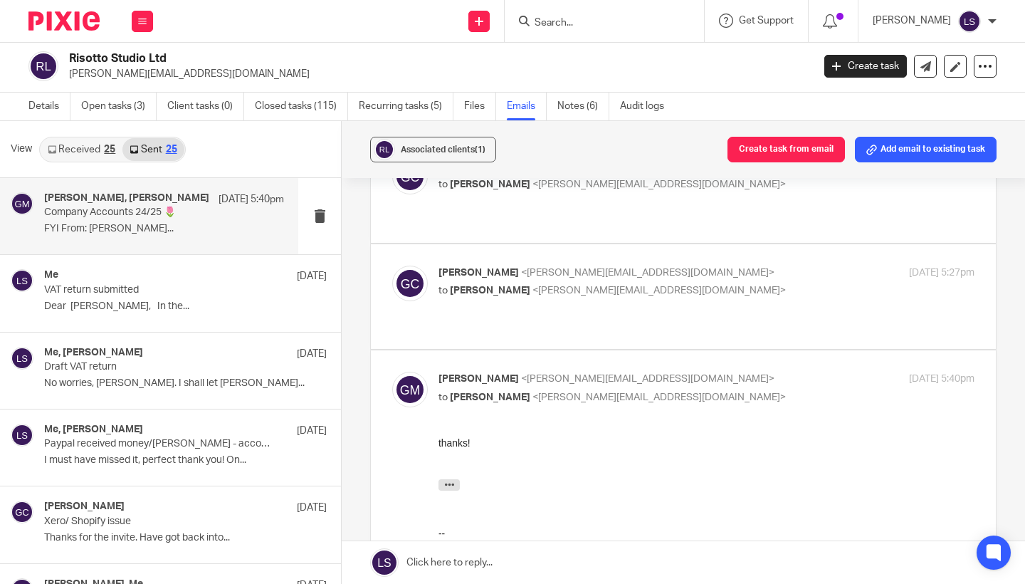
scroll to position [213, 0]
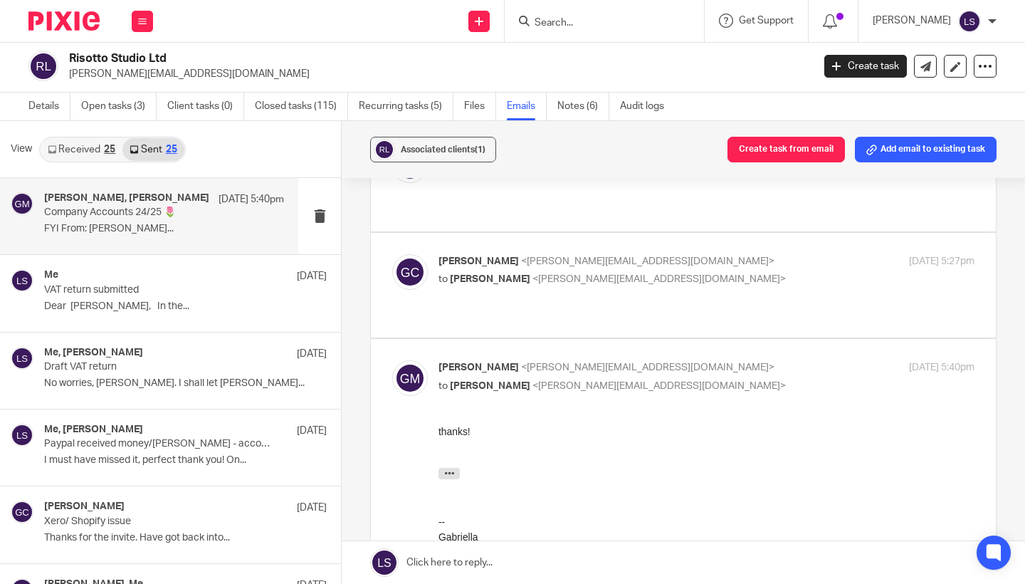
click at [727, 265] on div "Gillian Caughey <gillian@fearlessfinancials.co.uk> to Lauren Simmons <lauren@fe…" at bounding box center [616, 270] width 357 height 33
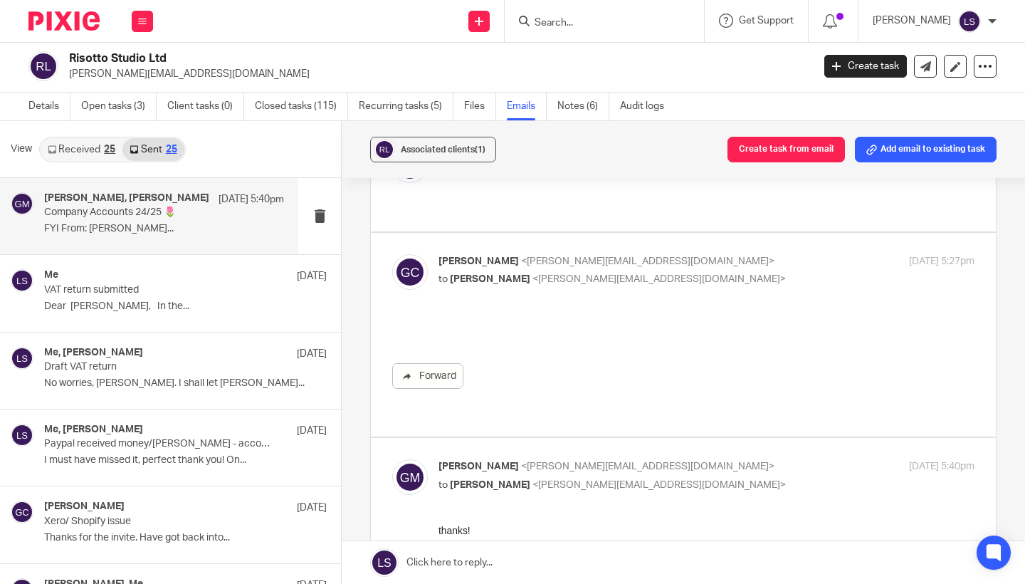
scroll to position [0, 0]
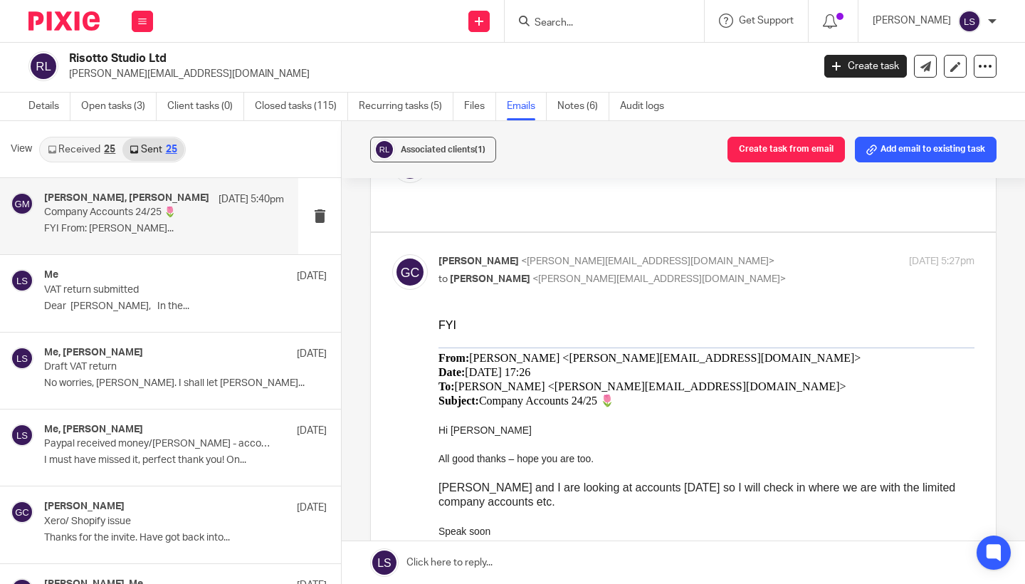
click at [727, 265] on div "Gillian Caughey <gillian@fearlessfinancials.co.uk> to Lauren Simmons <lauren@fe…" at bounding box center [616, 270] width 357 height 33
checkbox input "false"
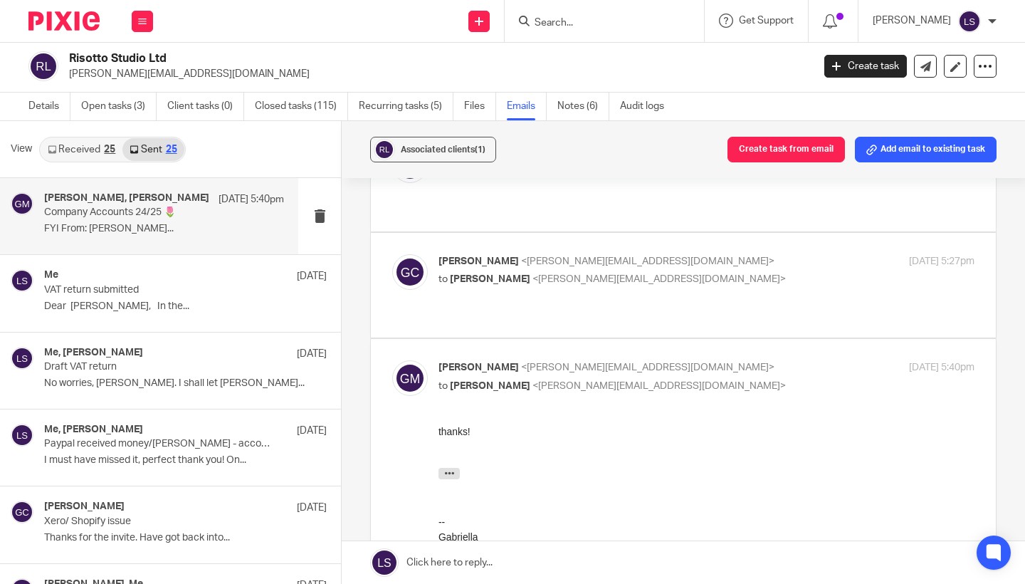
click at [699, 368] on p "Gabriella Marcella <gabriella@risottostudio.com>" at bounding box center [616, 367] width 357 height 15
checkbox input "false"
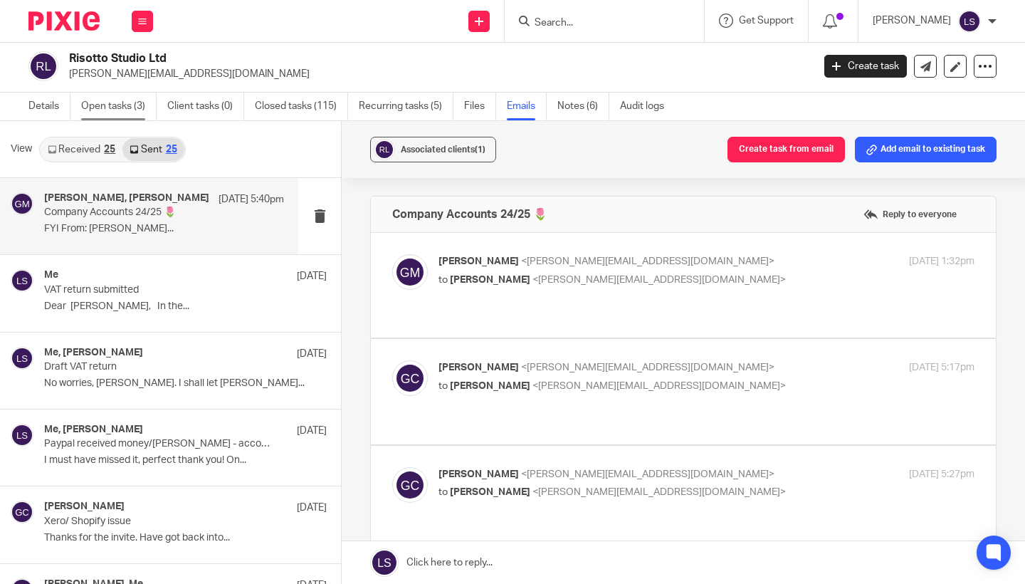
click at [143, 116] on link "Open tasks (3)" at bounding box center [118, 107] width 75 height 28
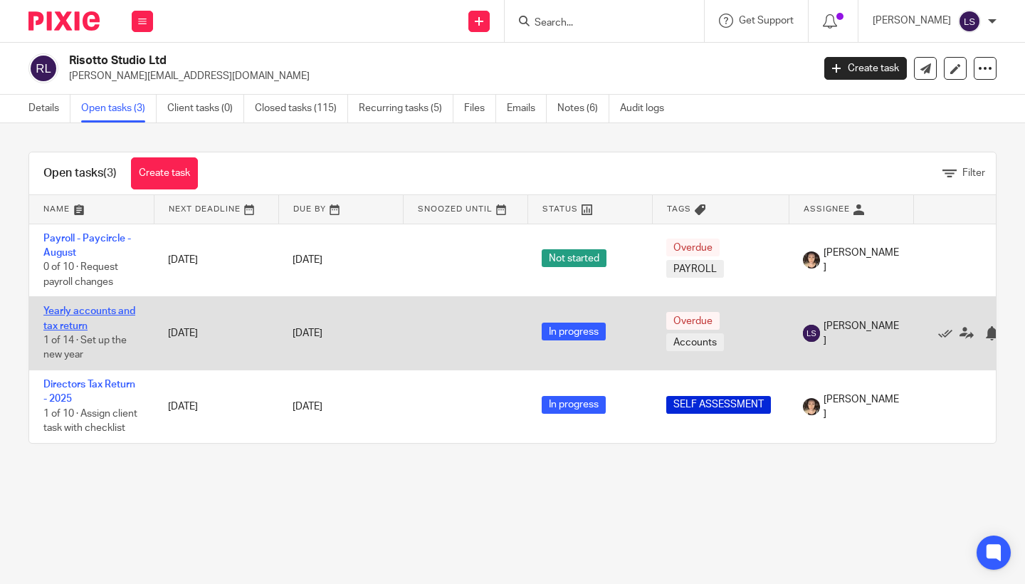
click at [75, 321] on link "Yearly accounts and tax return" at bounding box center [89, 318] width 92 height 24
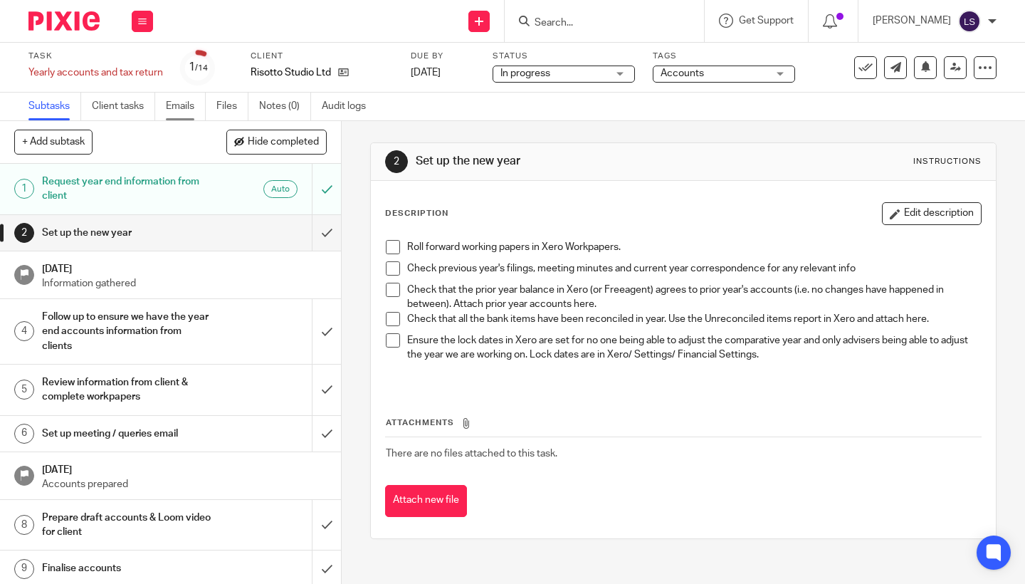
click at [188, 110] on link "Emails" at bounding box center [186, 107] width 40 height 28
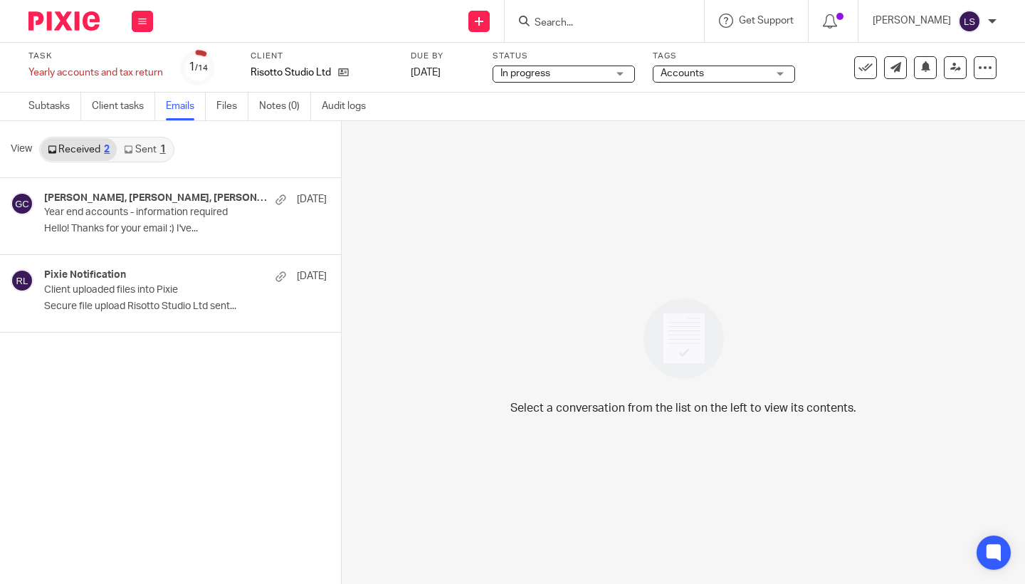
click at [143, 142] on link "Sent 1" at bounding box center [145, 149] width 56 height 23
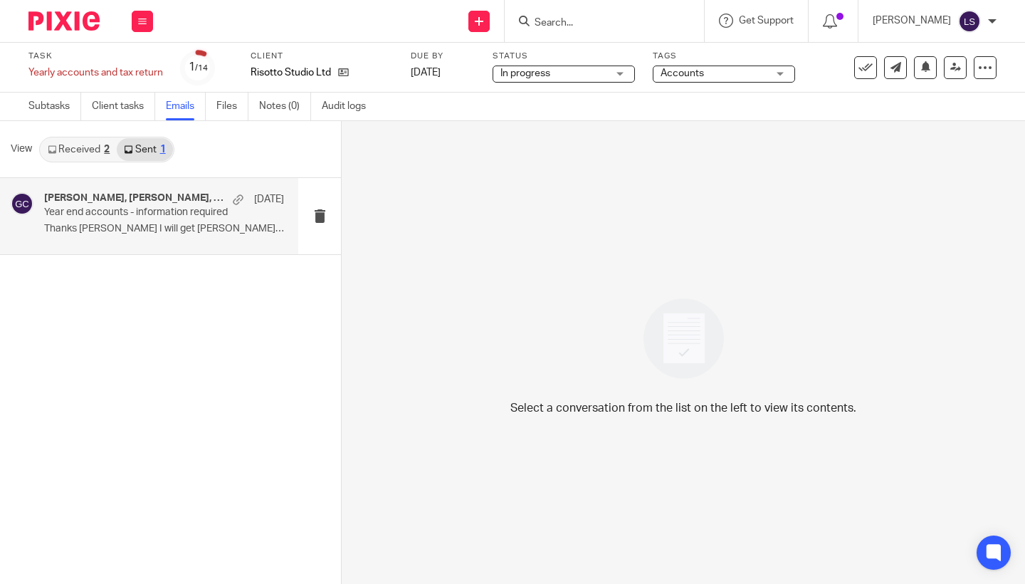
click at [137, 206] on div "[PERSON_NAME], [PERSON_NAME], [PERSON_NAME] [DATE]" at bounding box center [164, 199] width 240 height 14
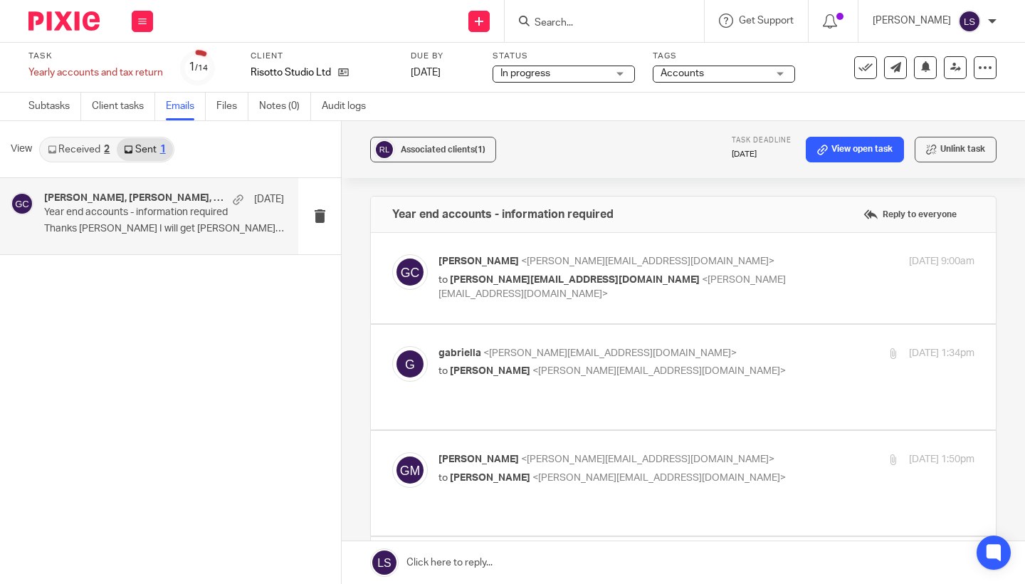
click at [744, 280] on p "to [PERSON_NAME][EMAIL_ADDRESS][DOMAIN_NAME] <[PERSON_NAME][EMAIL_ADDRESS][DOMA…" at bounding box center [616, 287] width 357 height 29
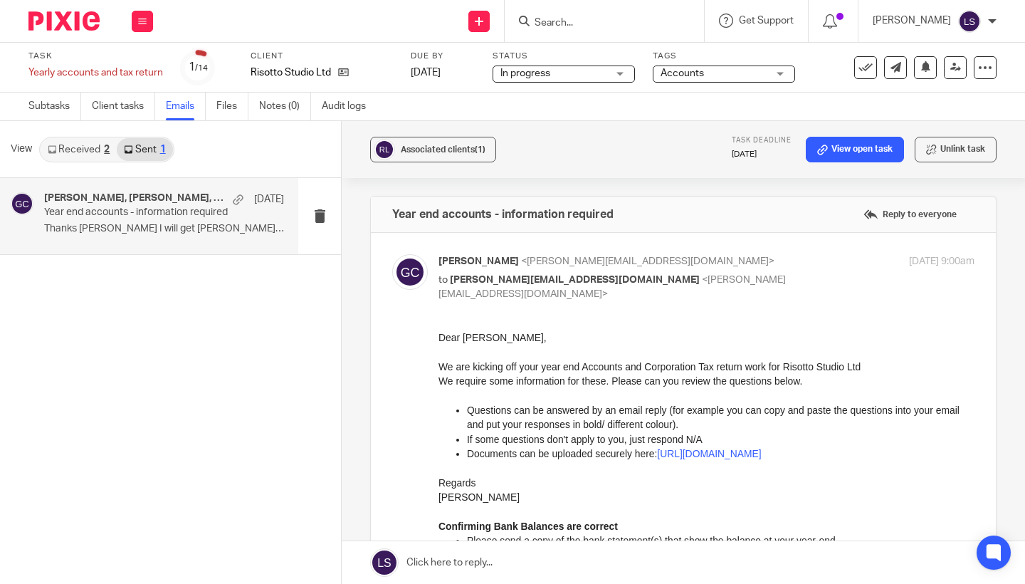
click at [744, 280] on p "to [PERSON_NAME][EMAIL_ADDRESS][DOMAIN_NAME] <[PERSON_NAME][EMAIL_ADDRESS][DOMA…" at bounding box center [616, 287] width 357 height 29
checkbox input "false"
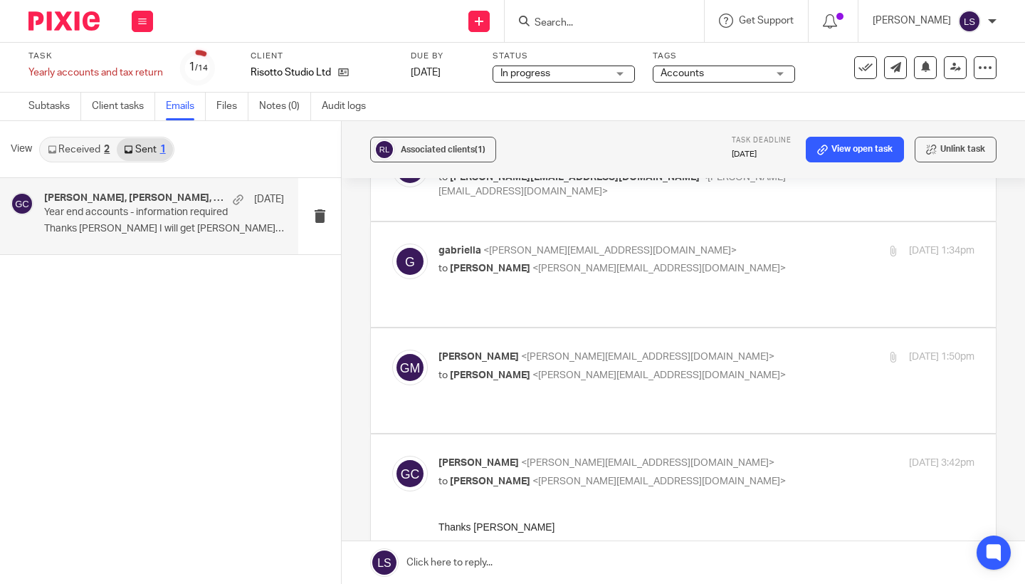
scroll to position [129, 0]
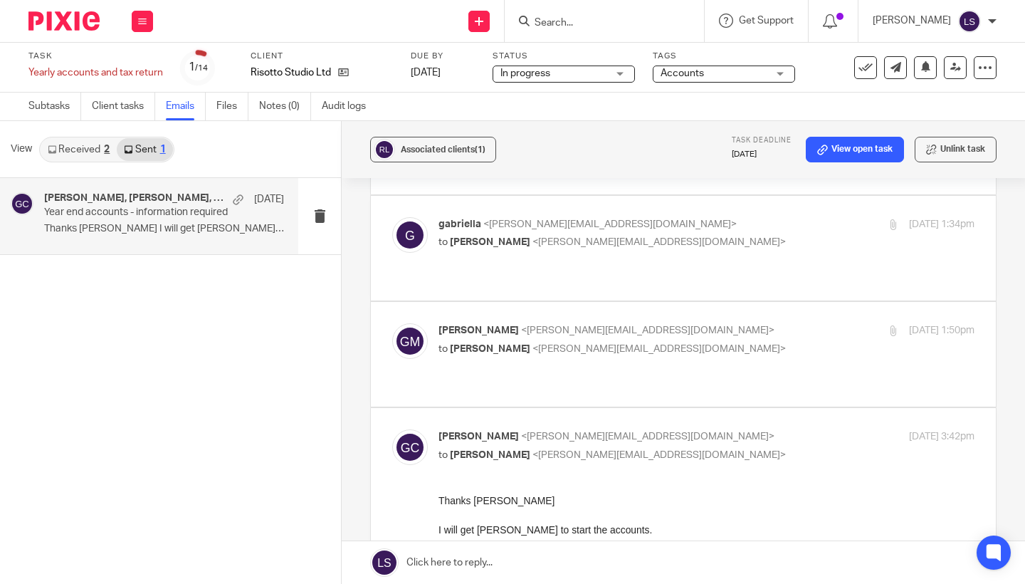
click at [707, 240] on p "to Gillian Caughey <gillian@fearlessfinancials.co.uk>" at bounding box center [616, 242] width 357 height 15
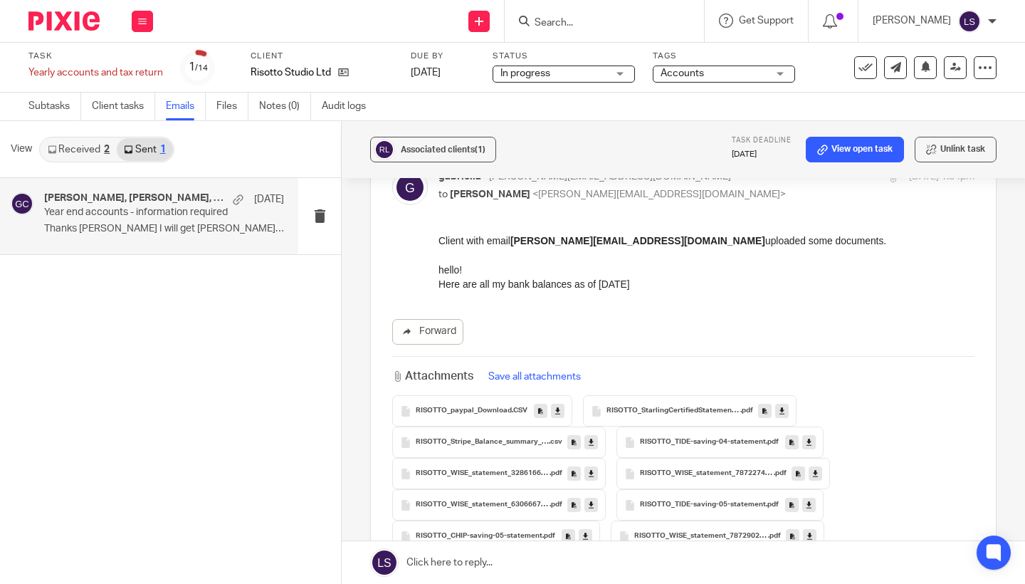
scroll to position [169, 0]
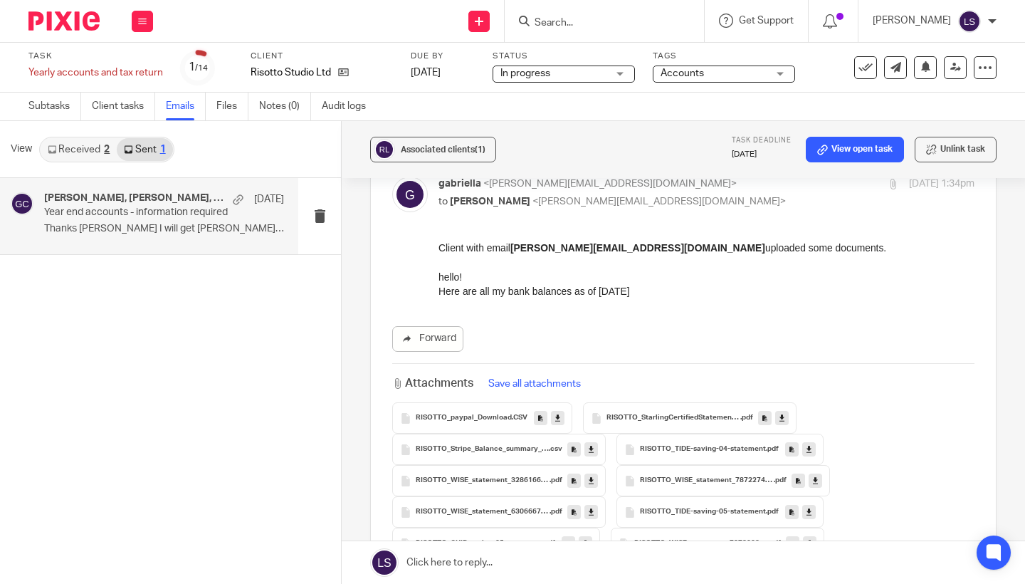
click at [712, 204] on p "to Gillian Caughey <gillian@fearlessfinancials.co.uk>" at bounding box center [616, 201] width 357 height 15
checkbox input "false"
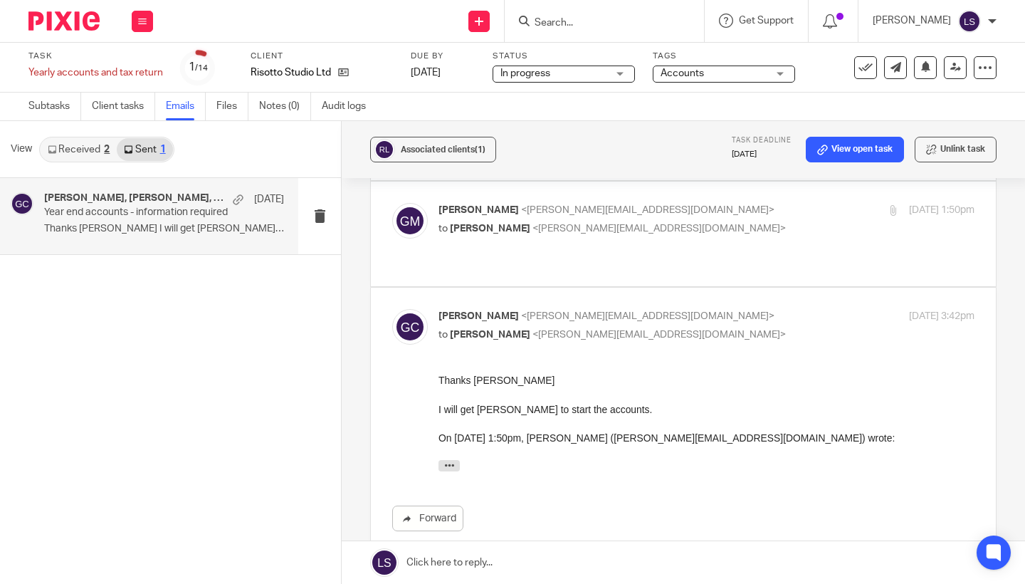
scroll to position [252, 0]
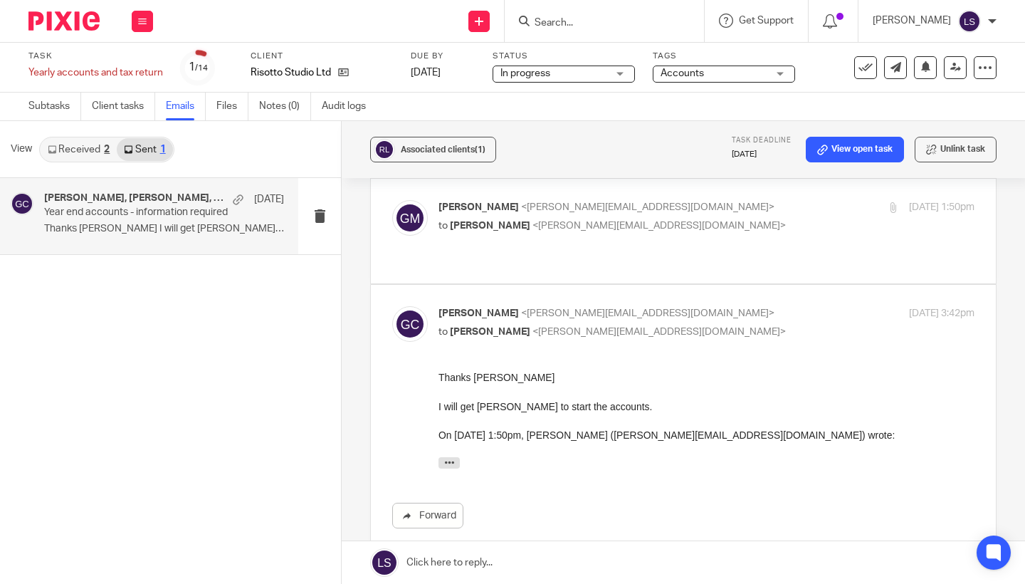
click at [707, 218] on p "to Gillian Caughey <gillian@fearlessfinancials.co.uk>" at bounding box center [616, 225] width 357 height 15
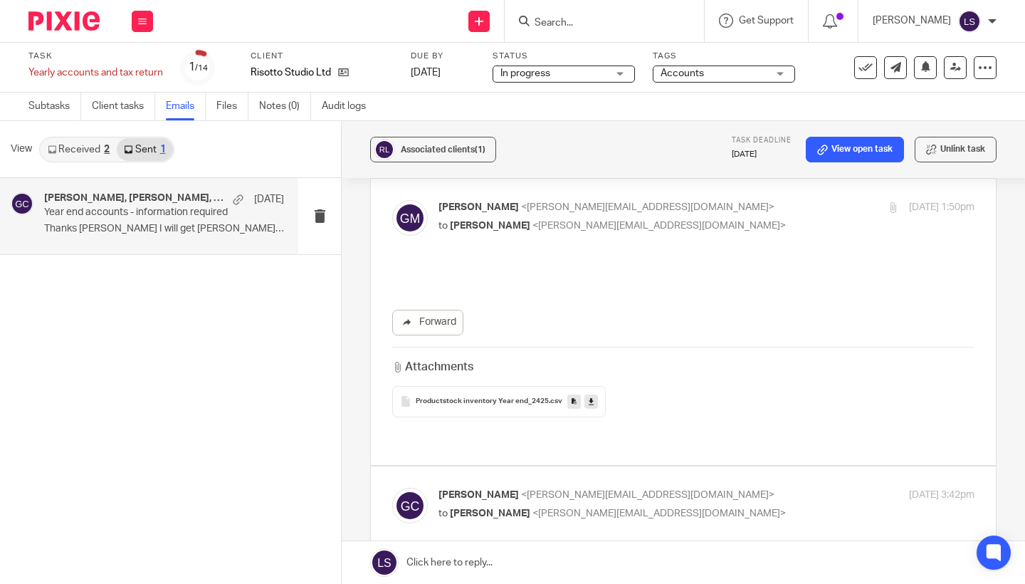
scroll to position [0, 0]
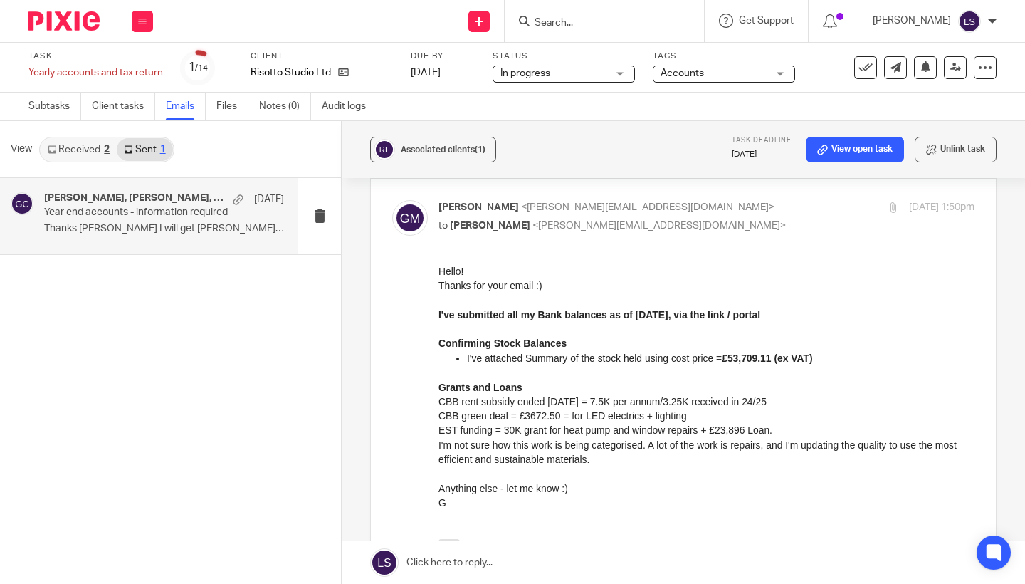
click at [707, 218] on p "to Gillian Caughey <gillian@fearlessfinancials.co.uk>" at bounding box center [616, 225] width 357 height 15
checkbox input "false"
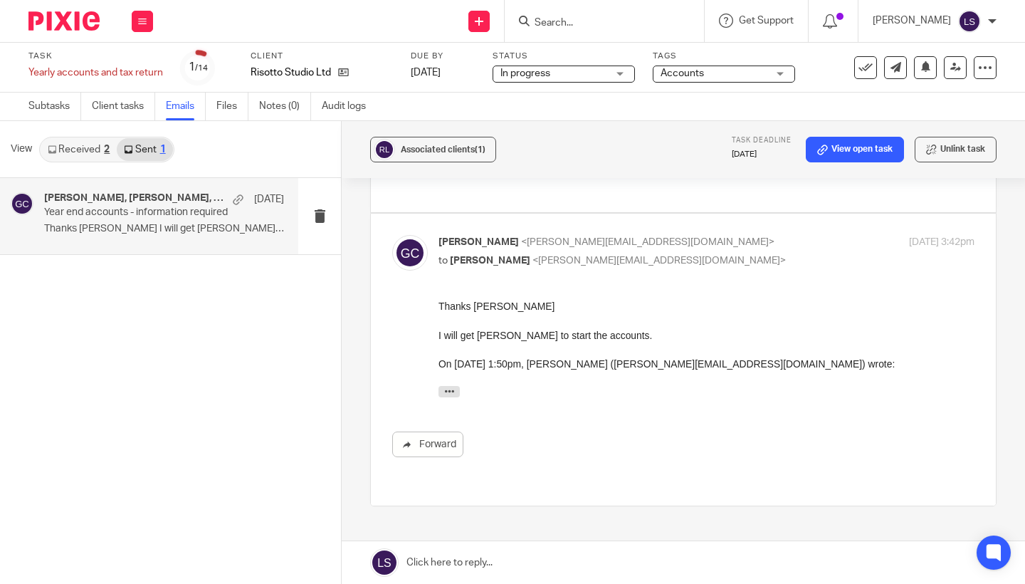
click at [692, 235] on p "Gillian Caughey <gillian@fearlessfinancials.co.uk>" at bounding box center [616, 242] width 357 height 15
checkbox input "false"
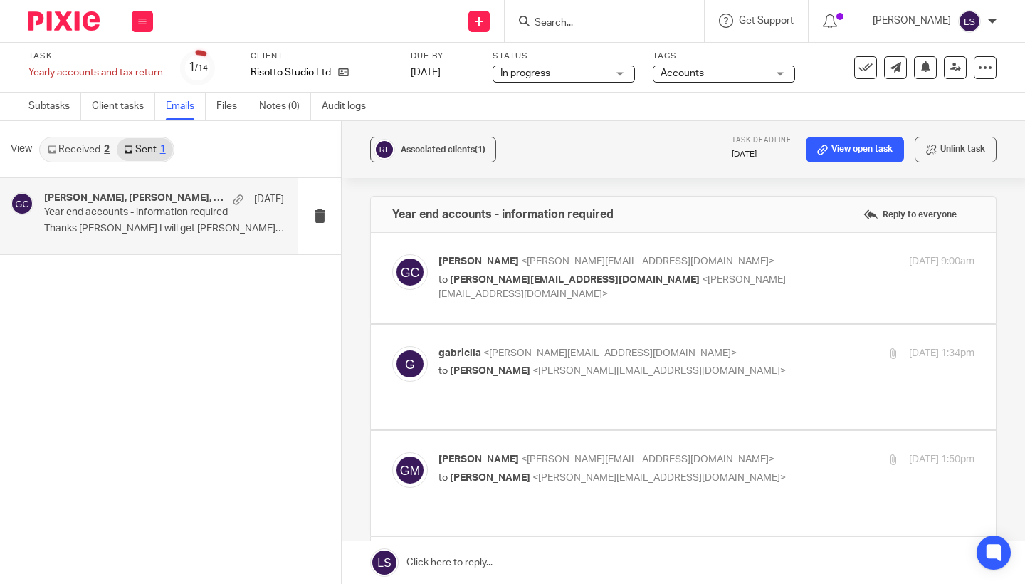
click at [79, 19] on img at bounding box center [63, 20] width 71 height 19
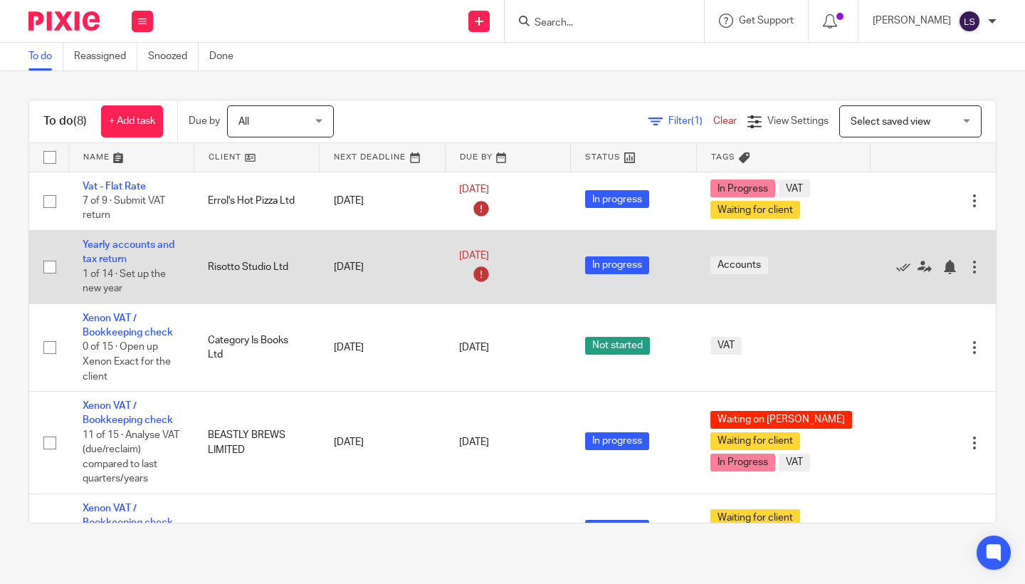
click at [219, 262] on td "Risotto Studio Ltd" at bounding box center [256, 266] width 125 height 73
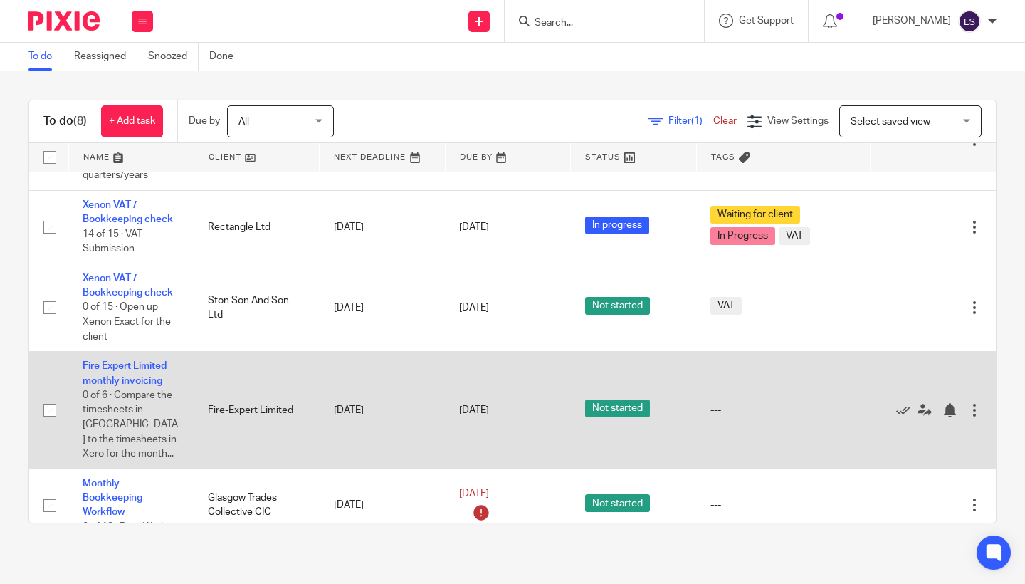
scroll to position [302, 0]
click at [902, 411] on icon at bounding box center [903, 410] width 14 height 14
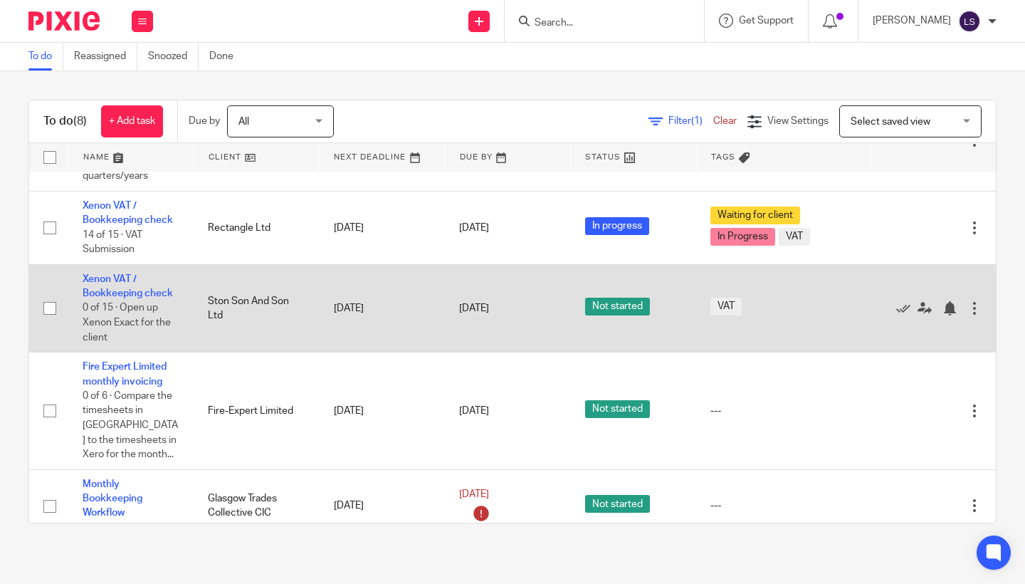
scroll to position [198, 0]
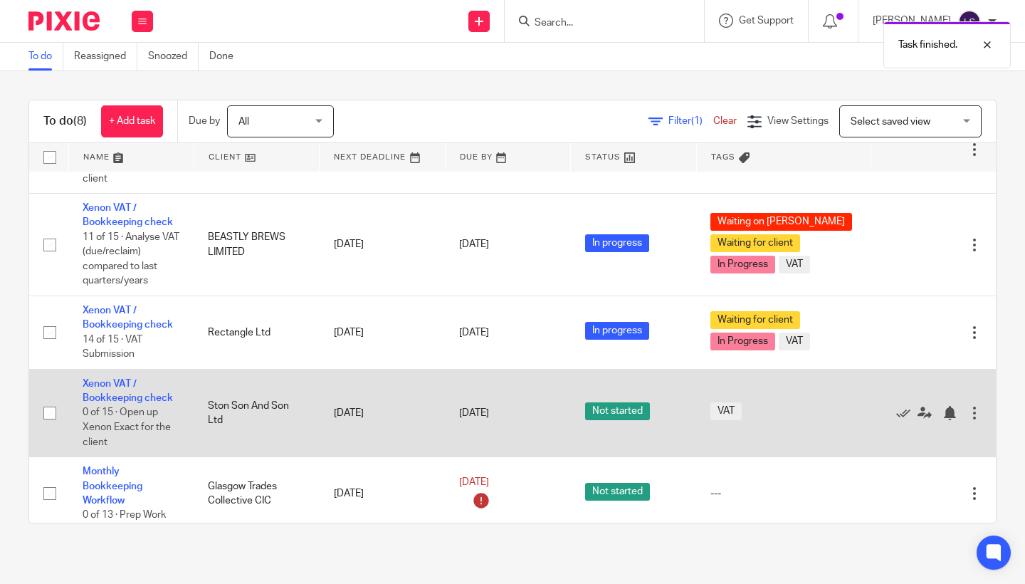
click at [433, 408] on td "[DATE]" at bounding box center [382, 413] width 125 height 88
click at [255, 403] on td "Ston Son And Son Ltd" at bounding box center [256, 413] width 125 height 88
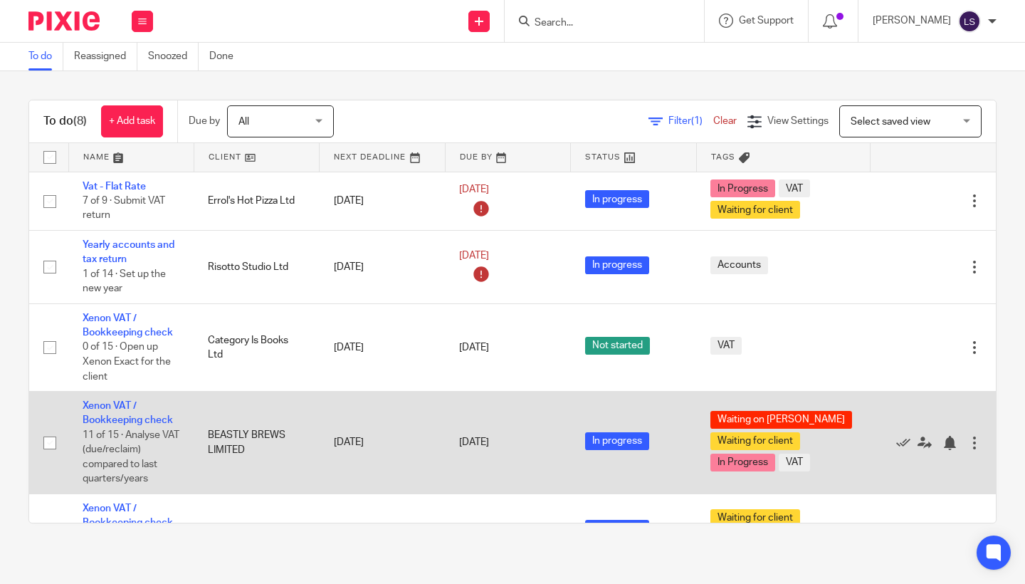
scroll to position [0, 0]
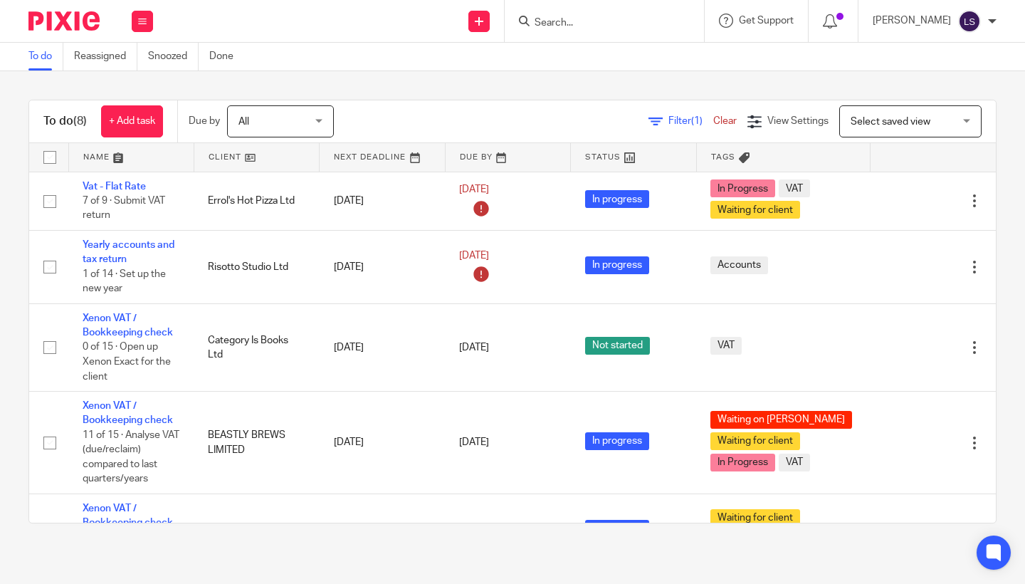
click at [90, 15] on img at bounding box center [63, 20] width 71 height 19
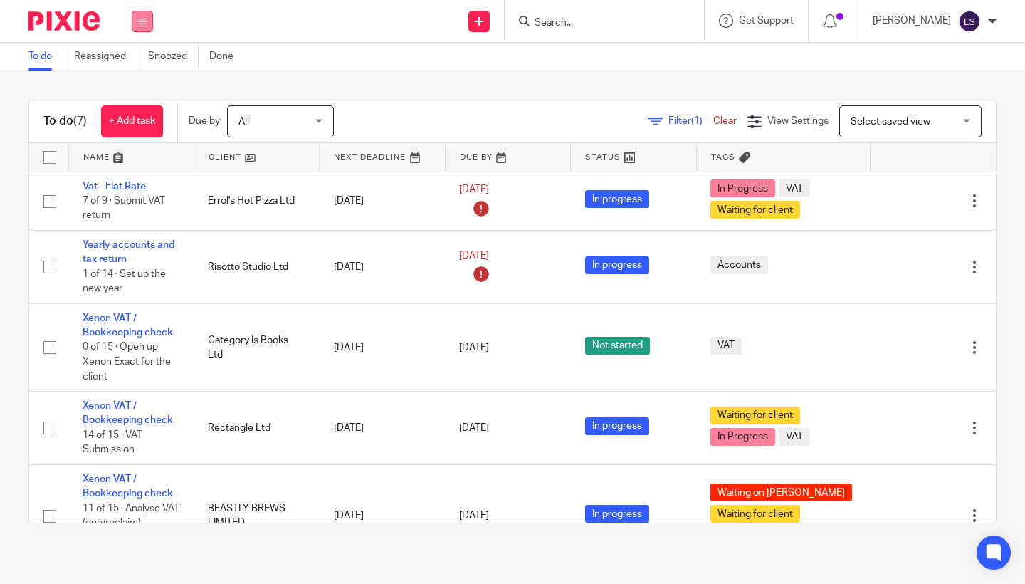
click at [133, 26] on button at bounding box center [142, 21] width 21 height 21
click at [141, 93] on li "Email" at bounding box center [142, 87] width 38 height 21
click at [140, 85] on link "Email" at bounding box center [134, 87] width 23 height 10
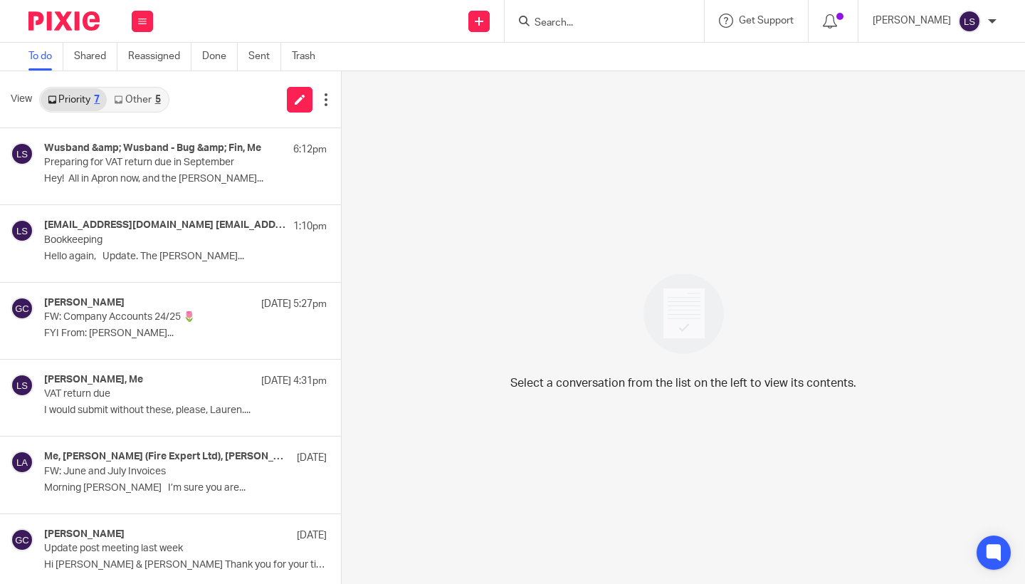
click at [148, 100] on link "Other 5" at bounding box center [137, 99] width 60 height 23
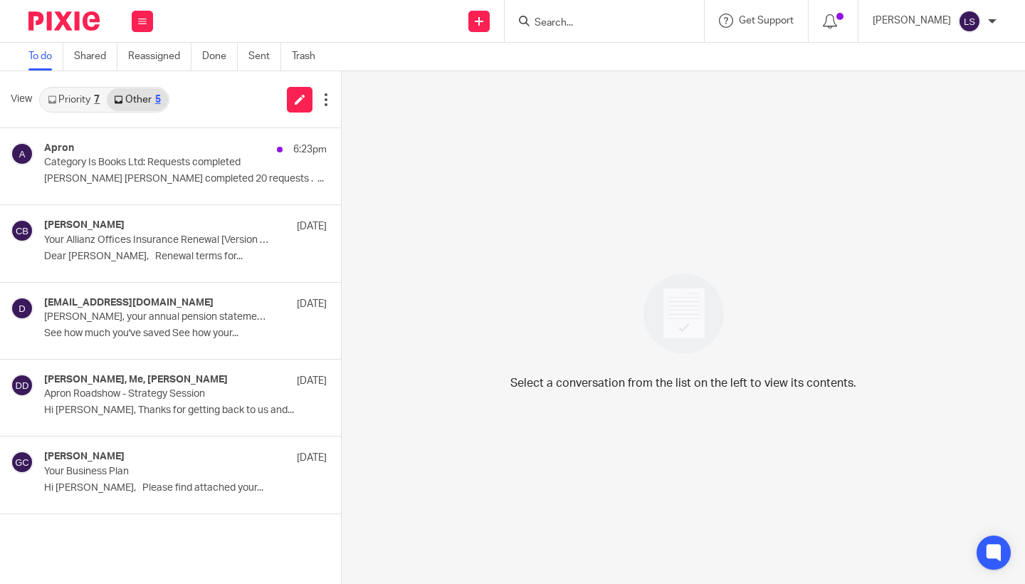
click at [87, 102] on link "Priority 7" at bounding box center [74, 99] width 66 height 23
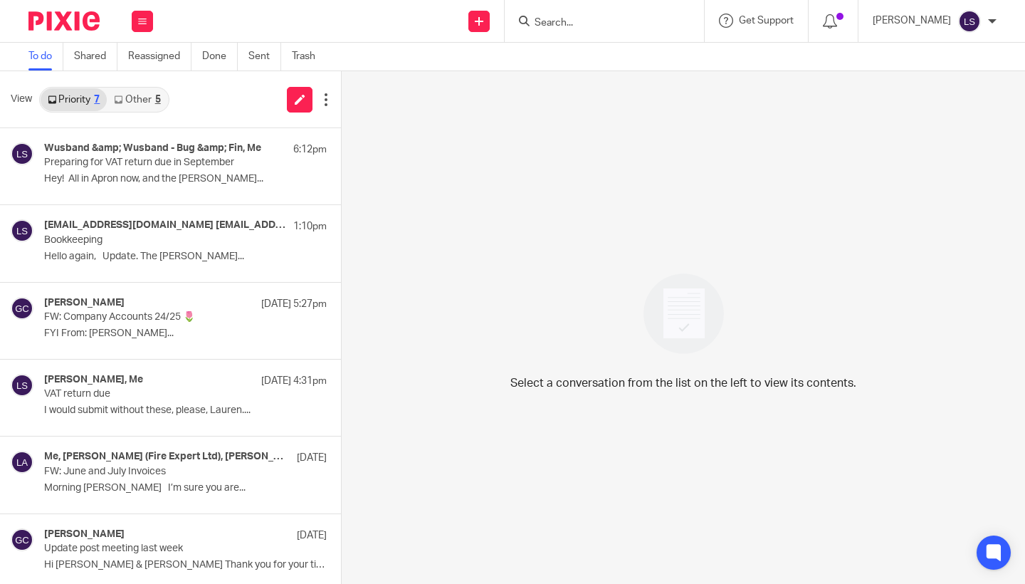
click at [135, 104] on link "Other 5" at bounding box center [137, 99] width 60 height 23
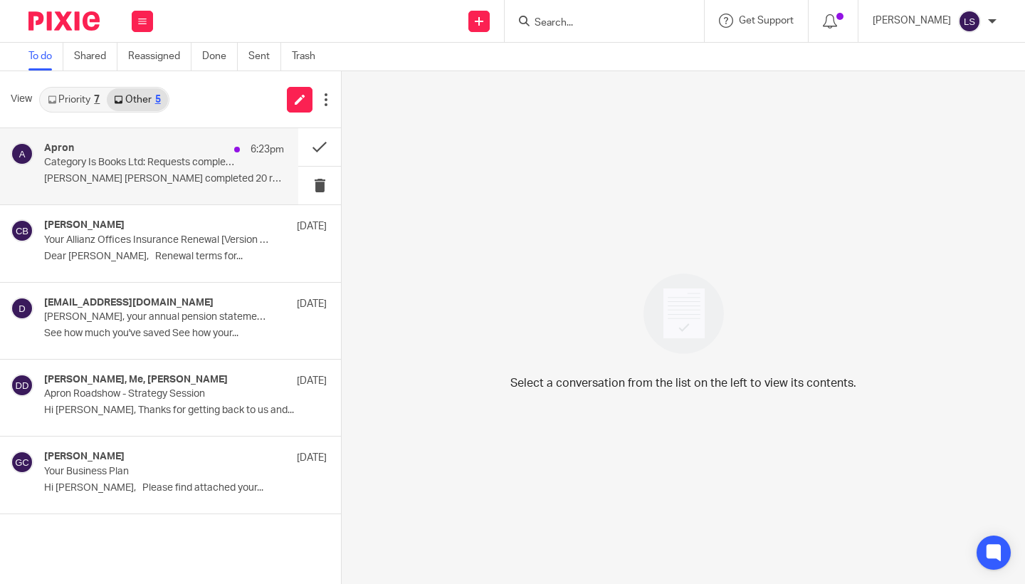
click at [134, 167] on p "Category Is Books Ltd: Requests completed" at bounding box center [140, 163] width 192 height 12
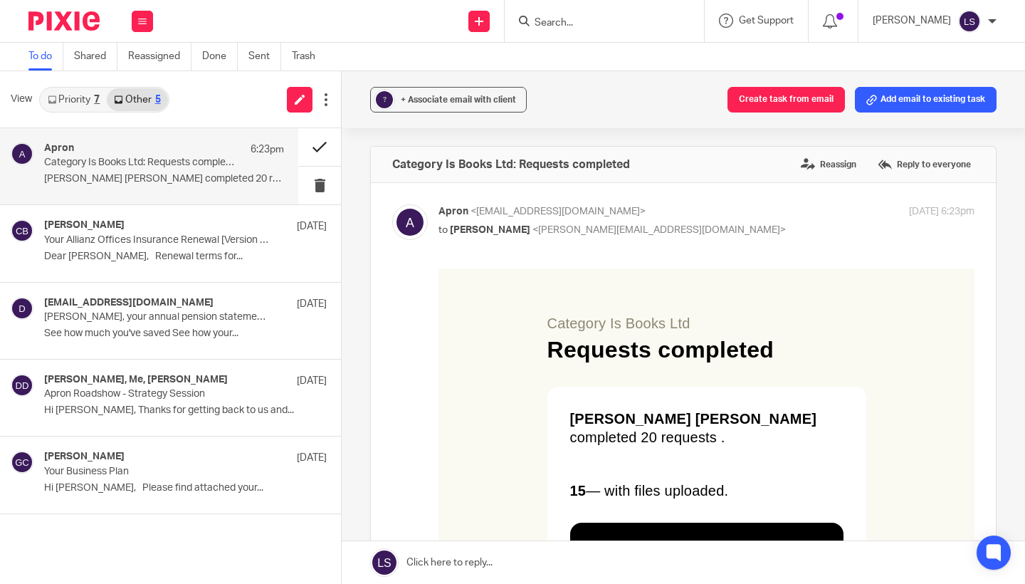
click at [302, 151] on button at bounding box center [319, 147] width 43 height 38
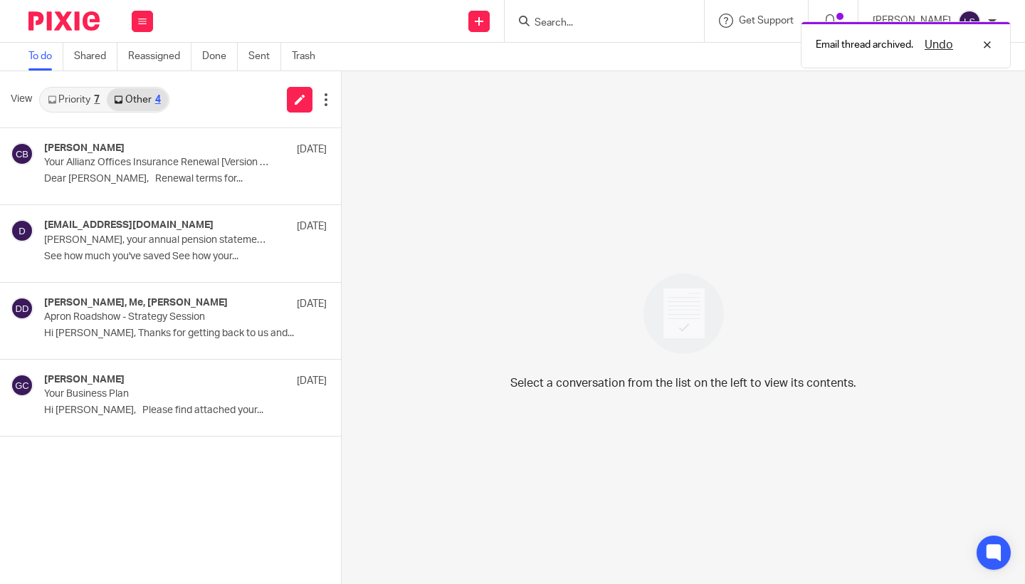
click at [91, 98] on link "Priority 7" at bounding box center [74, 99] width 66 height 23
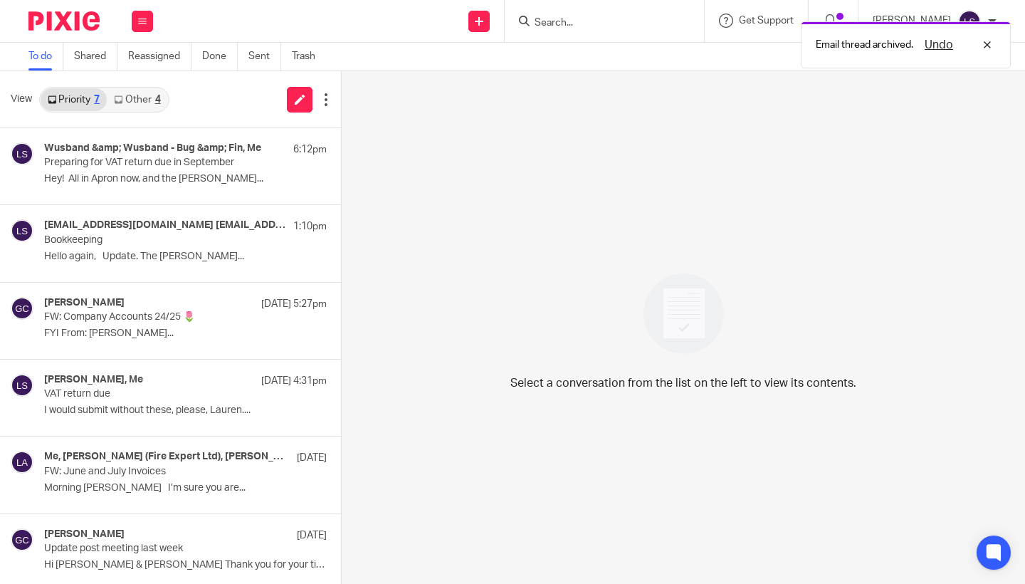
click at [137, 105] on link "Other 4" at bounding box center [137, 99] width 60 height 23
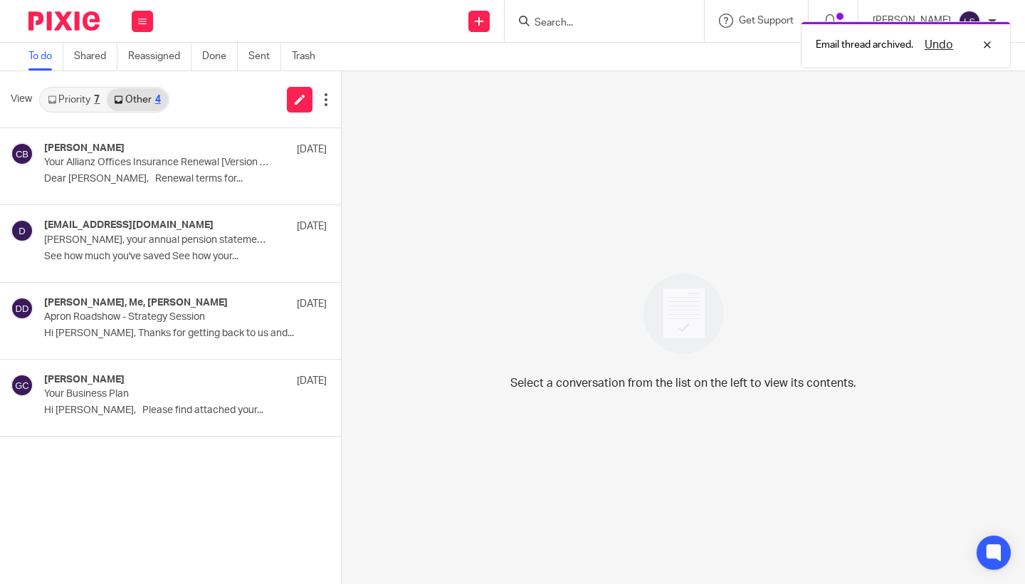
click at [78, 105] on link "Priority 7" at bounding box center [74, 99] width 66 height 23
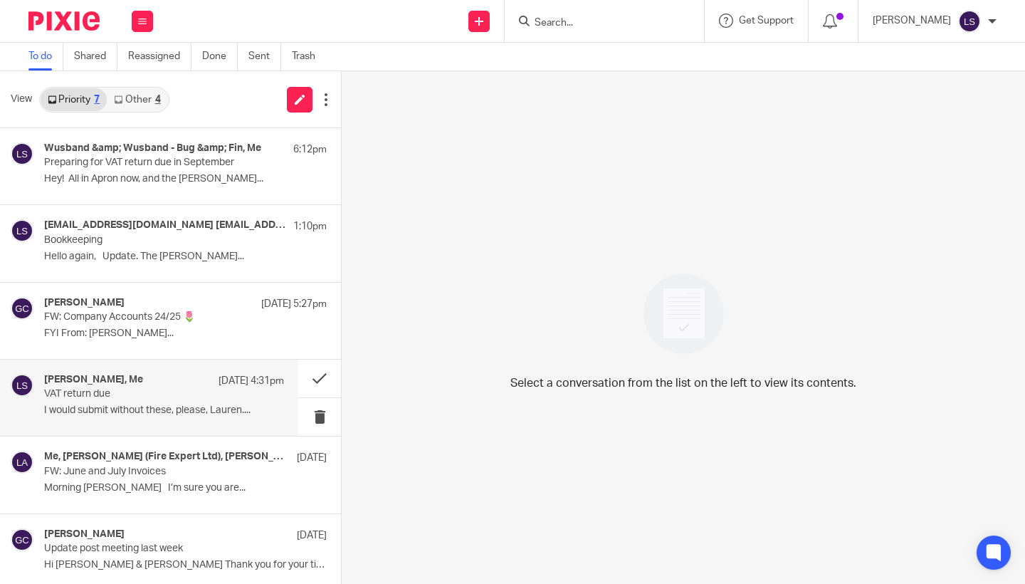
click at [90, 403] on div "Paul Crawford, Me 18 Aug 4:31pm VAT return due I would submit without these, pl…" at bounding box center [164, 398] width 240 height 48
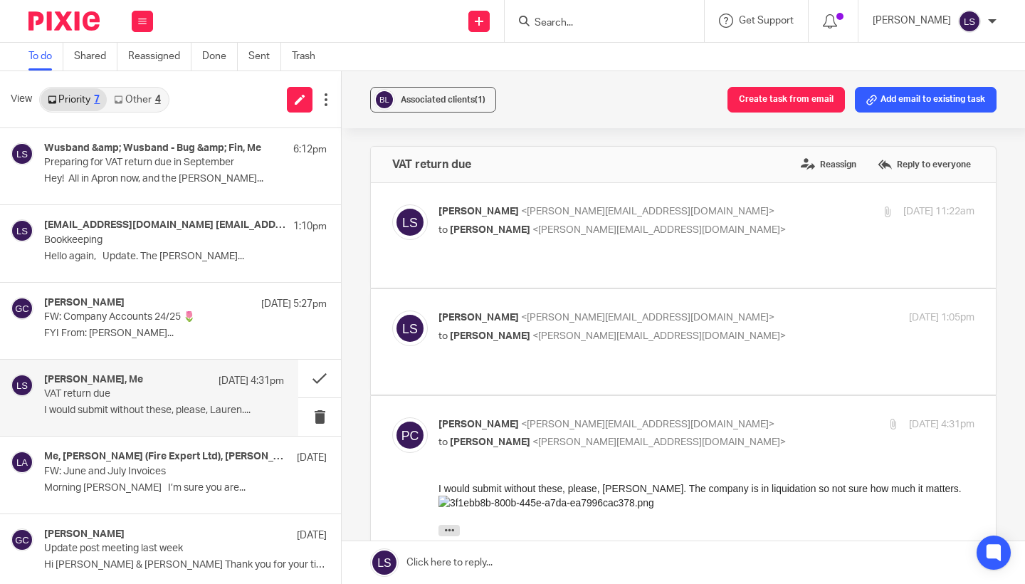
click at [149, 101] on link "Other 4" at bounding box center [137, 99] width 60 height 23
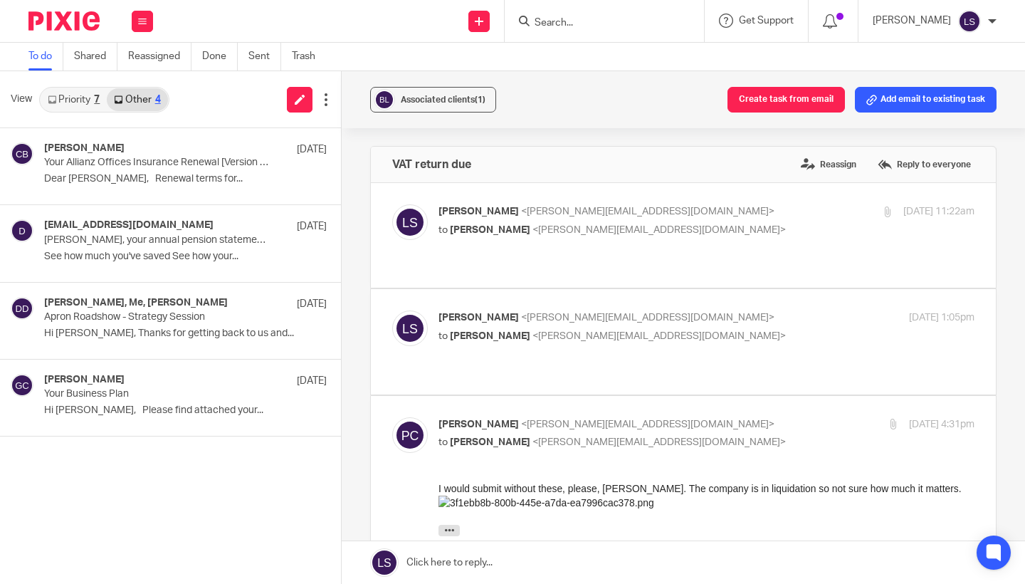
click at [83, 19] on img at bounding box center [63, 20] width 71 height 19
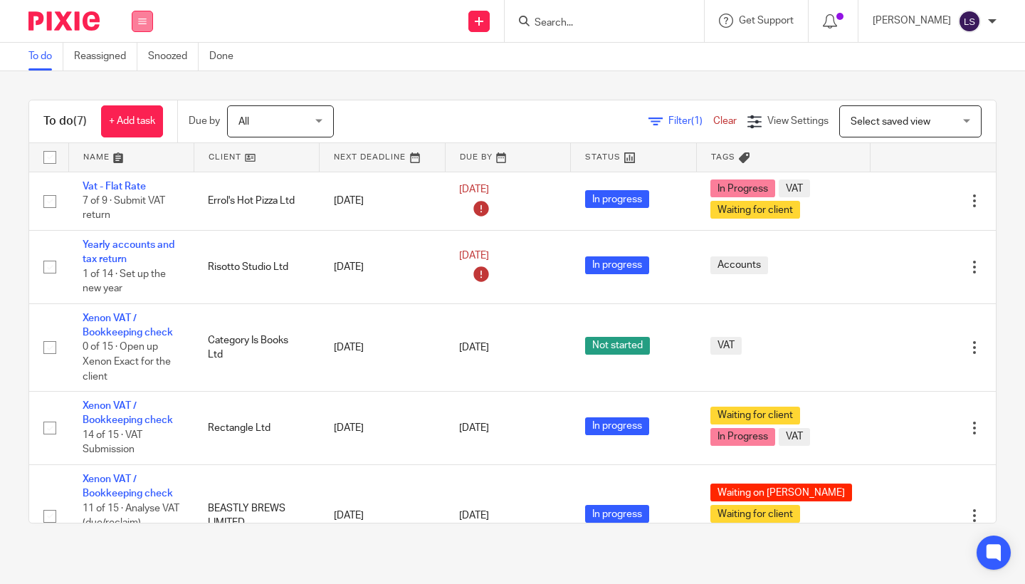
click at [137, 16] on button at bounding box center [142, 21] width 21 height 21
click at [134, 85] on link "Email" at bounding box center [134, 87] width 23 height 10
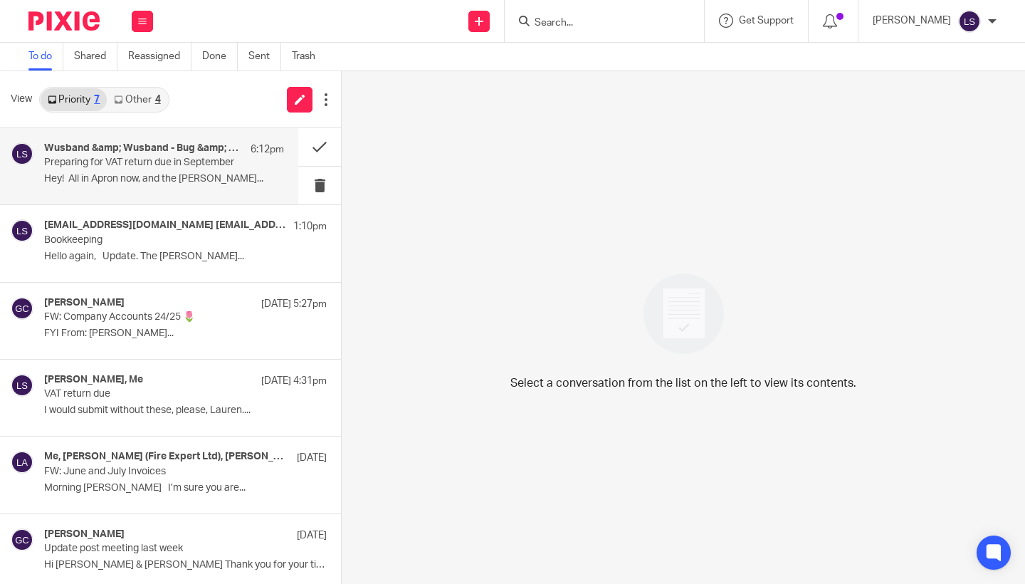
click at [137, 172] on div "Wusband &amp; Wusband - Bug &amp; Fin, Me 6:12pm Preparing for VAT return due i…" at bounding box center [164, 166] width 240 height 48
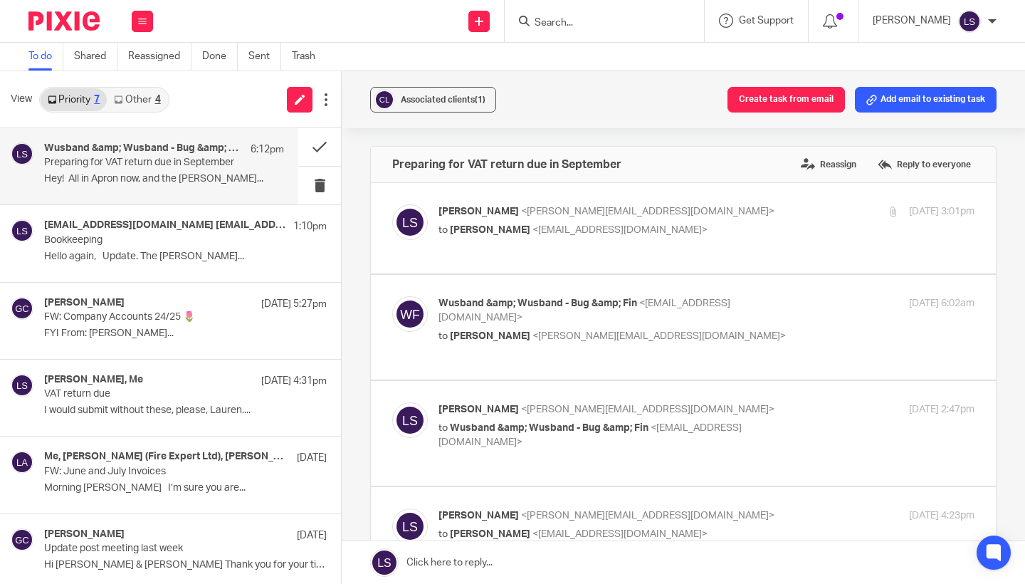
click at [1012, 376] on div "Associated clients (1) Create task from email Add email to existing task Prepar…" at bounding box center [683, 327] width 683 height 512
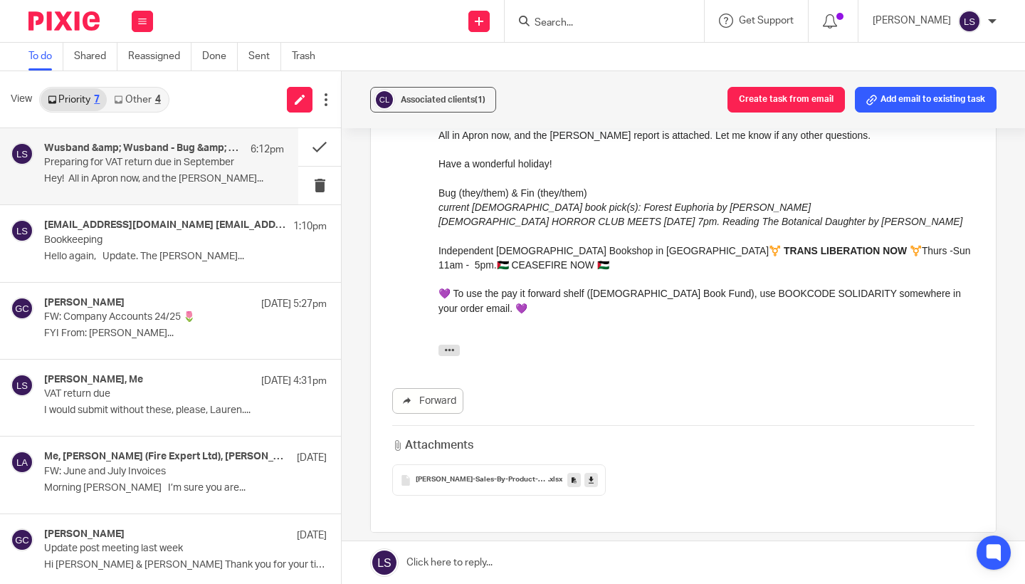
scroll to position [897, 0]
click at [590, 474] on icon at bounding box center [590, 479] width 5 height 11
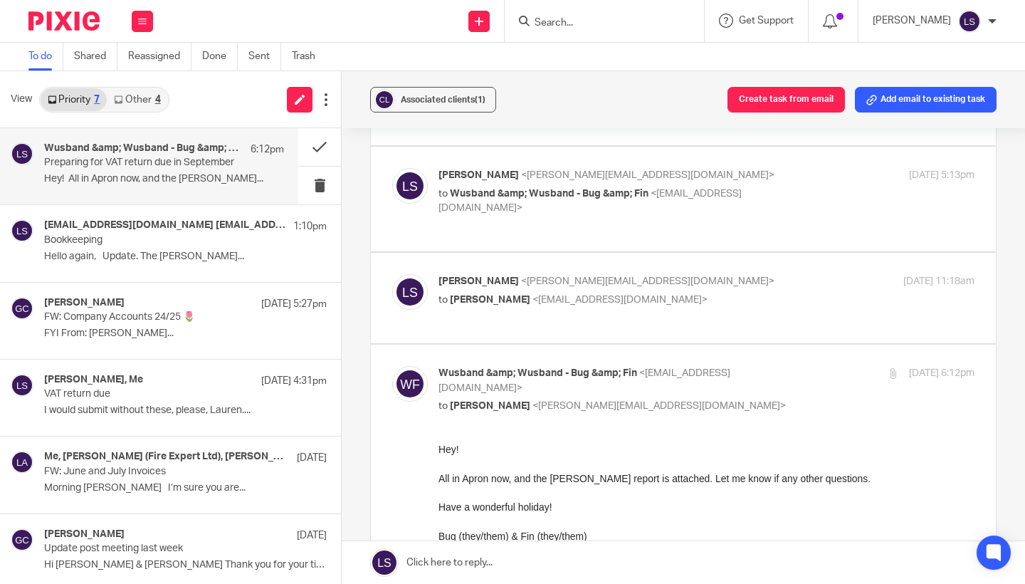
click at [788, 366] on div "Wusband &amp; Wusband - Bug &amp; Fin <categoryisbooks@gmail.com> to Lauren Sim…" at bounding box center [616, 390] width 357 height 48
checkbox input "false"
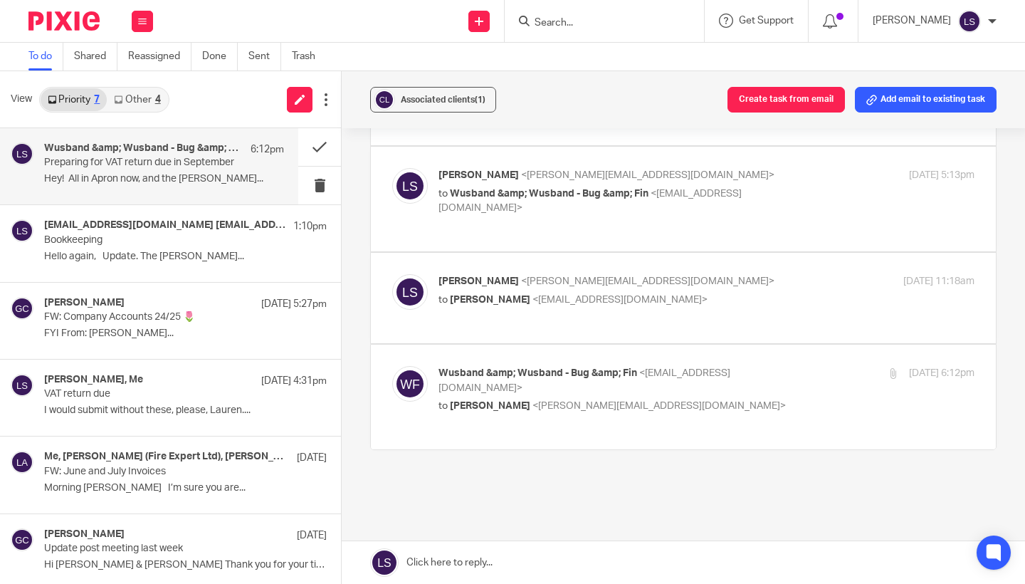
scroll to position [535, 0]
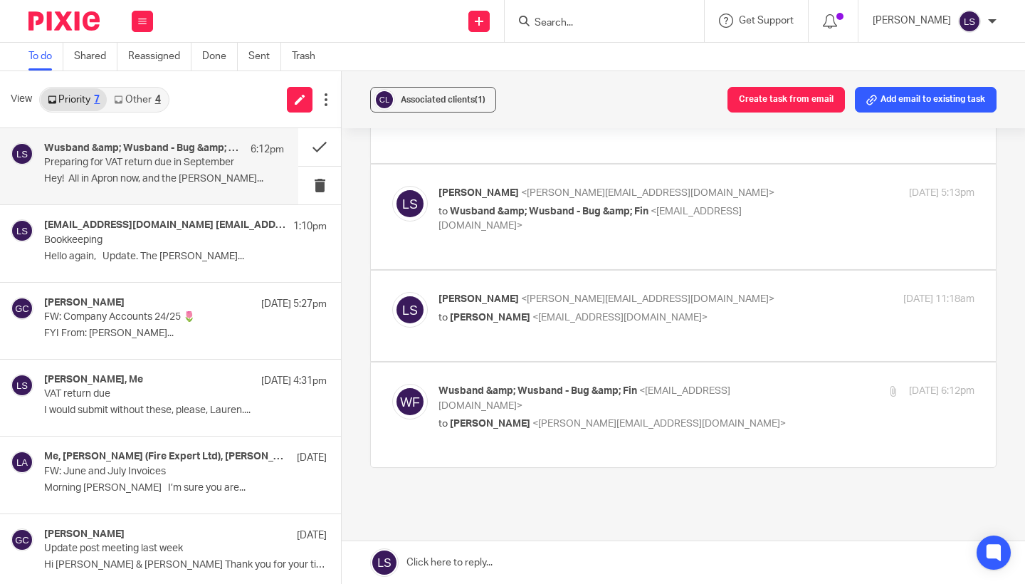
click at [486, 562] on link at bounding box center [683, 562] width 683 height 43
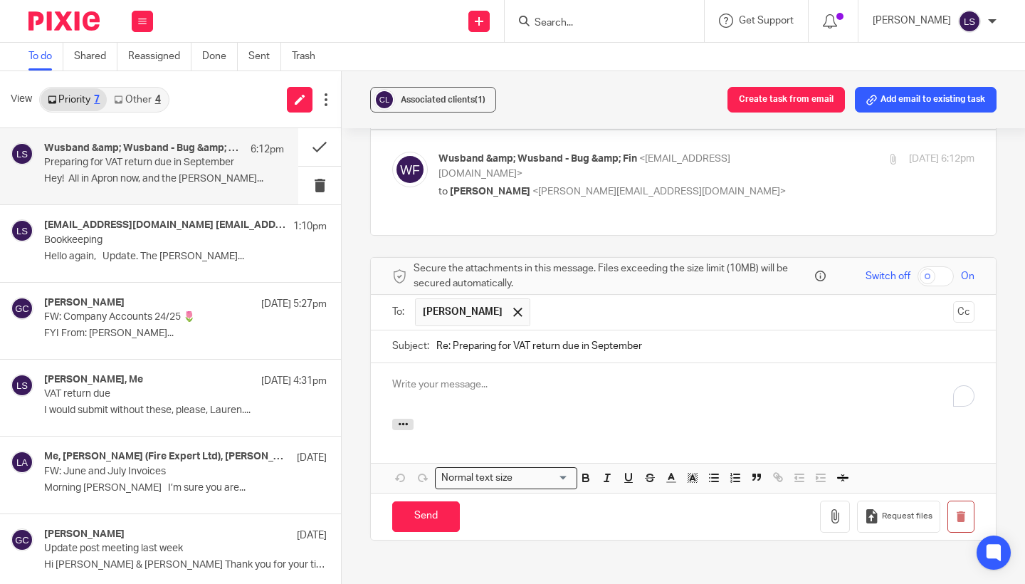
scroll to position [0, 0]
click at [432, 501] on input "Send" at bounding box center [426, 516] width 68 height 31
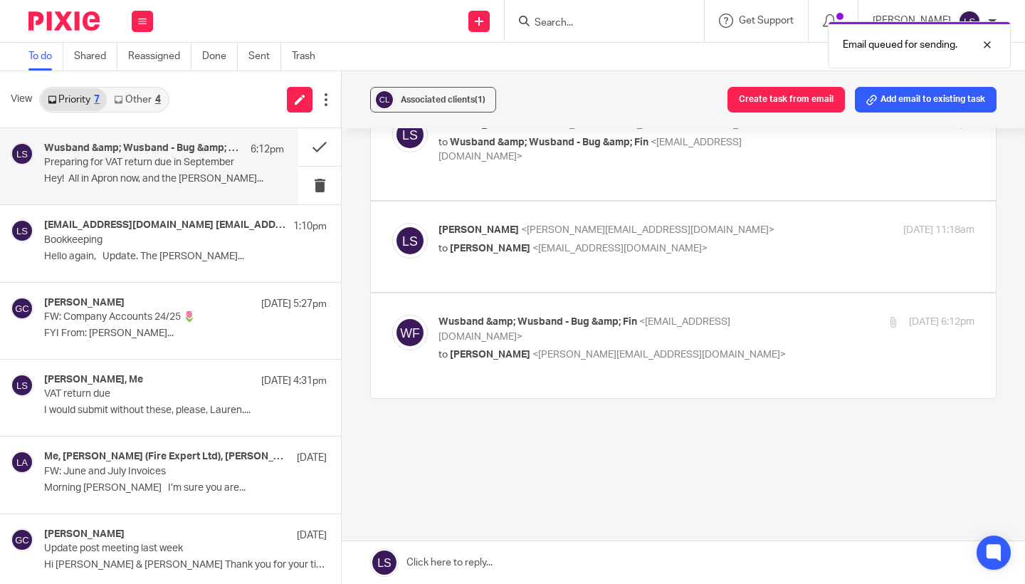
scroll to position [535, 0]
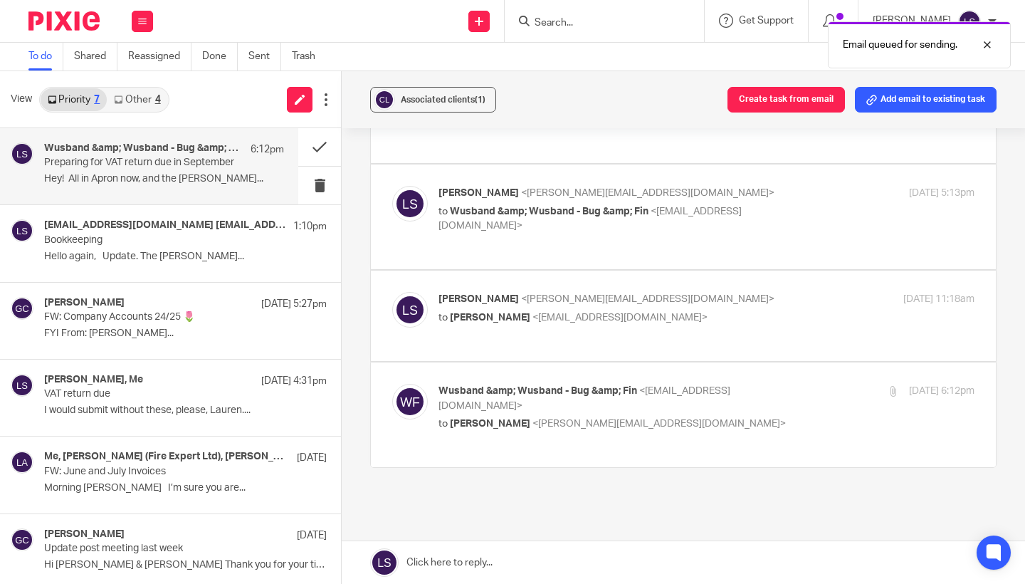
click at [743, 384] on p "Wusband &amp; Wusband - Bug &amp; Fin <categoryisbooks@gmail.com>" at bounding box center [616, 398] width 357 height 29
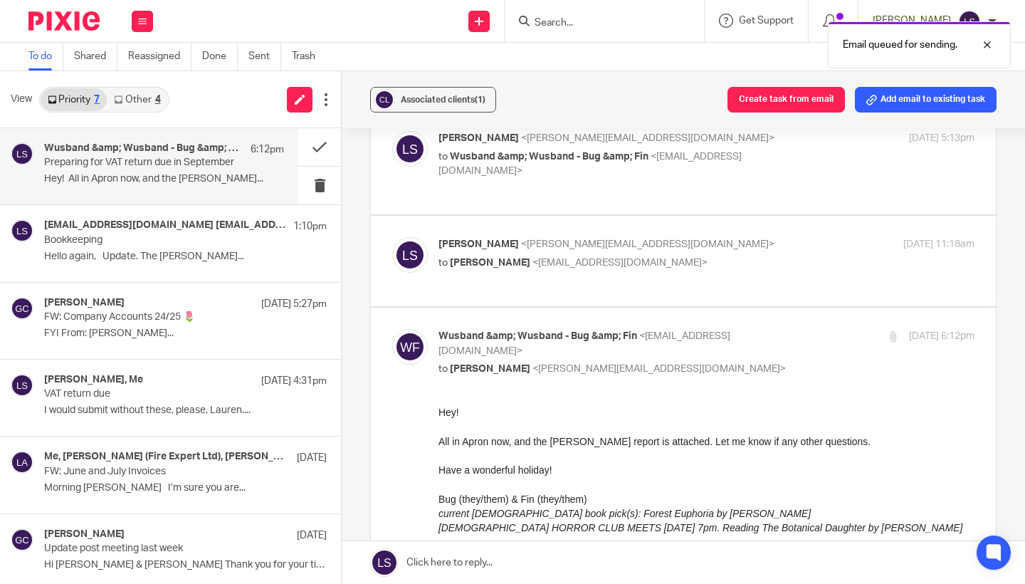
scroll to position [603, 0]
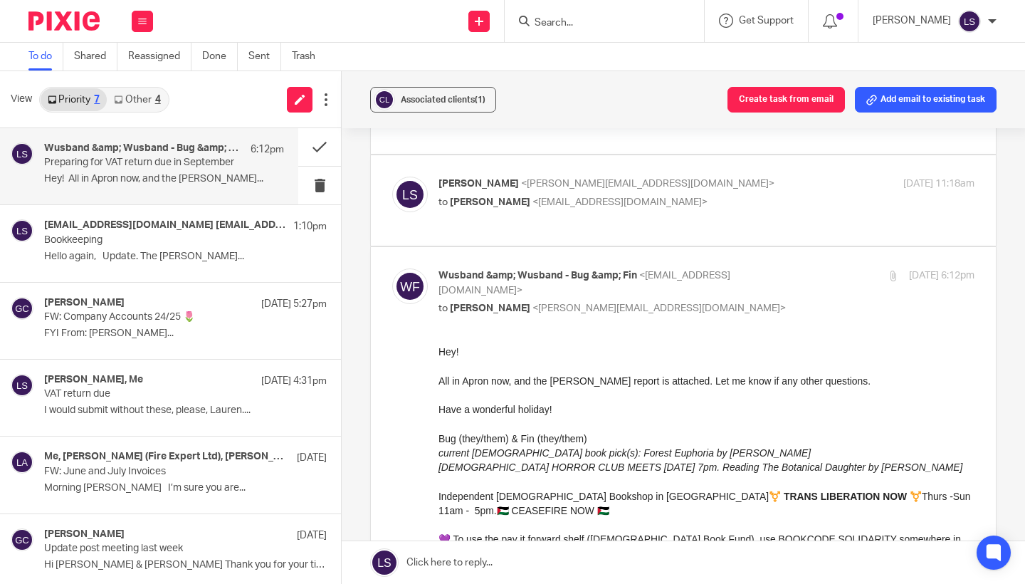
click at [786, 268] on p "Wusband &amp; Wusband - Bug &amp; Fin <categoryisbooks@gmail.com>" at bounding box center [616, 282] width 357 height 29
checkbox input "false"
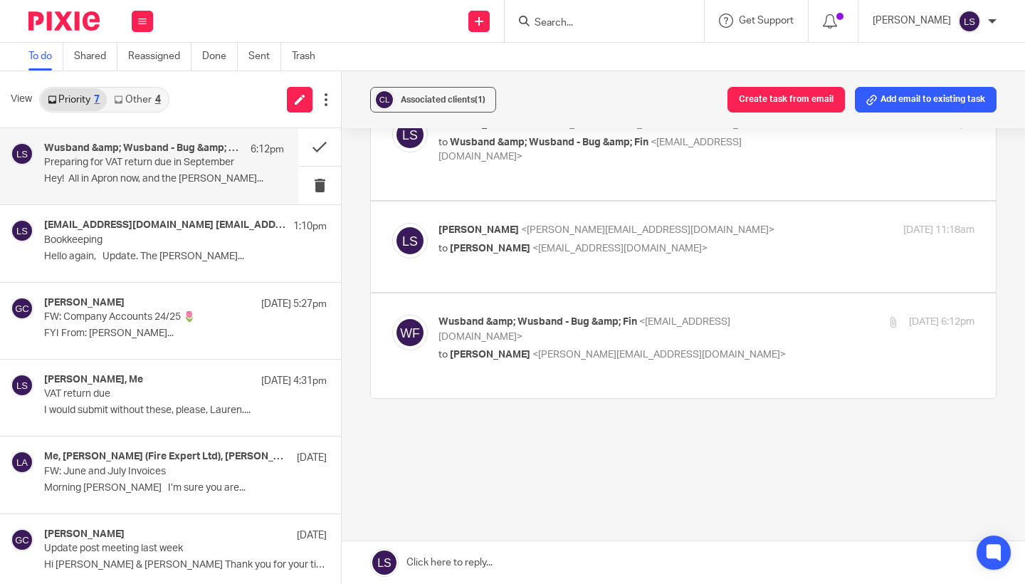
scroll to position [535, 0]
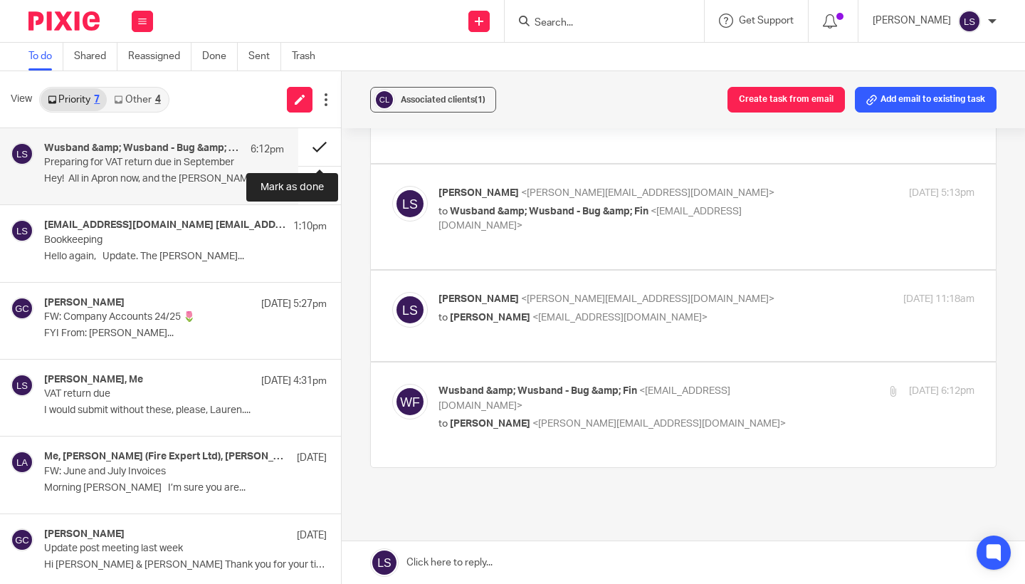
click at [329, 144] on button at bounding box center [319, 147] width 43 height 38
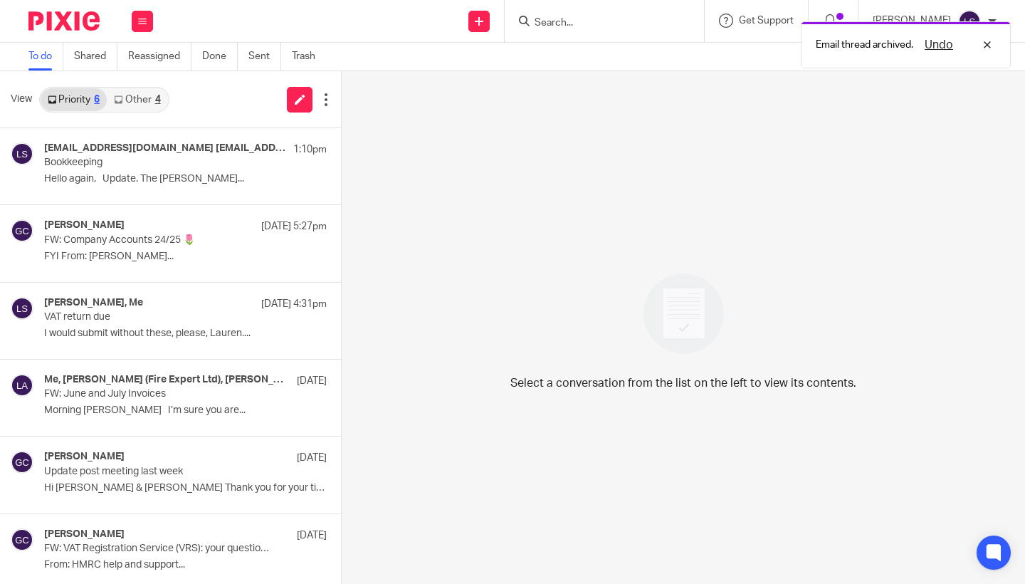
click at [154, 100] on link "Other 4" at bounding box center [137, 99] width 60 height 23
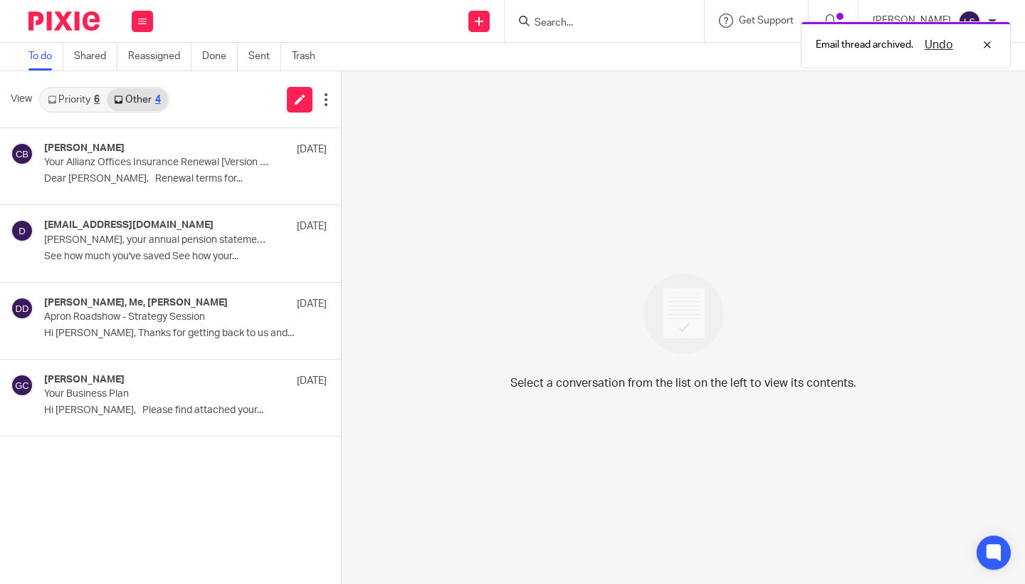
click at [75, 98] on link "Priority 6" at bounding box center [74, 99] width 66 height 23
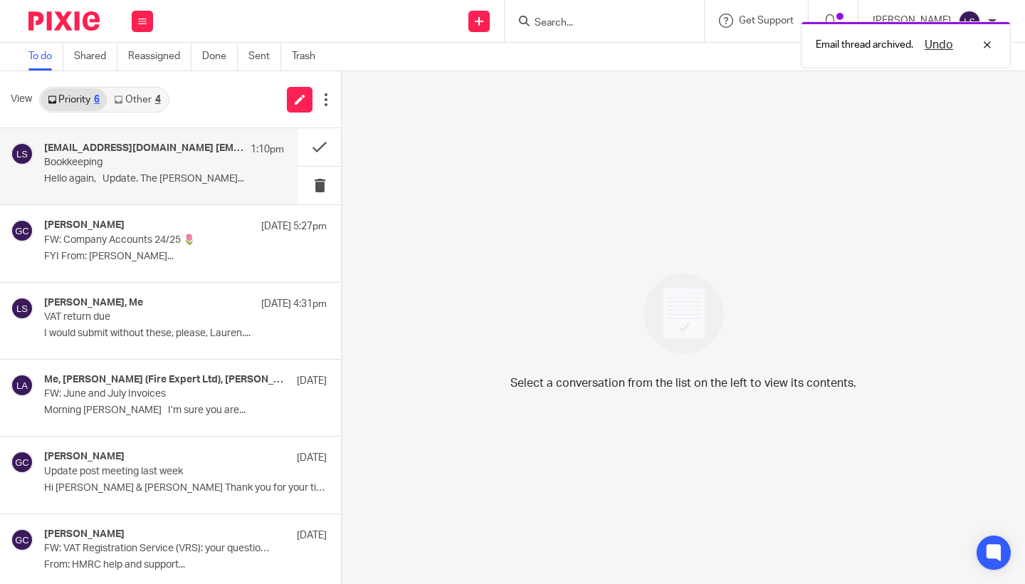
click at [105, 171] on div "tahlee@studio70glasgow.com tahlee@studio70glasgow.com, Gillian Caughey, Hello, …" at bounding box center [164, 166] width 240 height 48
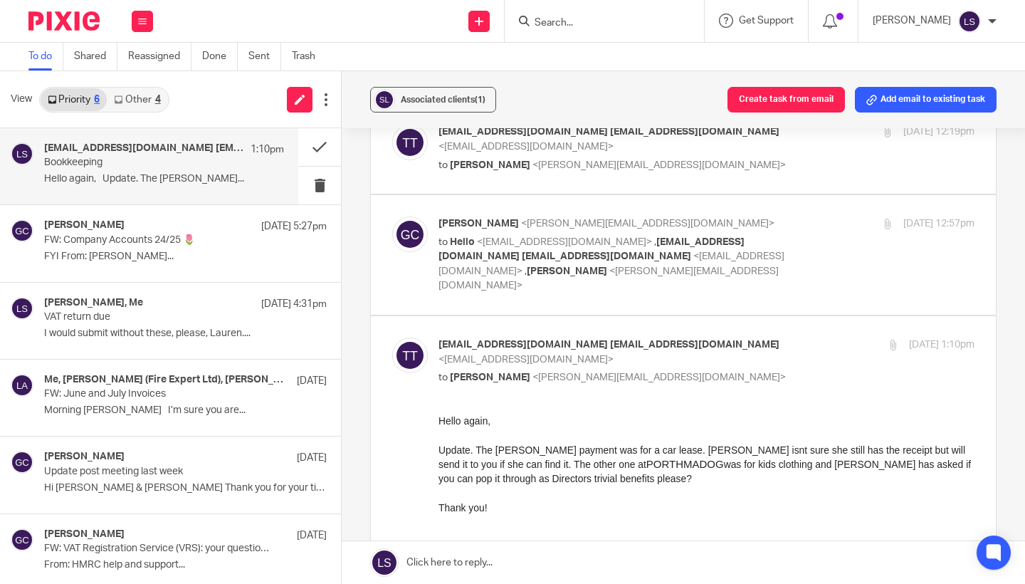
scroll to position [582, 0]
click at [774, 337] on p "tahlee@studio70glasgow.com tahlee@studio70glasgow.com <tahlee@studio70glasgow.c…" at bounding box center [616, 351] width 357 height 29
checkbox input "false"
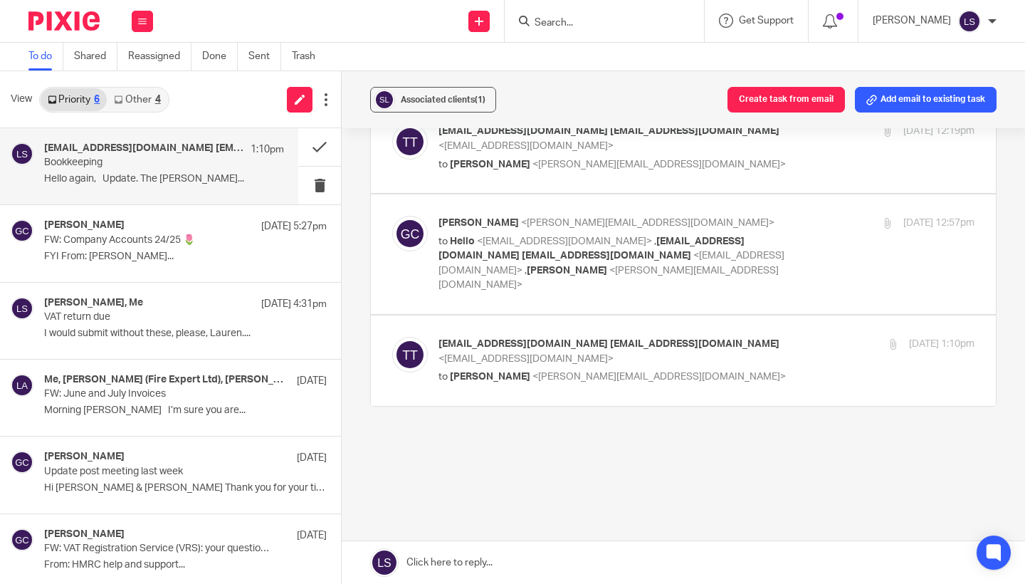
scroll to position [564, 0]
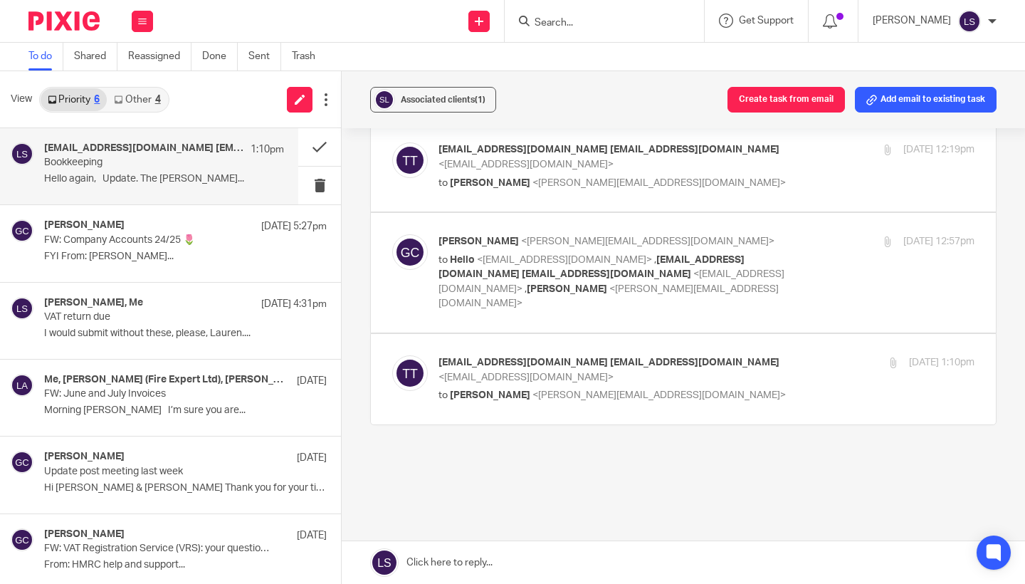
click at [526, 552] on link at bounding box center [683, 562] width 683 height 43
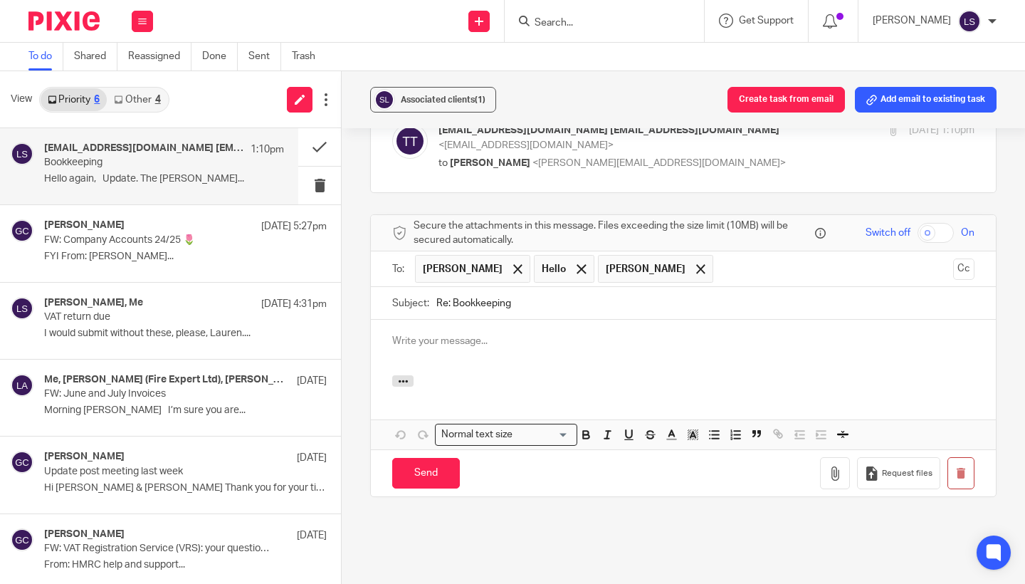
scroll to position [0, 0]
click at [586, 264] on span at bounding box center [580, 268] width 9 height 9
click at [641, 264] on span at bounding box center [636, 268] width 9 height 9
click at [569, 339] on div at bounding box center [683, 348] width 625 height 56
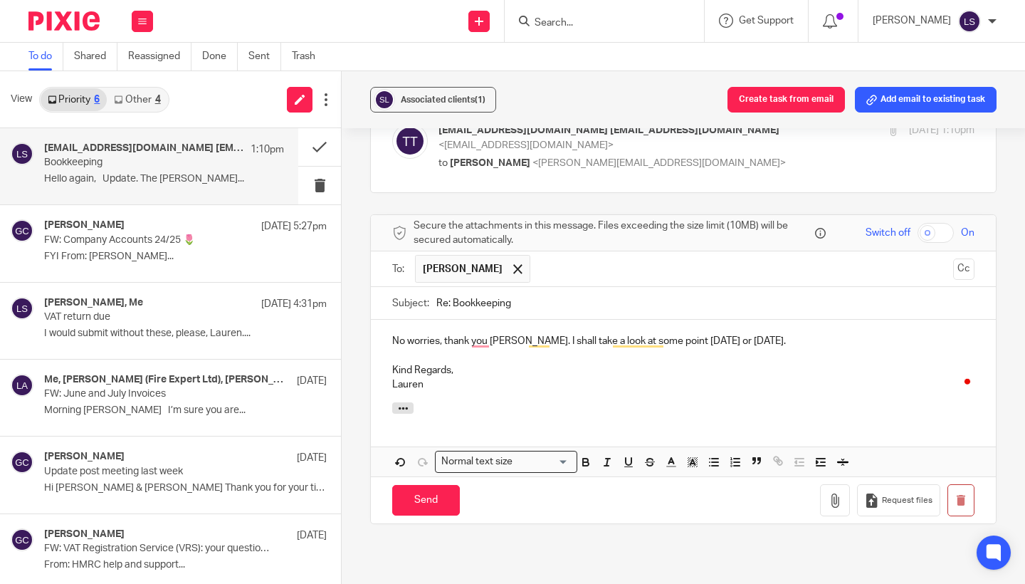
click at [786, 334] on p "No worries, thank you Tahlee. I shall take a look at some point tomorrow or Mon…" at bounding box center [683, 341] width 582 height 14
click at [525, 377] on p "Lauren" at bounding box center [683, 384] width 582 height 14
click at [429, 485] on input "Send" at bounding box center [426, 500] width 68 height 31
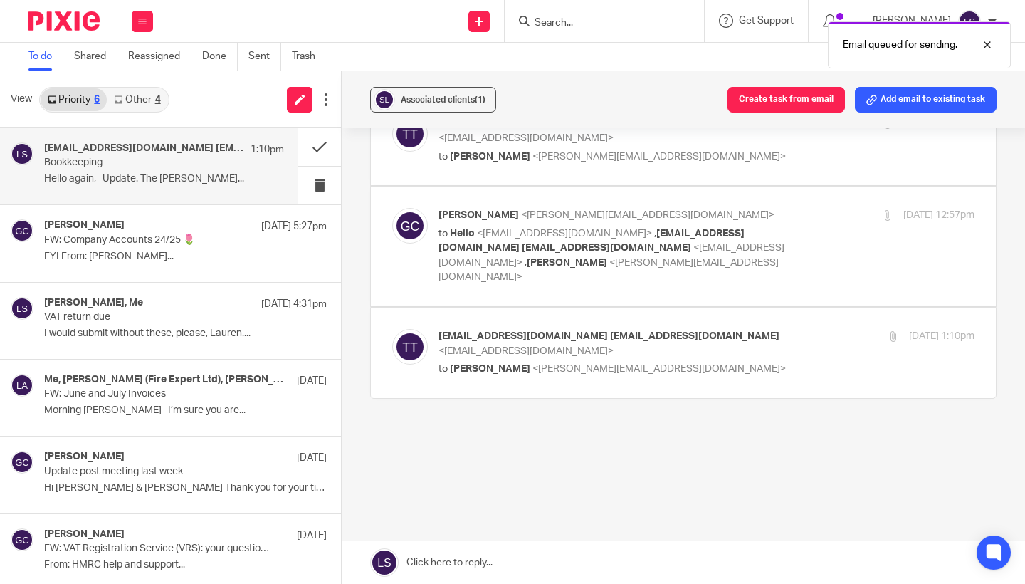
scroll to position [564, 0]
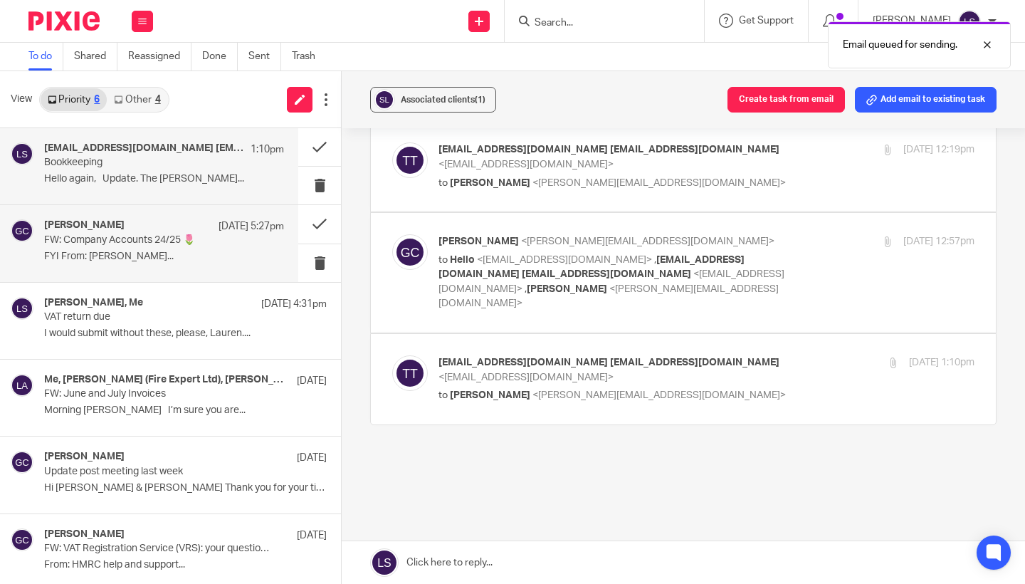
click at [188, 233] on div "Gillian Caughey 19 Aug 5:27pm" at bounding box center [164, 226] width 240 height 14
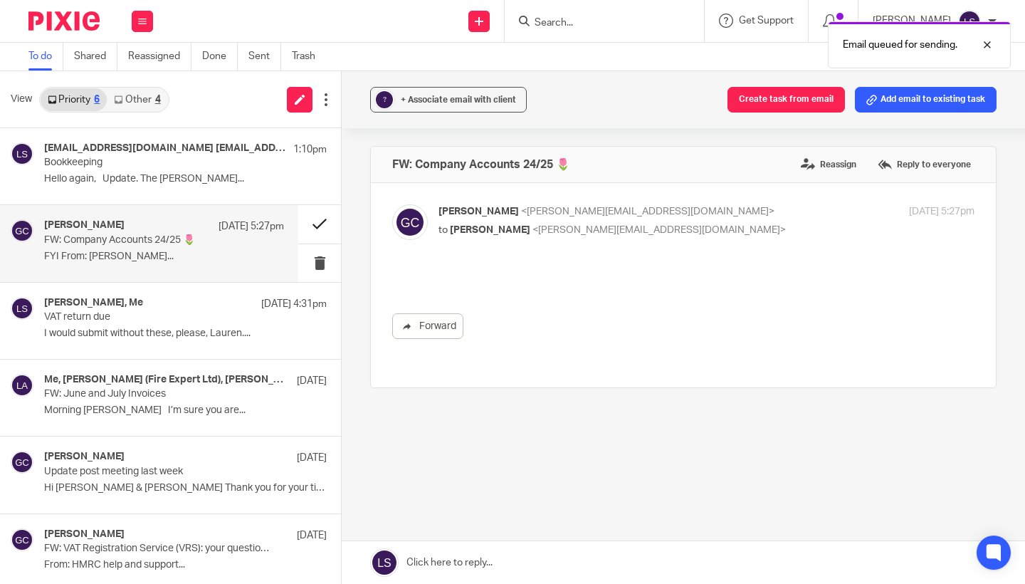
scroll to position [0, 0]
click at [324, 223] on button at bounding box center [319, 224] width 43 height 38
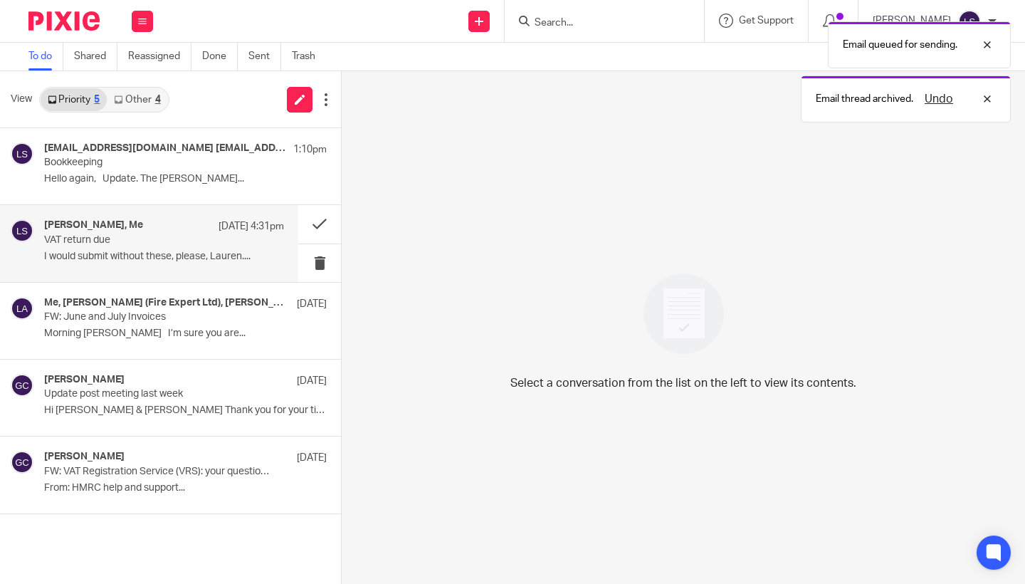
click at [142, 238] on p "VAT return due" at bounding box center [140, 240] width 192 height 12
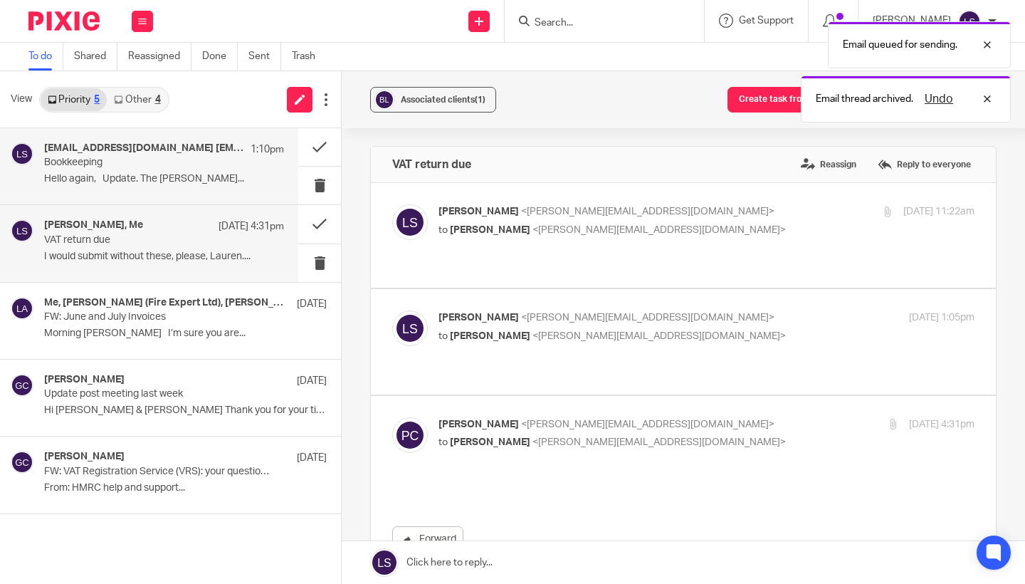
click at [152, 179] on p "Hello again, Update. The Arnold..." at bounding box center [164, 179] width 240 height 12
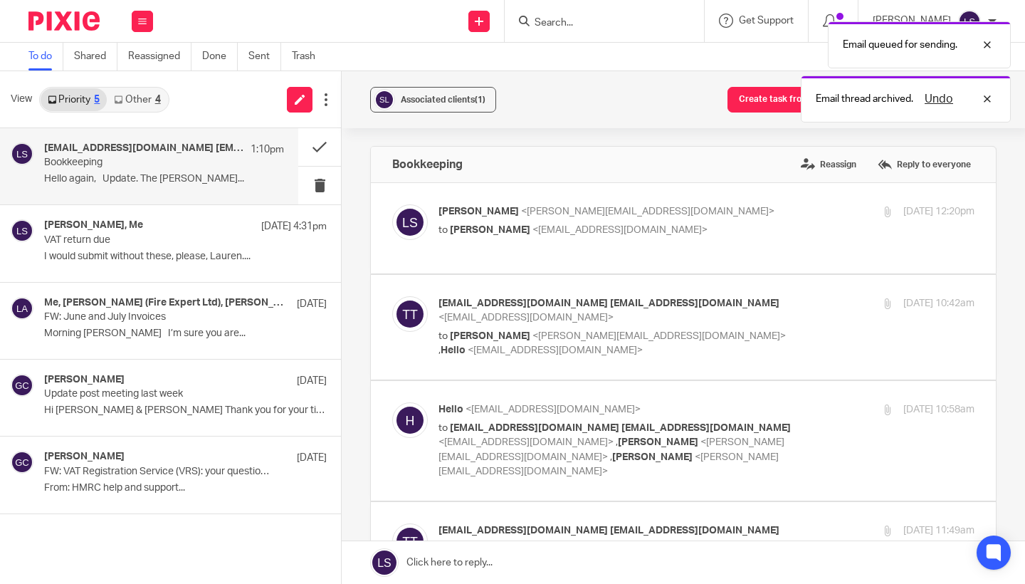
click at [1006, 347] on div "Associated clients (1) Create task from email Add email to existing task Bookke…" at bounding box center [683, 327] width 683 height 512
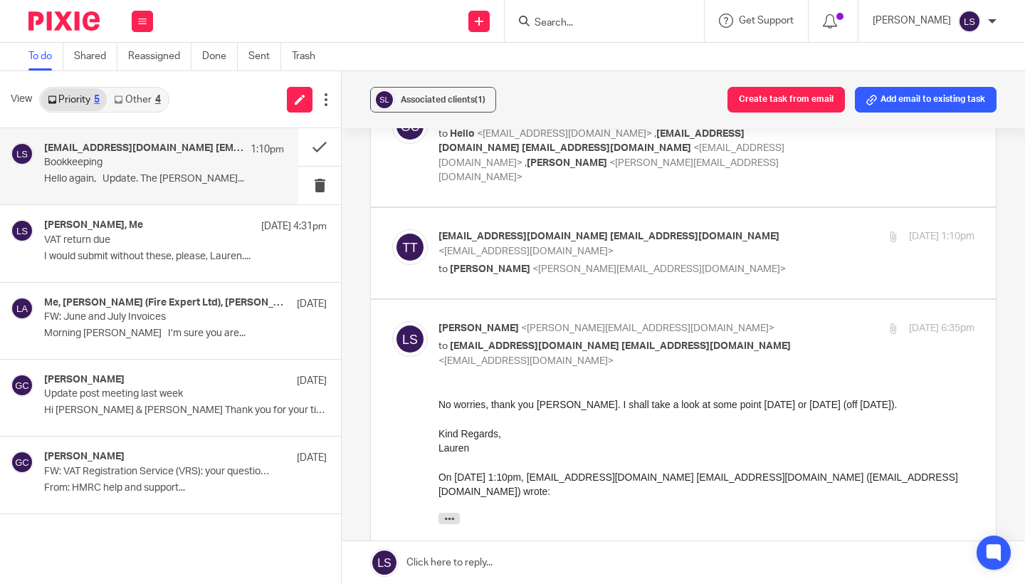
click at [786, 300] on label at bounding box center [683, 493] width 625 height 387
click at [392, 320] on input "checkbox" at bounding box center [391, 320] width 1 height 1
checkbox input "false"
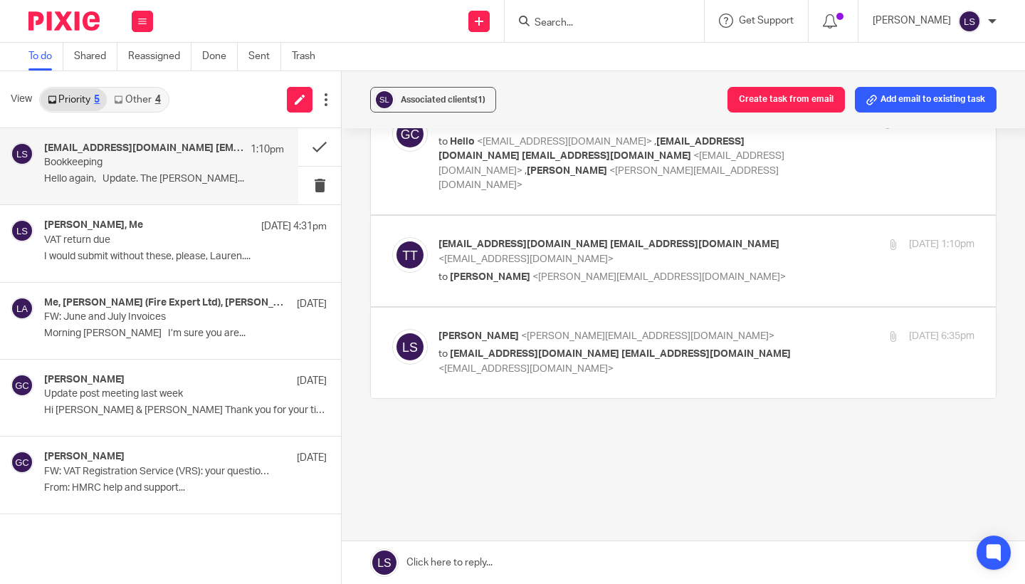
scroll to position [654, 0]
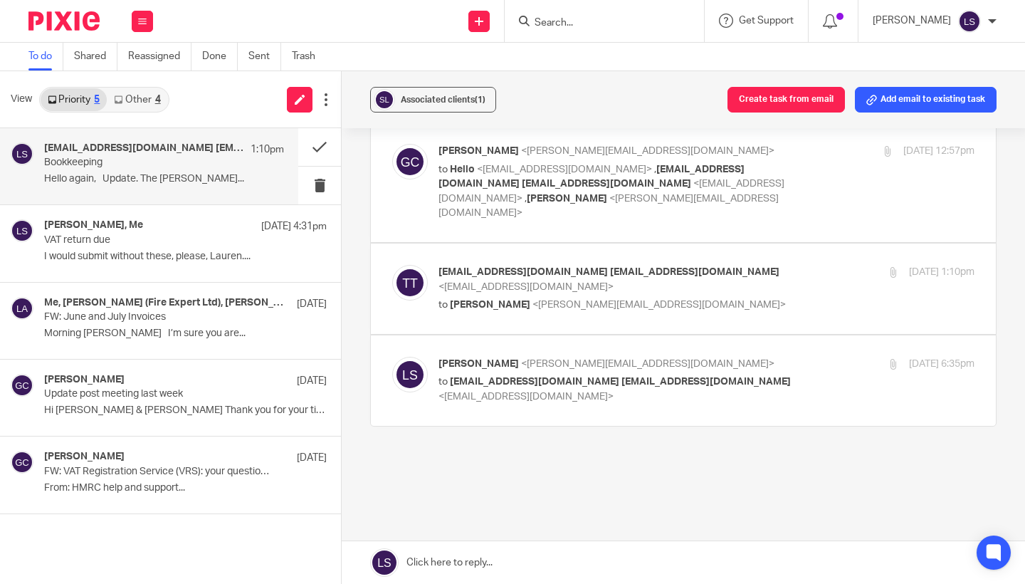
click at [152, 100] on link "Other 4" at bounding box center [137, 99] width 60 height 23
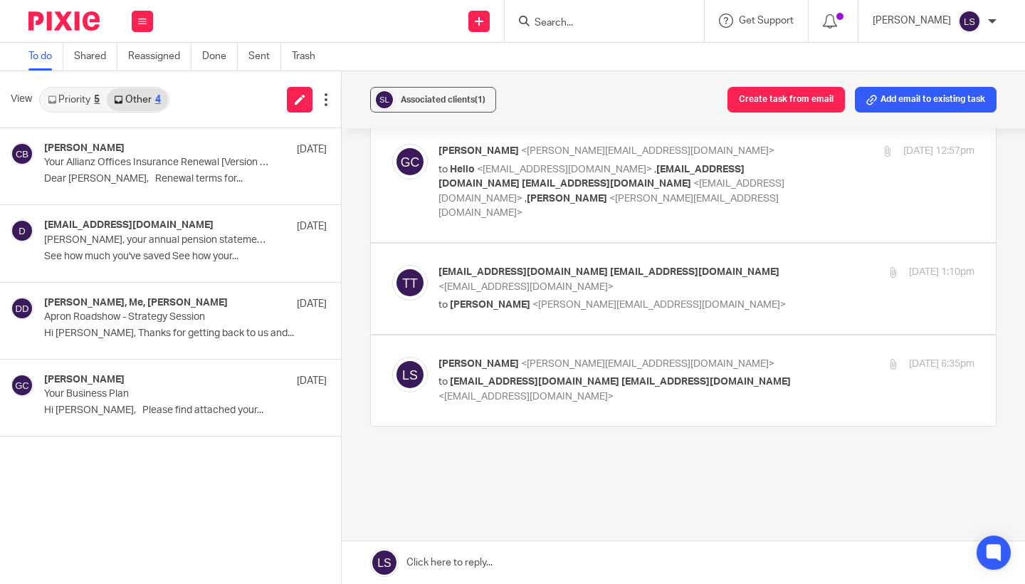
click at [90, 100] on link "Priority 5" at bounding box center [74, 99] width 66 height 23
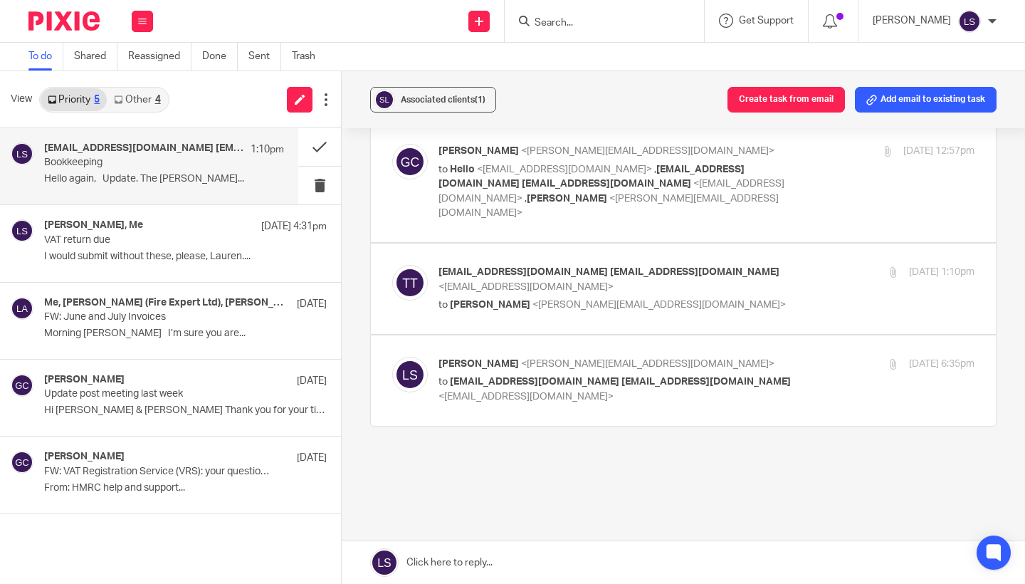
click at [88, 23] on img at bounding box center [63, 20] width 71 height 19
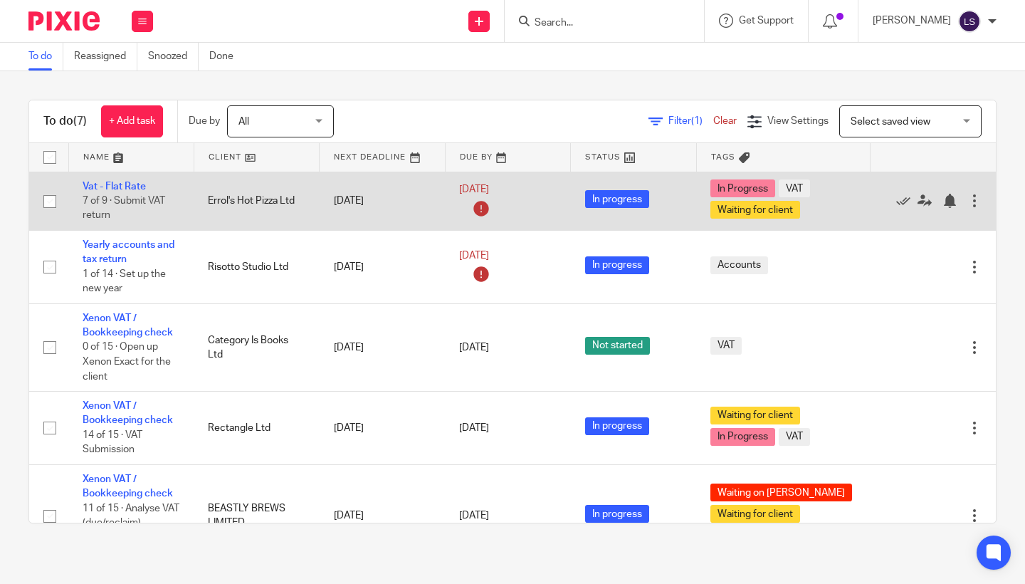
click at [250, 214] on td "Errol's Hot Pizza Ltd" at bounding box center [256, 200] width 125 height 58
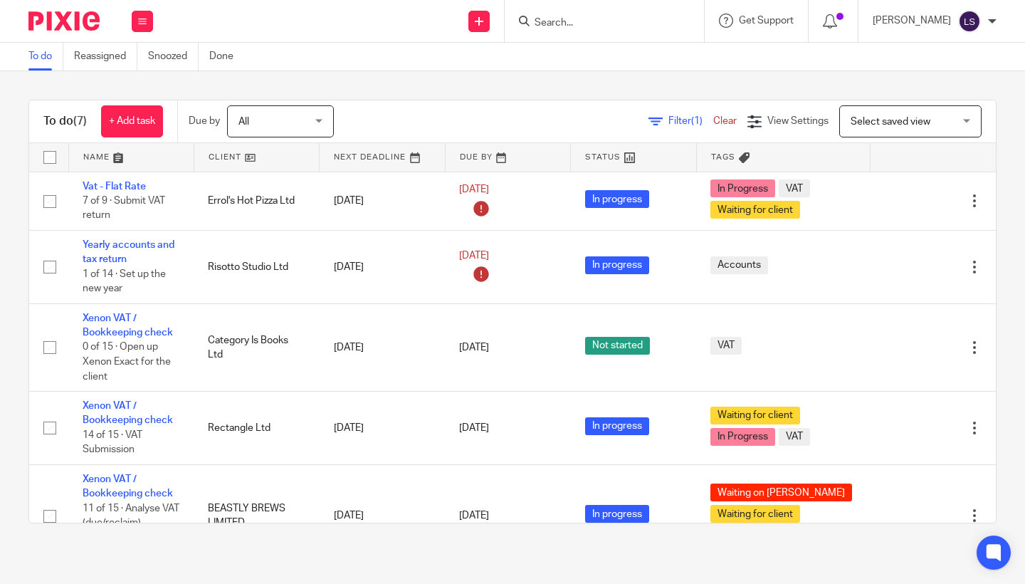
click at [78, 30] on img at bounding box center [63, 20] width 71 height 19
